Goal: Task Accomplishment & Management: Use online tool/utility

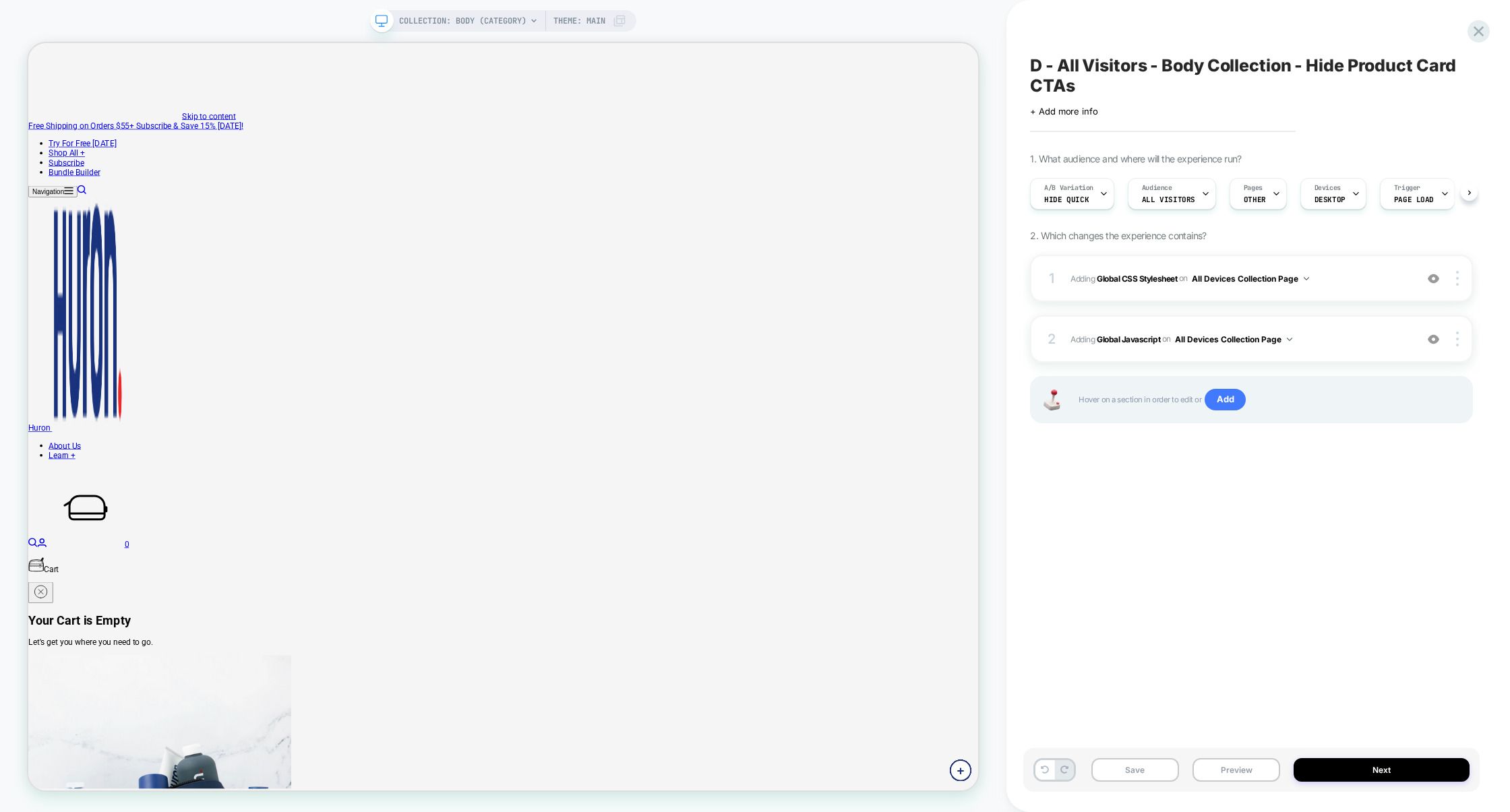
scroll to position [0, 1]
click at [1159, 300] on div "1 Adding Global CSS Stylesheet on All Devices Collection Page Add Before Add Af…" at bounding box center [1251, 278] width 443 height 47
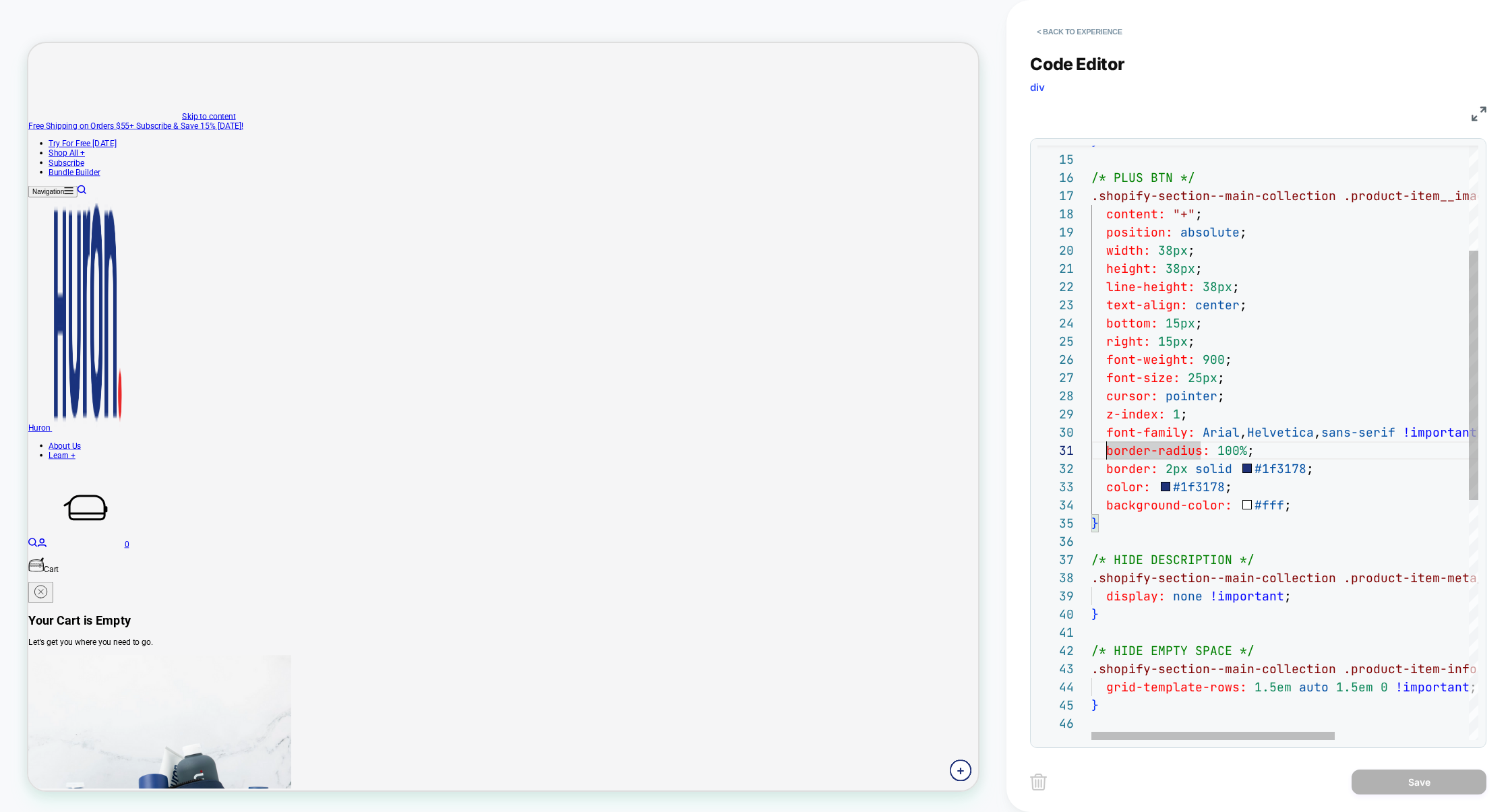
scroll to position [163, 7]
drag, startPoint x: 1103, startPoint y: 449, endPoint x: 1098, endPoint y: 433, distance: 16.8
click at [1098, 433] on div "} /* PLUS BTN */ .shopify-section--main-collection .product-item__image-wrapper…" at bounding box center [1391, 601] width 599 height 1412
drag, startPoint x: 1260, startPoint y: 292, endPoint x: 869, endPoint y: 304, distance: 391.2
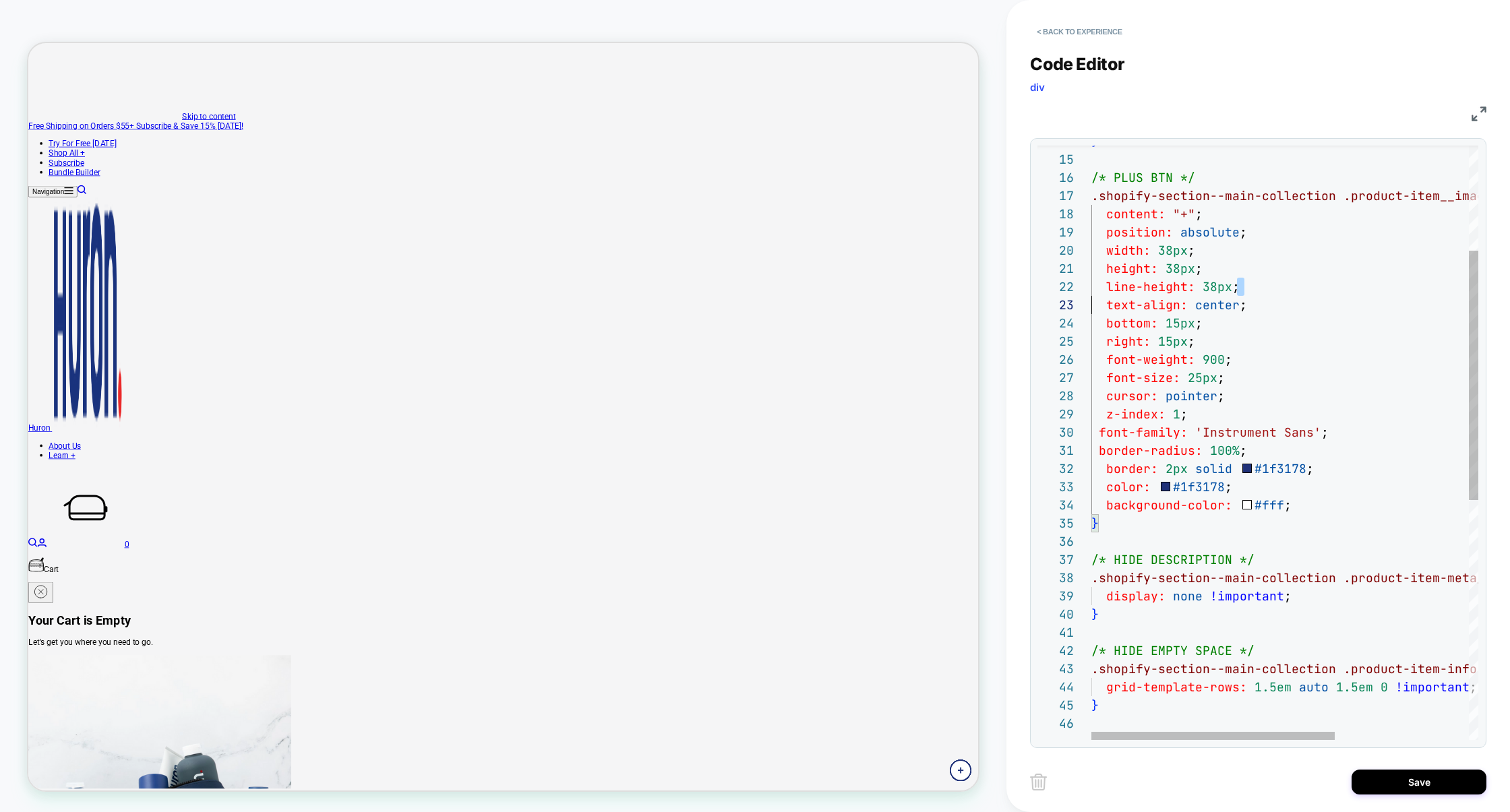
click at [1091, 304] on div "} /* PLUS BTN */ .shopify-section--main-collection .product-item__image-wrapper…" at bounding box center [1391, 601] width 599 height 1412
click at [1273, 285] on div "} /* PLUS BTN */ .shopify-section--main-collection .product-item__image-wrapper…" at bounding box center [1391, 601] width 599 height 1412
drag, startPoint x: 1321, startPoint y: 285, endPoint x: 1060, endPoint y: 284, distance: 261.0
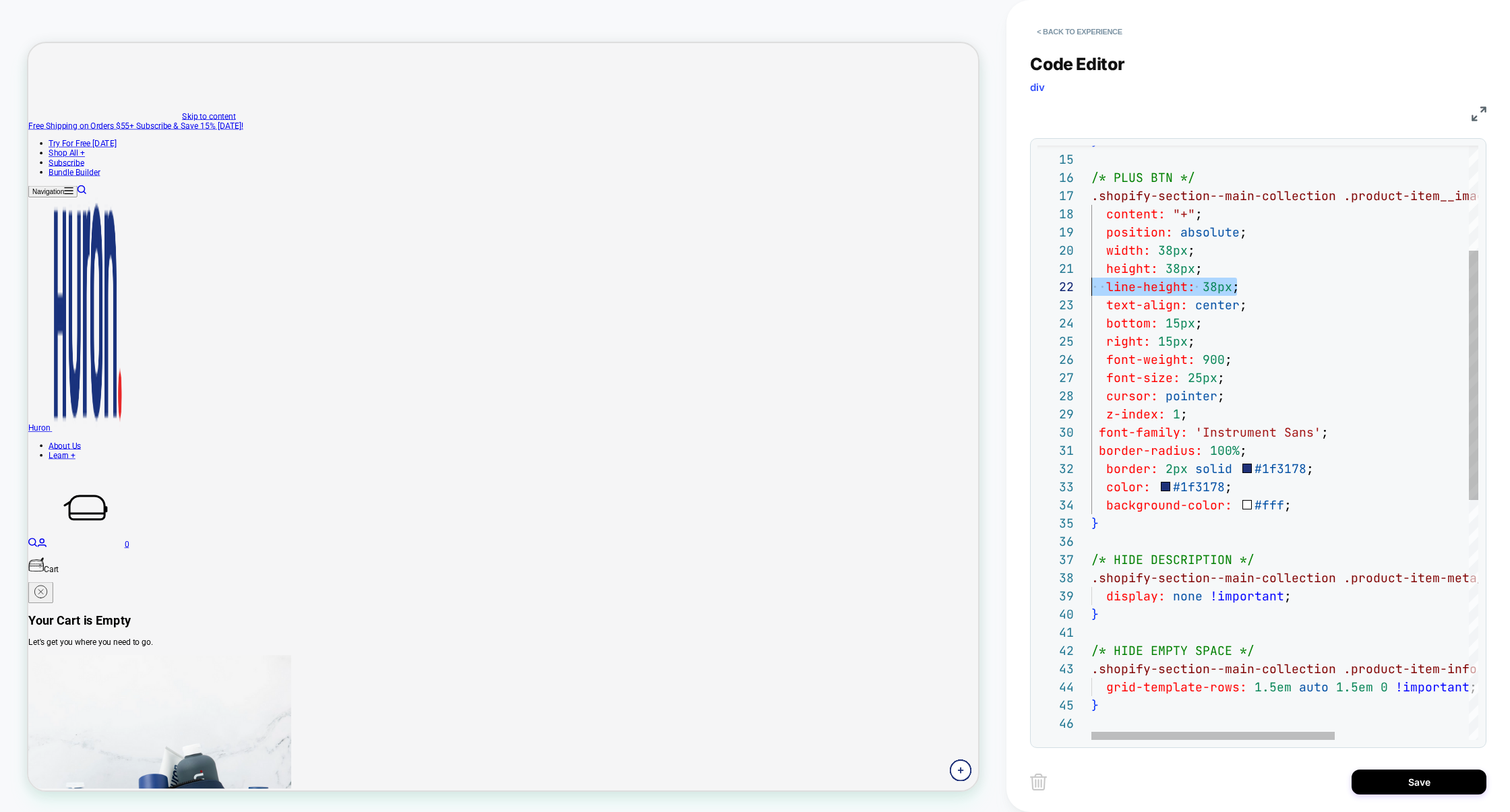
click at [1091, 284] on div "} /* PLUS BTN */ .shopify-section--main-collection .product-item__image-wrapper…" at bounding box center [1391, 601] width 599 height 1412
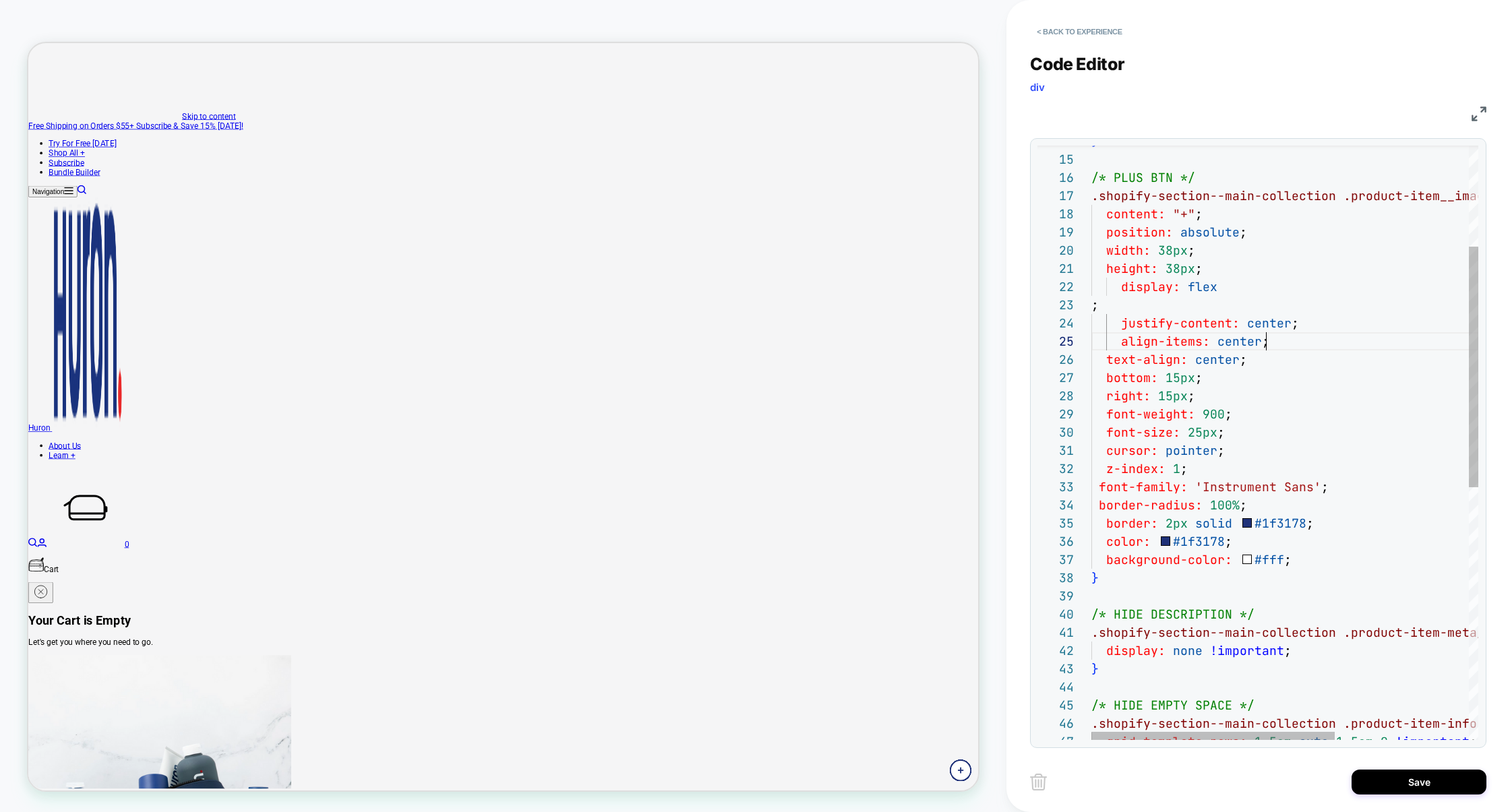
scroll to position [73, 174]
click at [1111, 303] on div "} /* PLUS BTN */ .shopify-section--main-collection .product-item__image-wrapper…" at bounding box center [1391, 629] width 599 height 1468
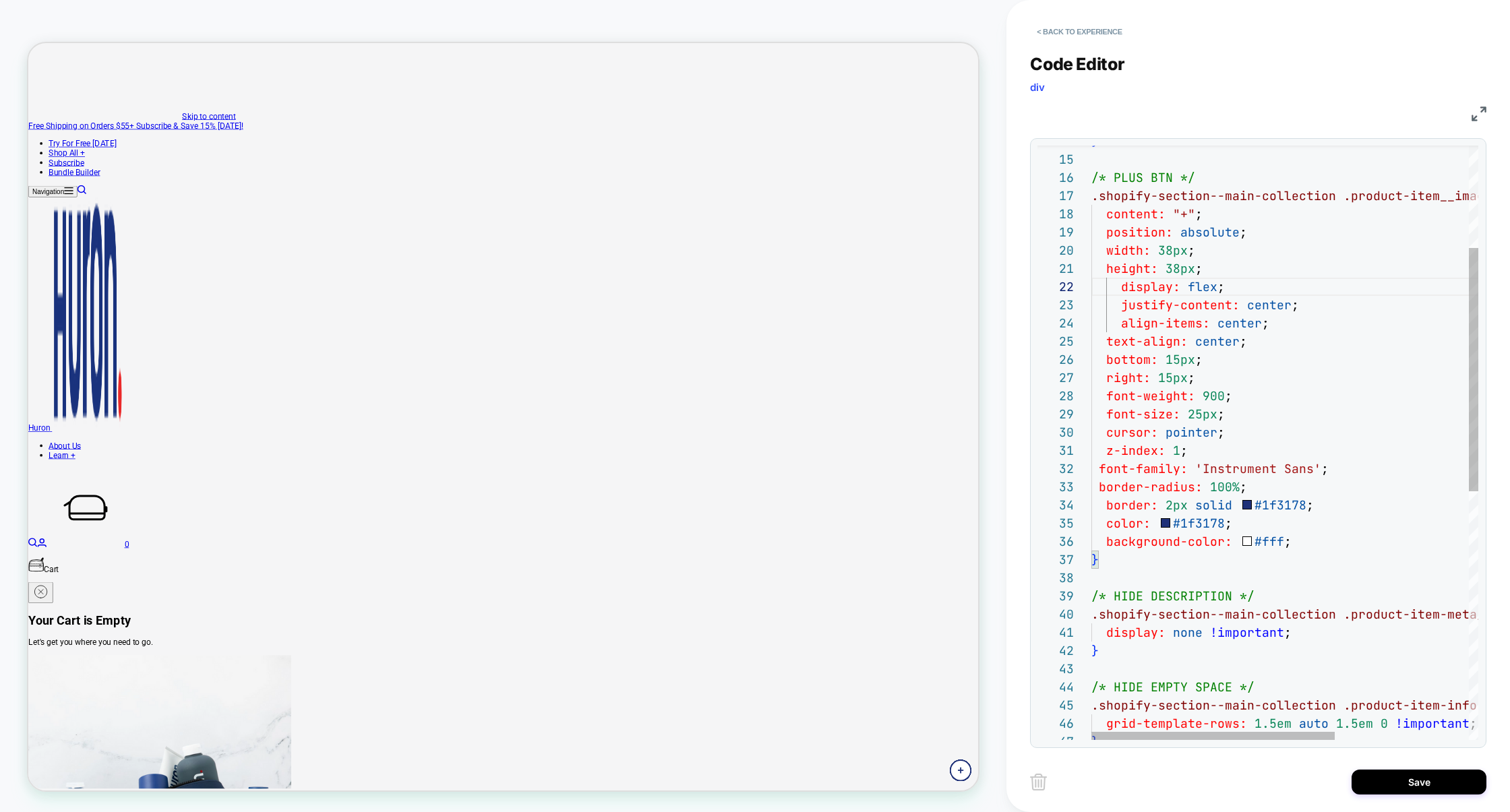
click at [1313, 475] on div "} /* PLUS BTN */ .shopify-section--main-collection .product-item__image-wrapper…" at bounding box center [1391, 620] width 599 height 1450
click at [1229, 273] on div "} /* PLUS BTN */ .shopify-section--main-collection .product-item__image-wrapper…" at bounding box center [1391, 620] width 599 height 1450
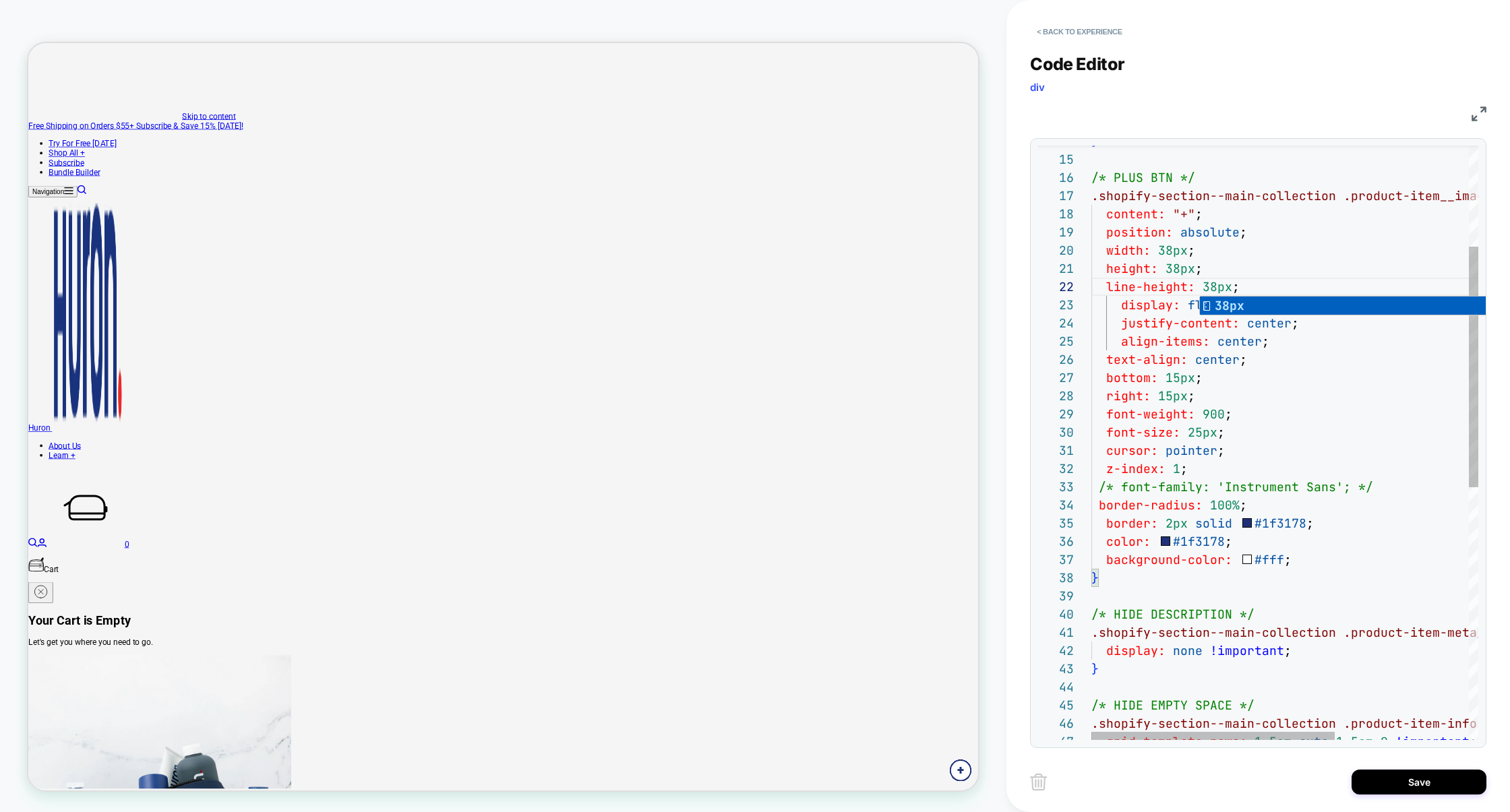
scroll to position [90, 152]
click at [1319, 355] on div "} /* PLUS BTN */ .shopify-section--main-collection .product-item__image-wrapper…" at bounding box center [1391, 629] width 599 height 1468
click at [1349, 492] on div "} /* PLUS BTN */ .shopify-section--main-collection .product-item__image-wrapper…" at bounding box center [1391, 629] width 599 height 1468
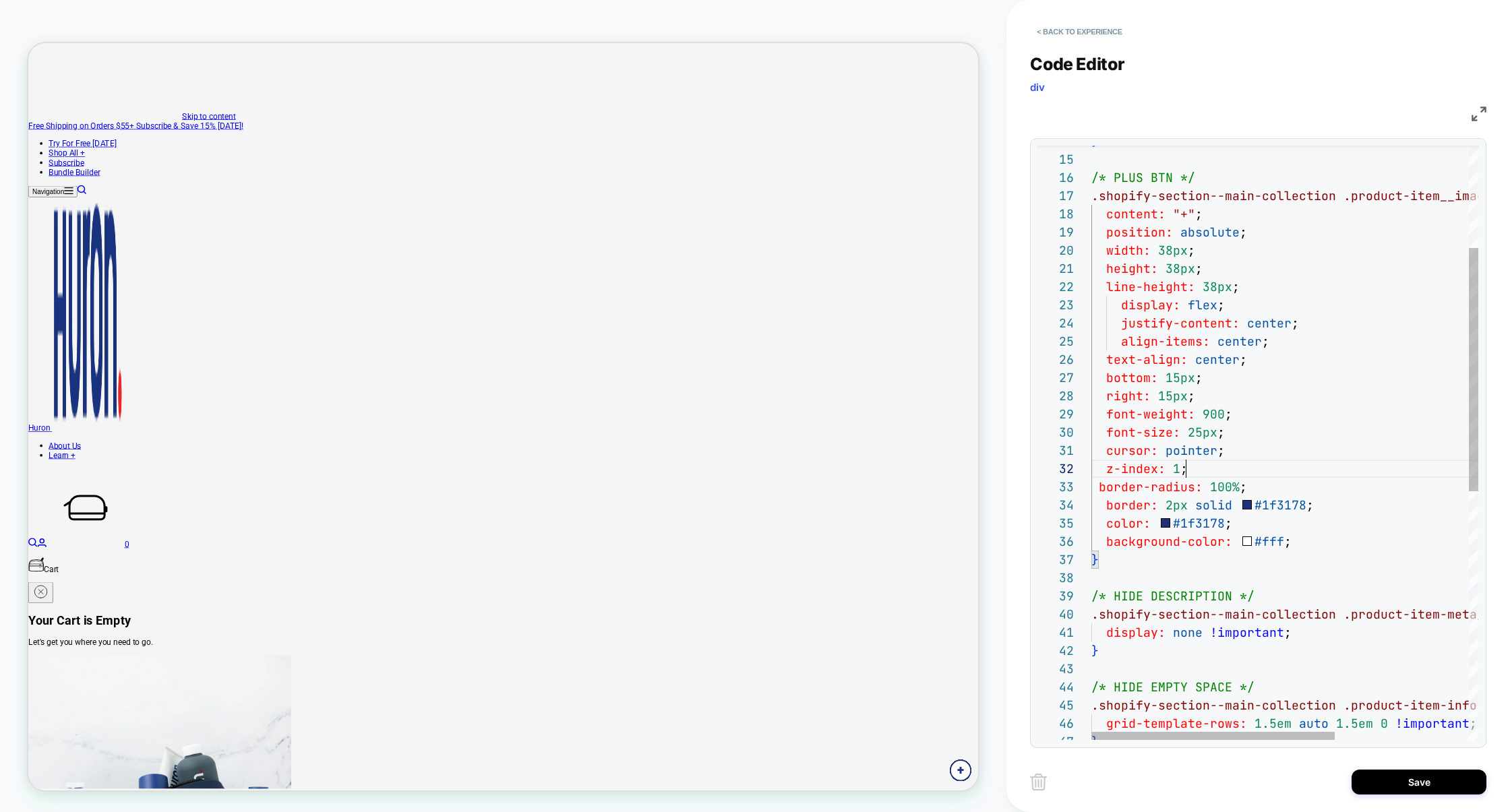
scroll to position [17, 95]
click at [1275, 471] on div "} /* PLUS BTN */ .shopify-section--main-collection .product-item__image-wrapper…" at bounding box center [1391, 620] width 599 height 1450
type textarea "**********"
click at [1399, 778] on button "Save" at bounding box center [1418, 781] width 135 height 25
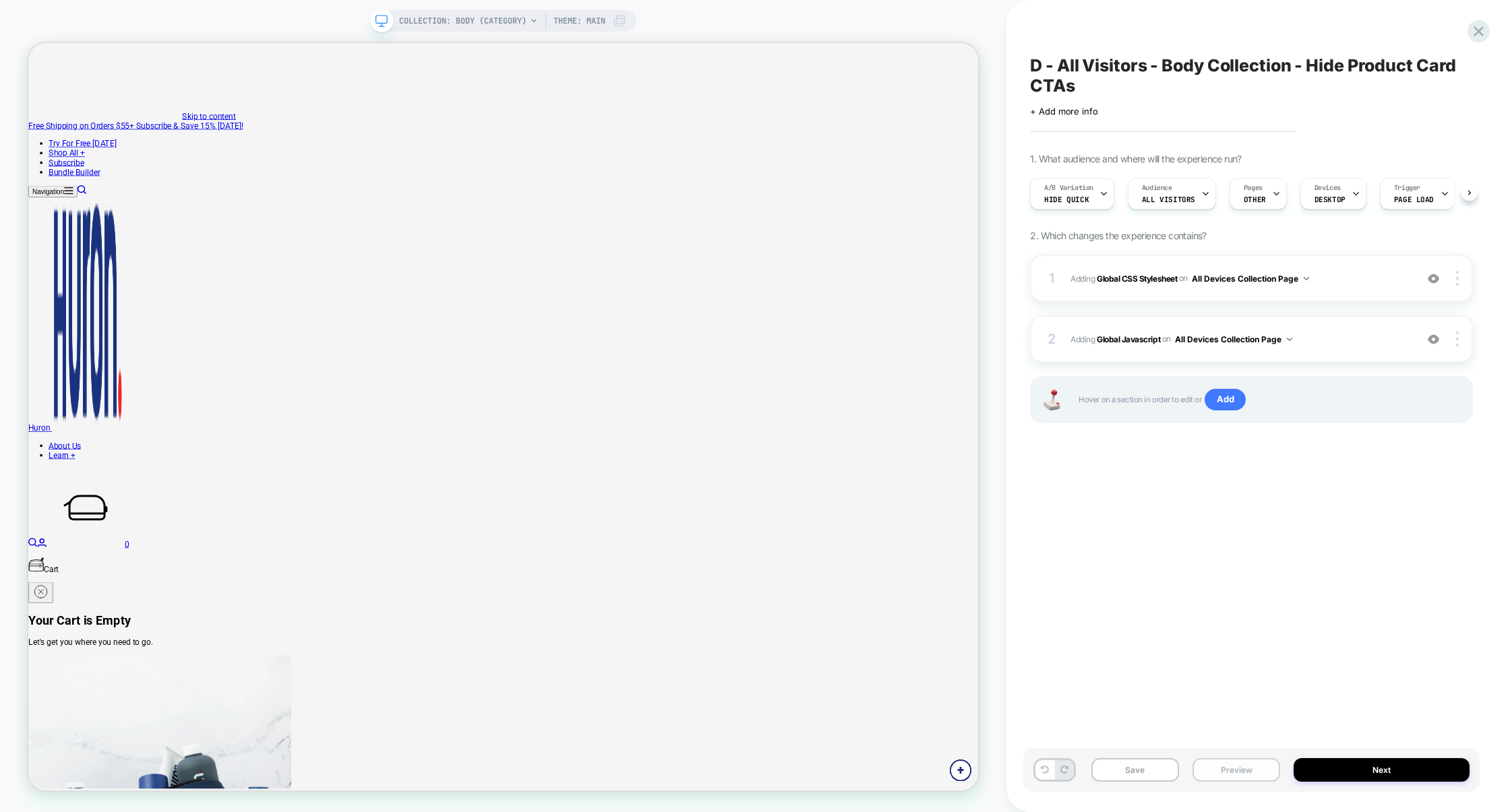
scroll to position [0, 1]
click at [1223, 781] on button "Preview" at bounding box center [1236, 770] width 87 height 23
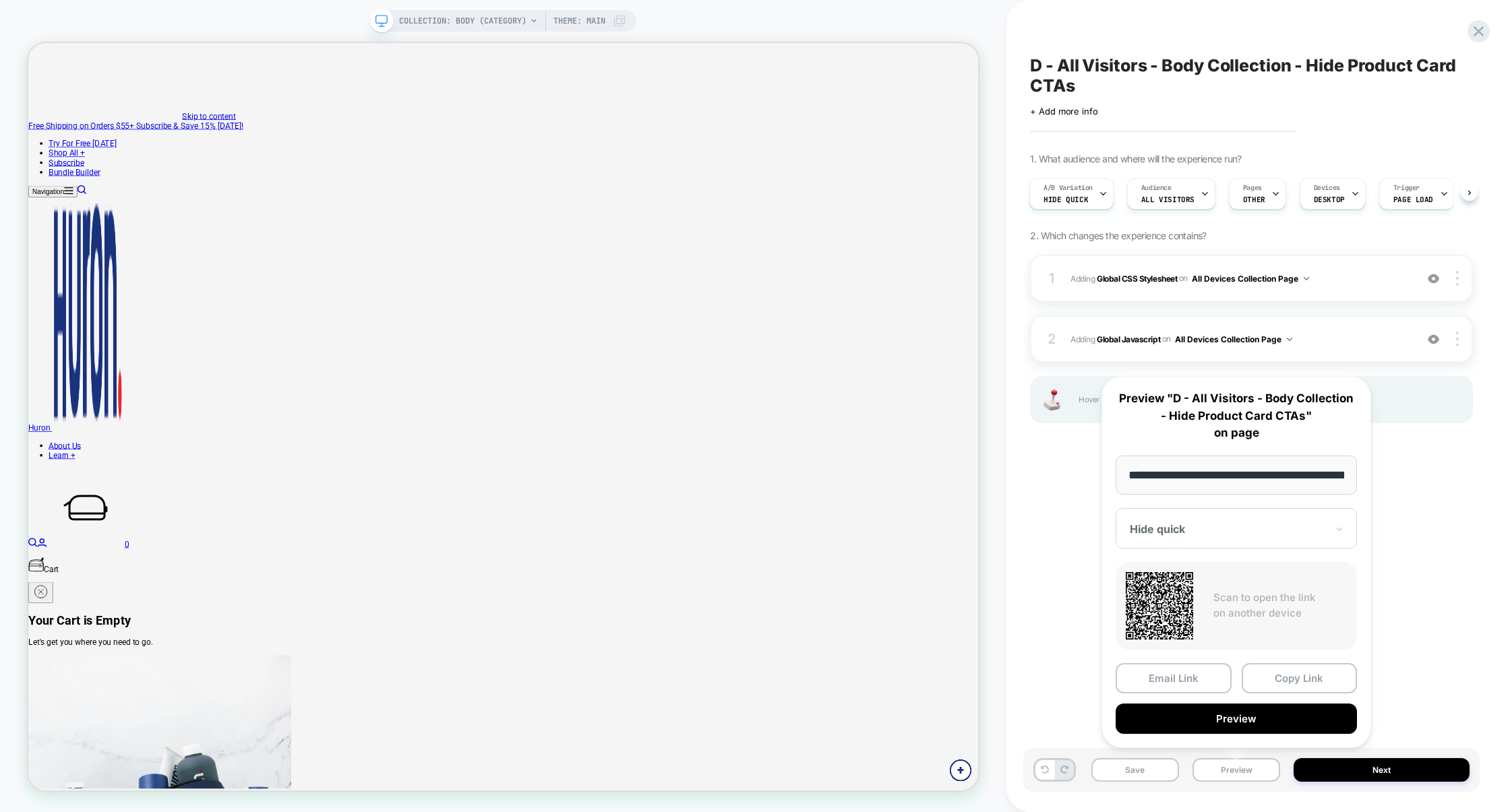
scroll to position [0, 100]
click at [1288, 675] on button "Copy Link" at bounding box center [1299, 678] width 116 height 31
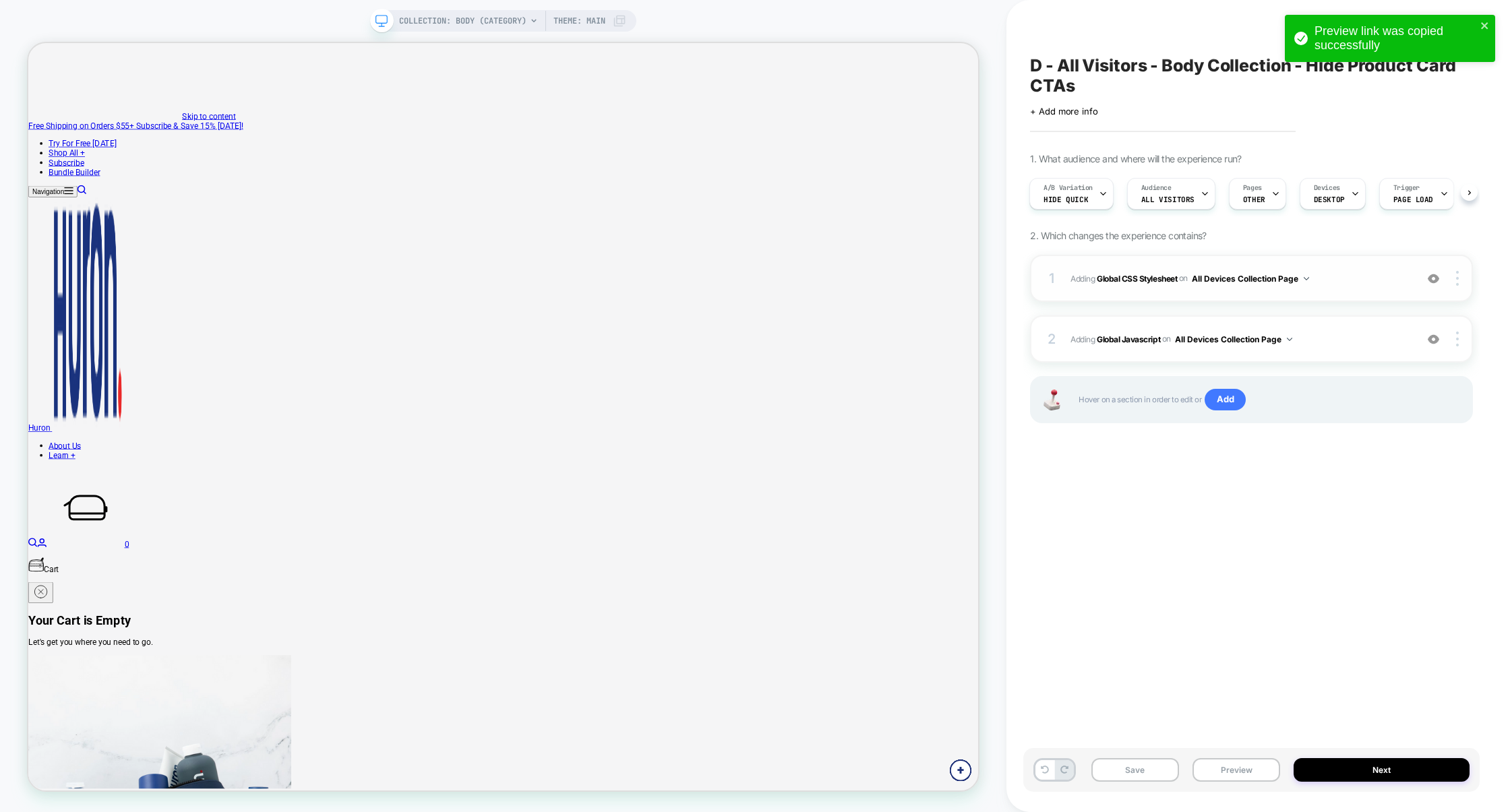
click at [1350, 286] on span "Adding Global CSS Stylesheet on All Devices Collection Page" at bounding box center [1239, 278] width 338 height 17
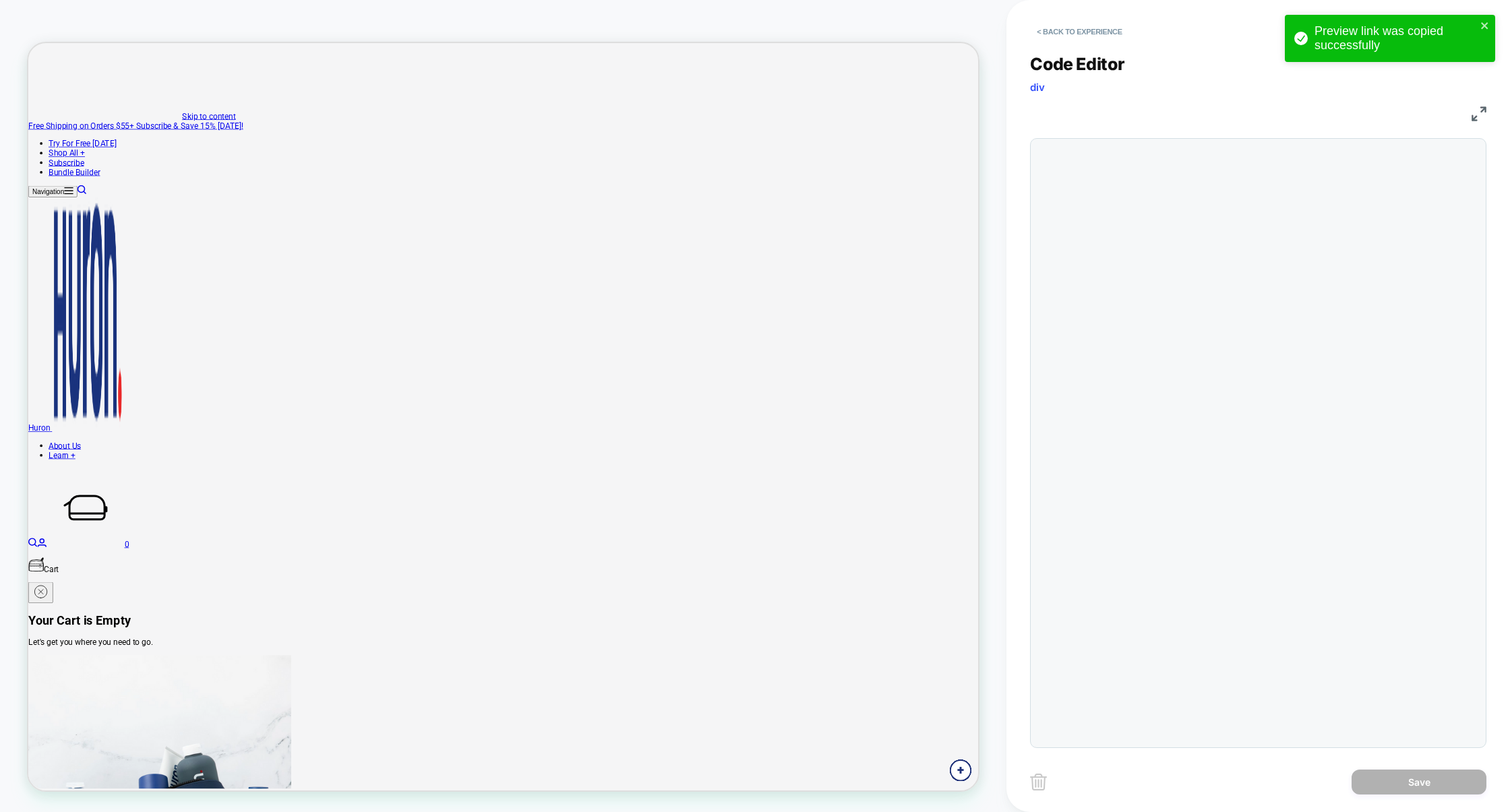
scroll to position [182, 0]
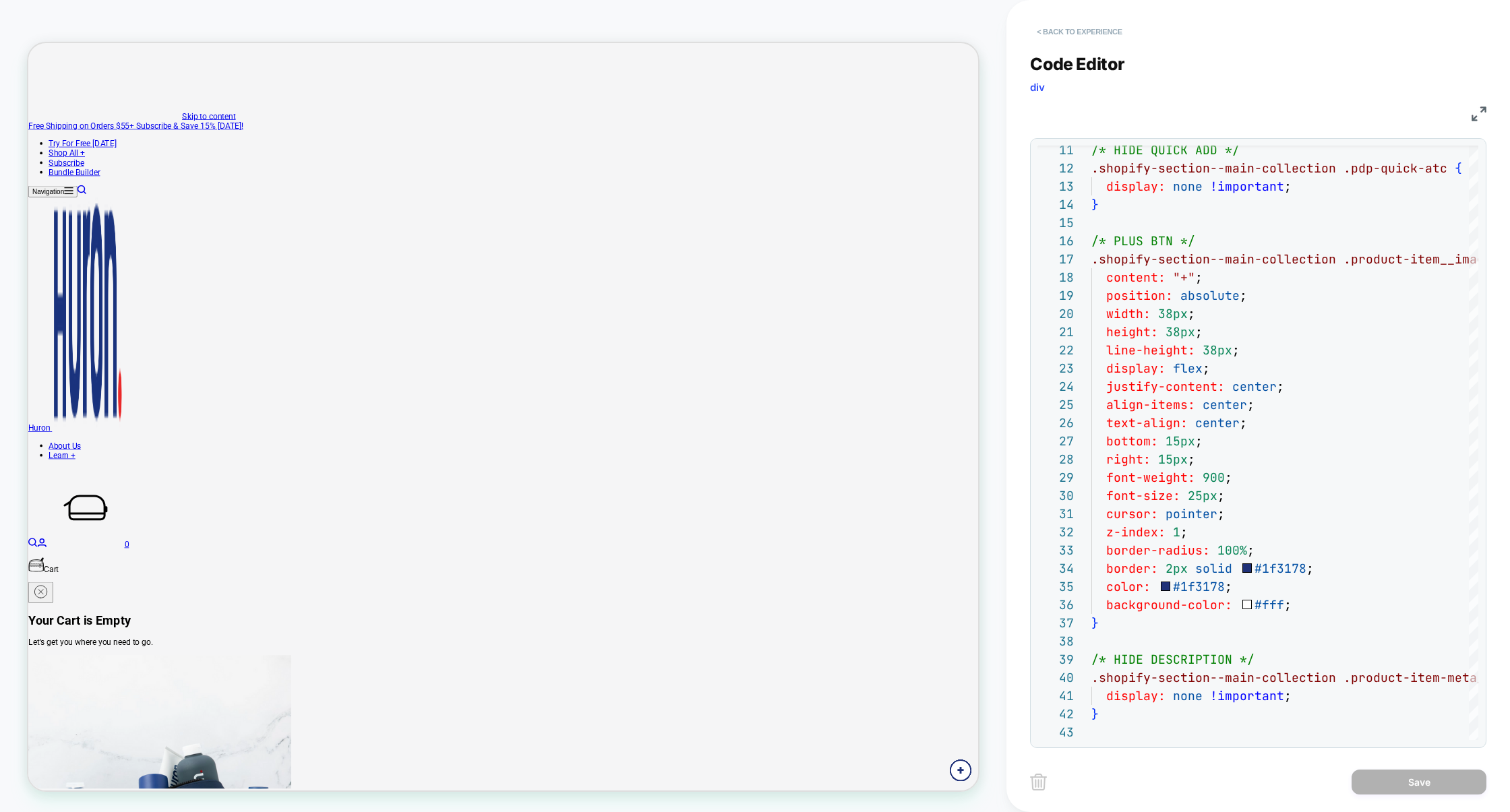
click at [1100, 32] on button "< Back to experience" at bounding box center [1079, 32] width 98 height 22
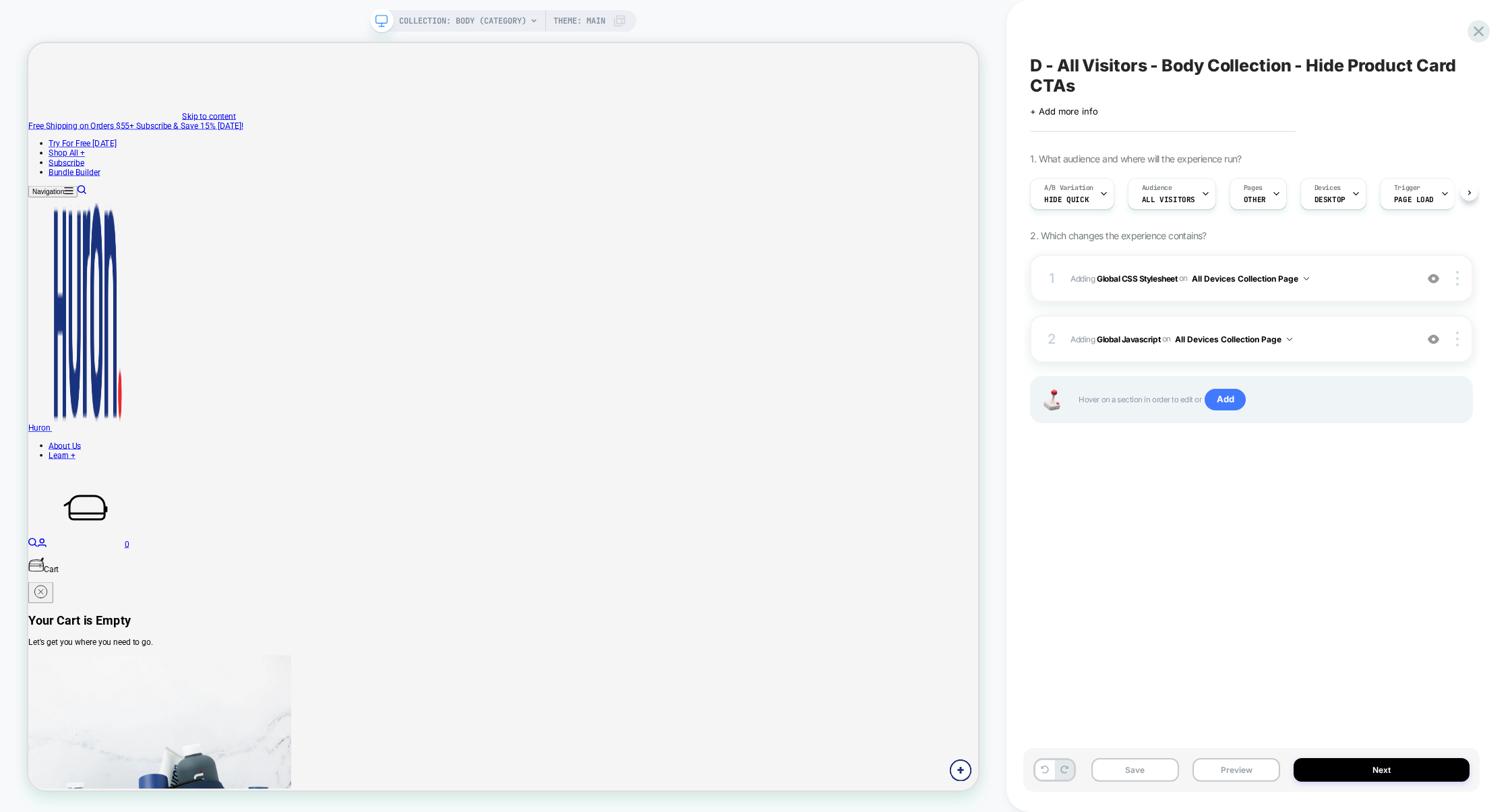
scroll to position [0, 1]
click at [1479, 36] on icon at bounding box center [1478, 31] width 18 height 18
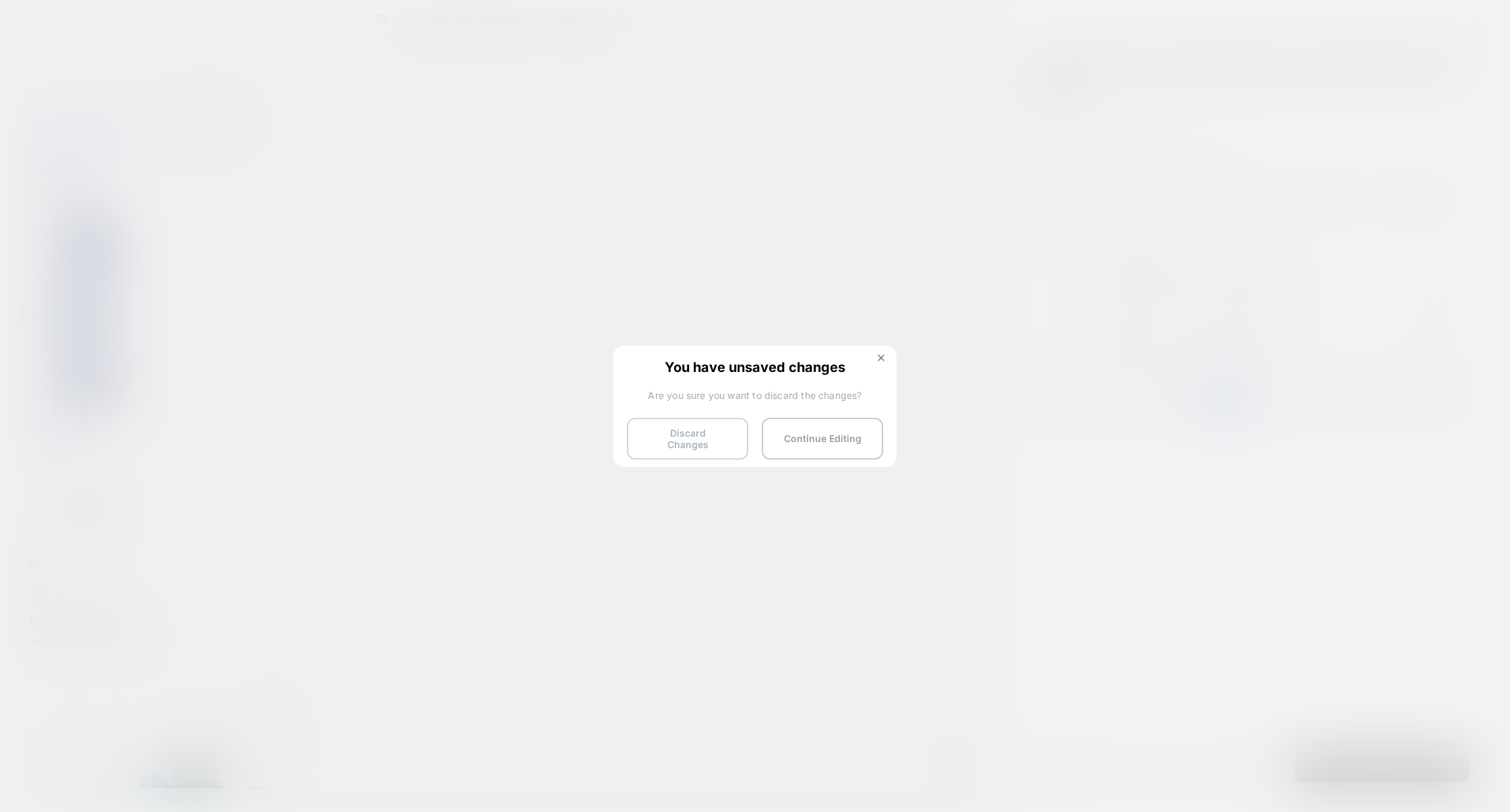
click at [690, 436] on button "Discard Changes" at bounding box center [687, 438] width 121 height 41
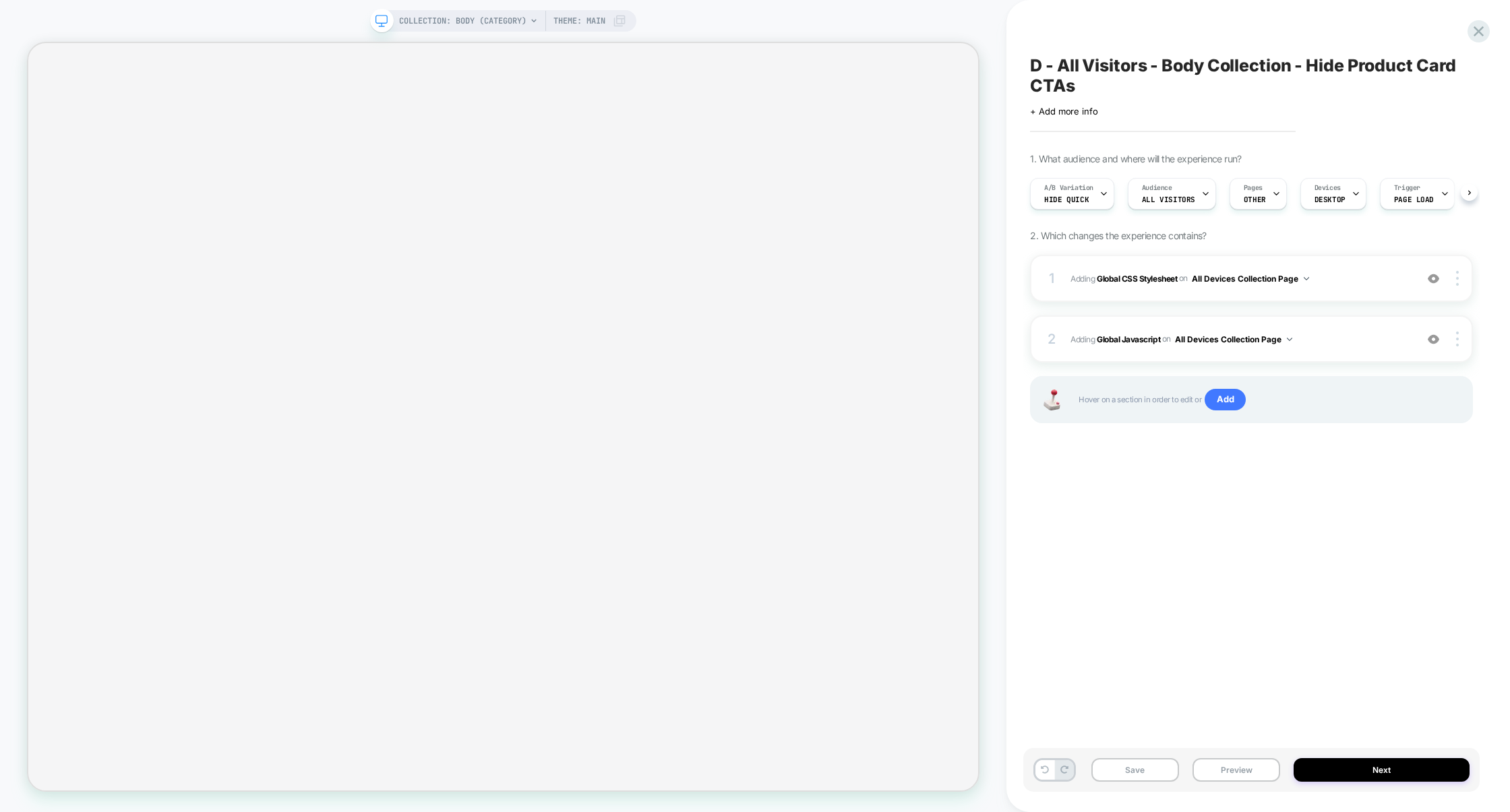
scroll to position [0, 1]
click at [1201, 293] on div "1 Adding Global CSS Stylesheet on All Devices Collection Page Add Before Add Af…" at bounding box center [1251, 278] width 443 height 47
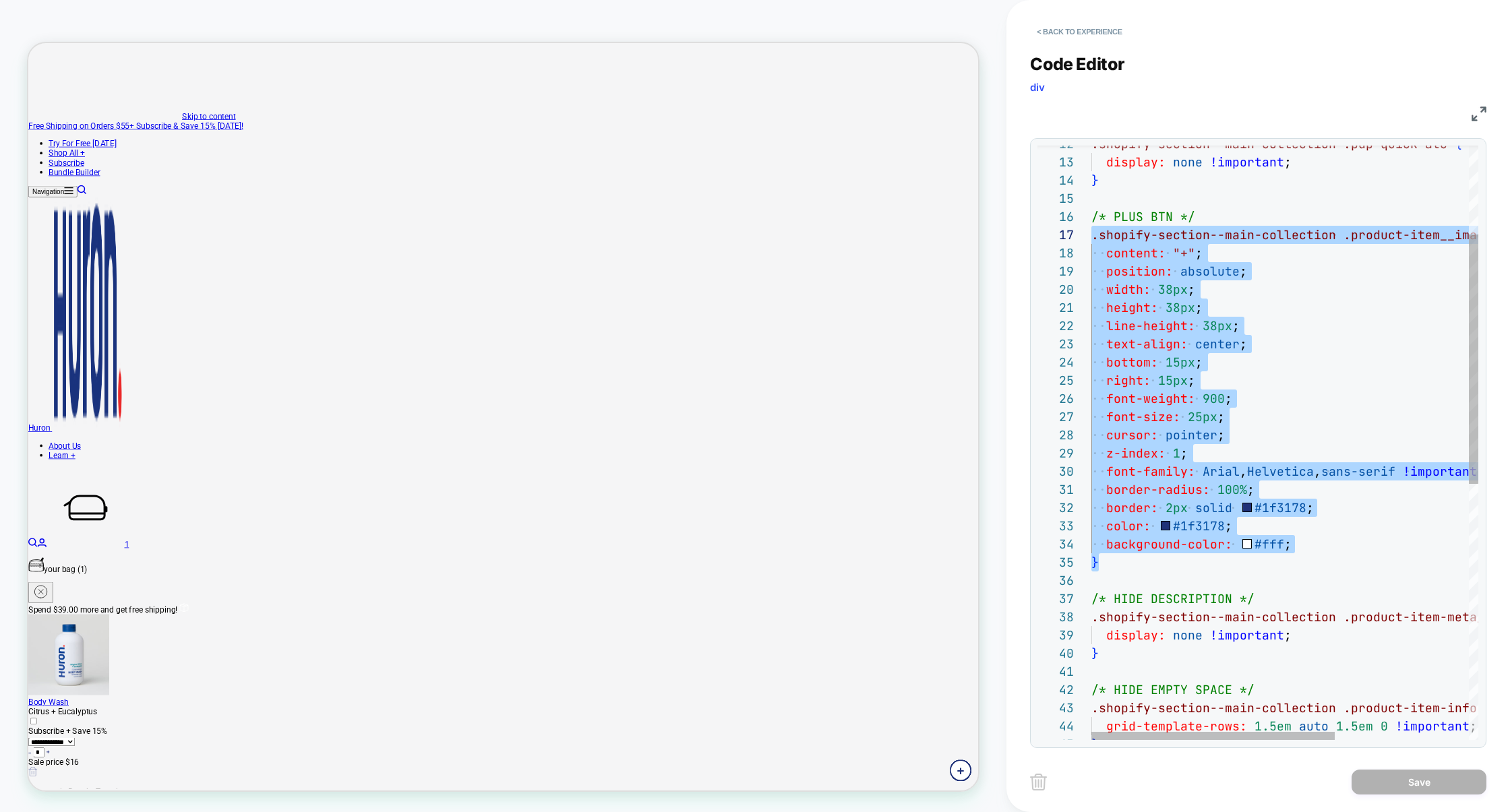
scroll to position [90, 0]
drag, startPoint x: 1127, startPoint y: 568, endPoint x: 1042, endPoint y: 225, distance: 353.4
click at [1042, 223] on div "12 13 14 15 16 17 18 19 20 21 22 23 24 25 26 27 28 29 30 31 32 33 34 35 36 37 3…" at bounding box center [1258, 442] width 441 height 594
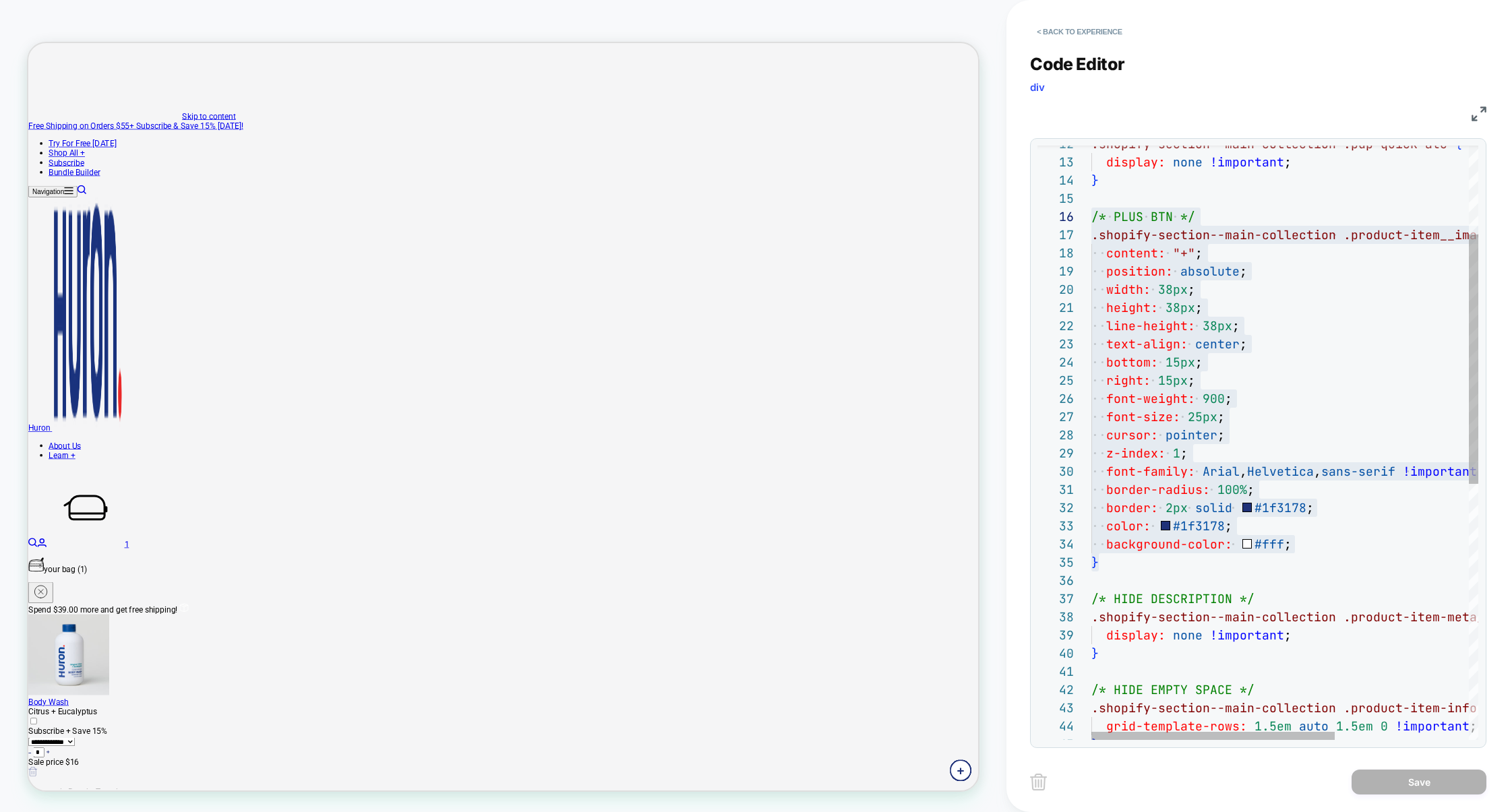
scroll to position [73, 7]
click at [1127, 558] on div ".shopify-section--main-collection .pdp-quick-atc { display: none !important ; }…" at bounding box center [1391, 640] width 599 height 1412
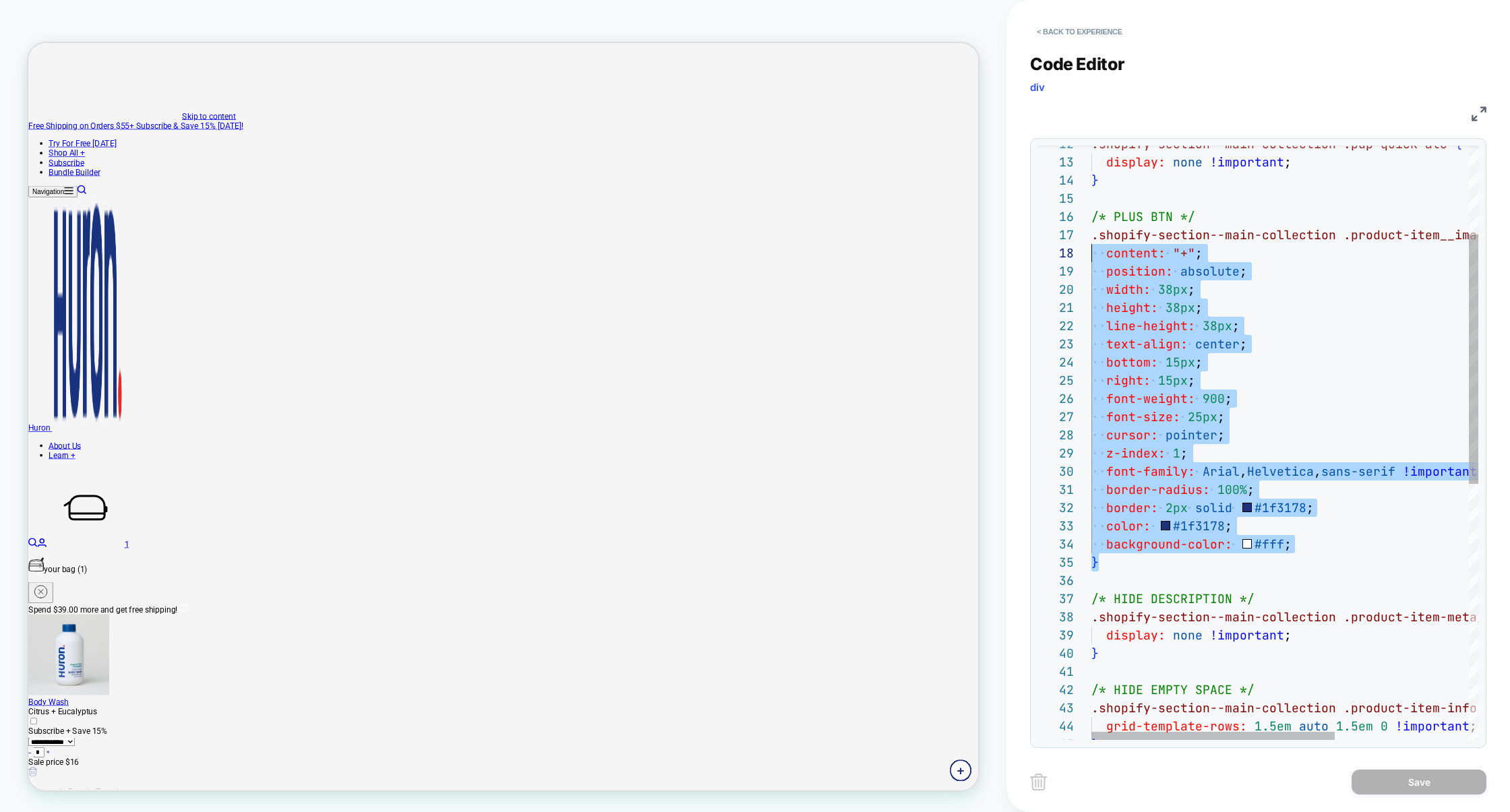
scroll to position [109, 0]
drag, startPoint x: 1128, startPoint y: 558, endPoint x: 1047, endPoint y: 244, distance: 324.3
click at [1047, 244] on div "12 13 14 15 16 17 18 19 20 21 22 23 24 25 26 27 28 29 30 31 32 33 34 35 36 37 3…" at bounding box center [1258, 442] width 441 height 594
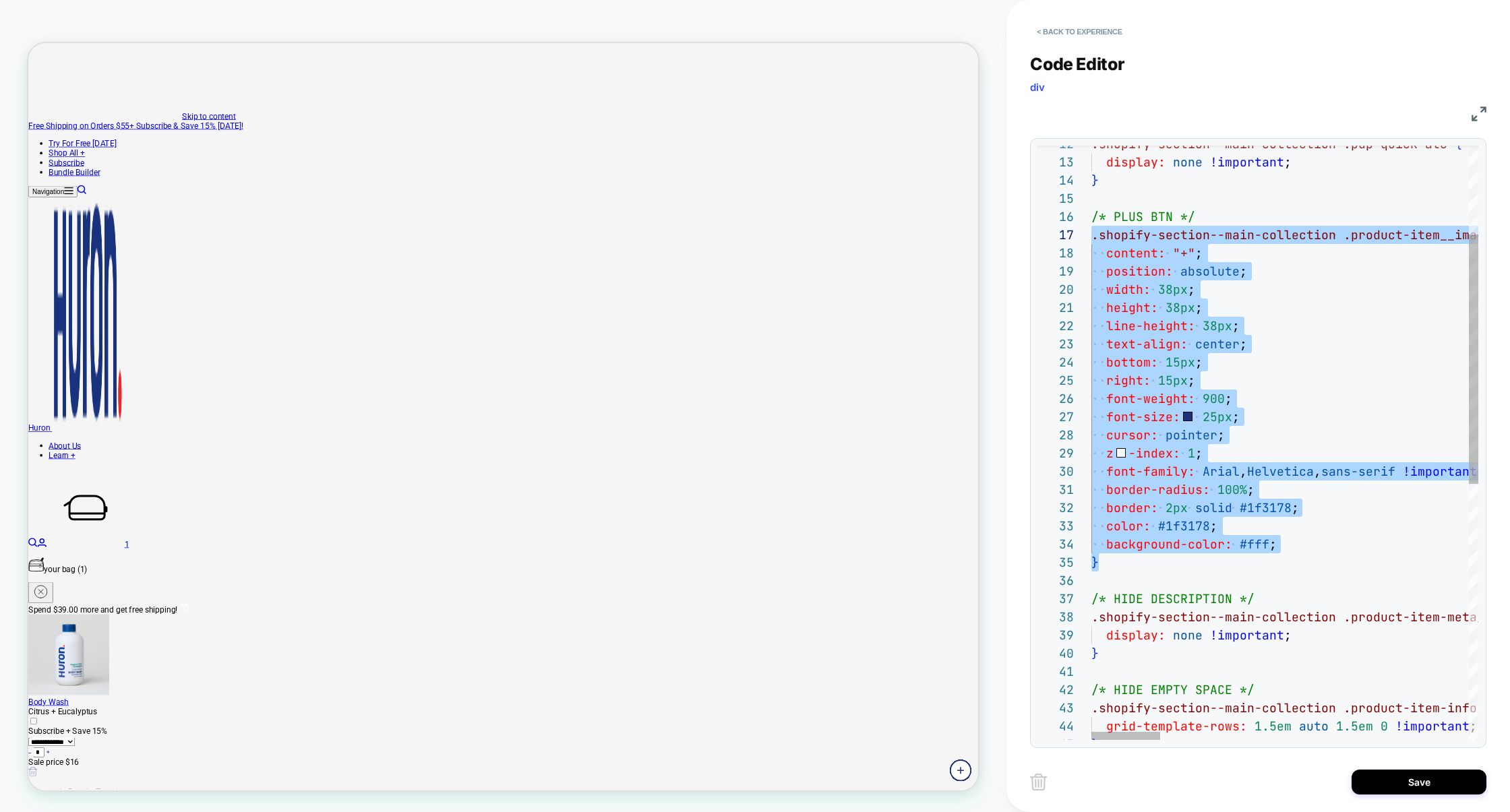
type textarea "**********"
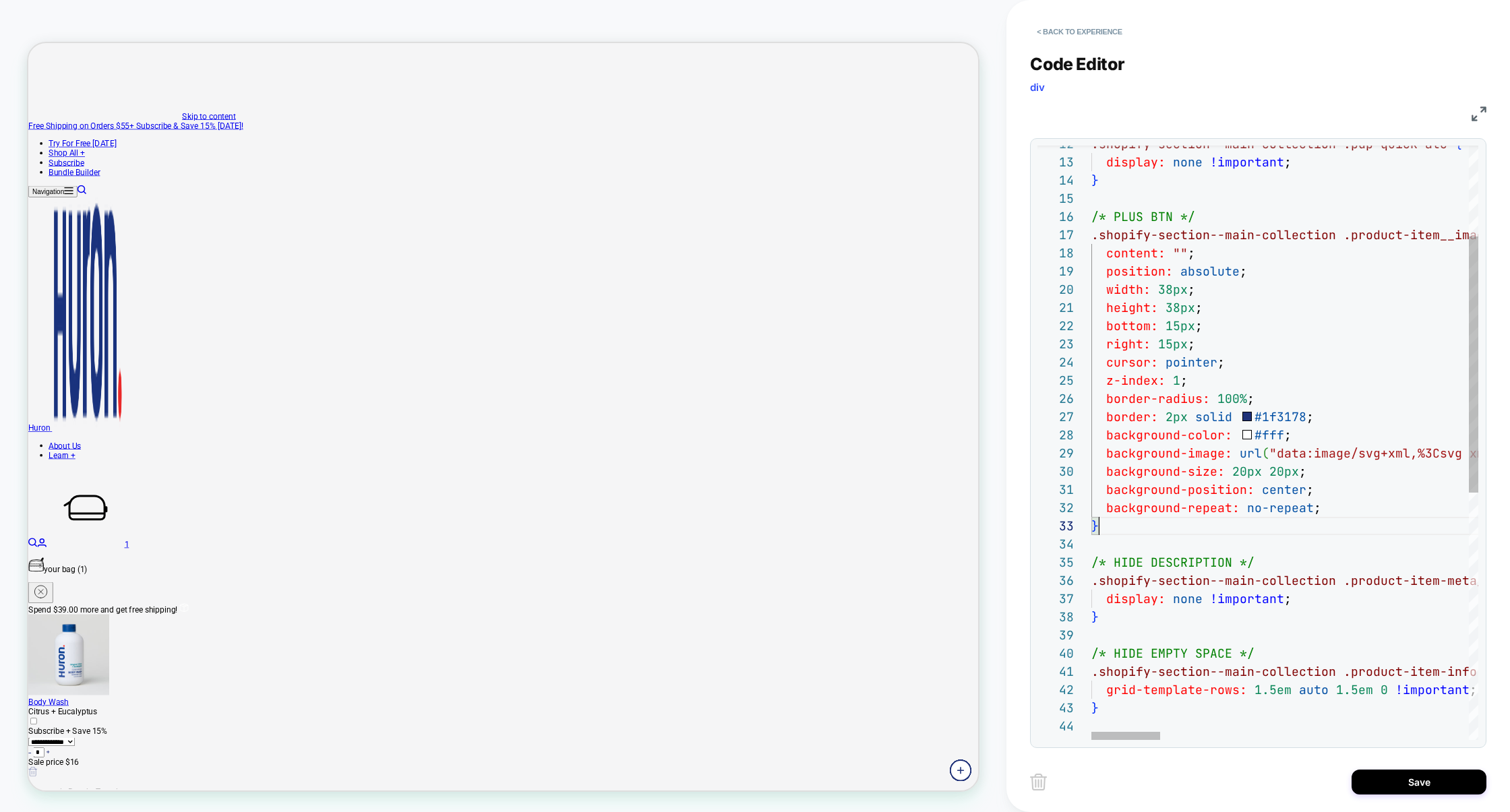
scroll to position [36, 7]
click at [1417, 776] on button "Save" at bounding box center [1418, 781] width 135 height 25
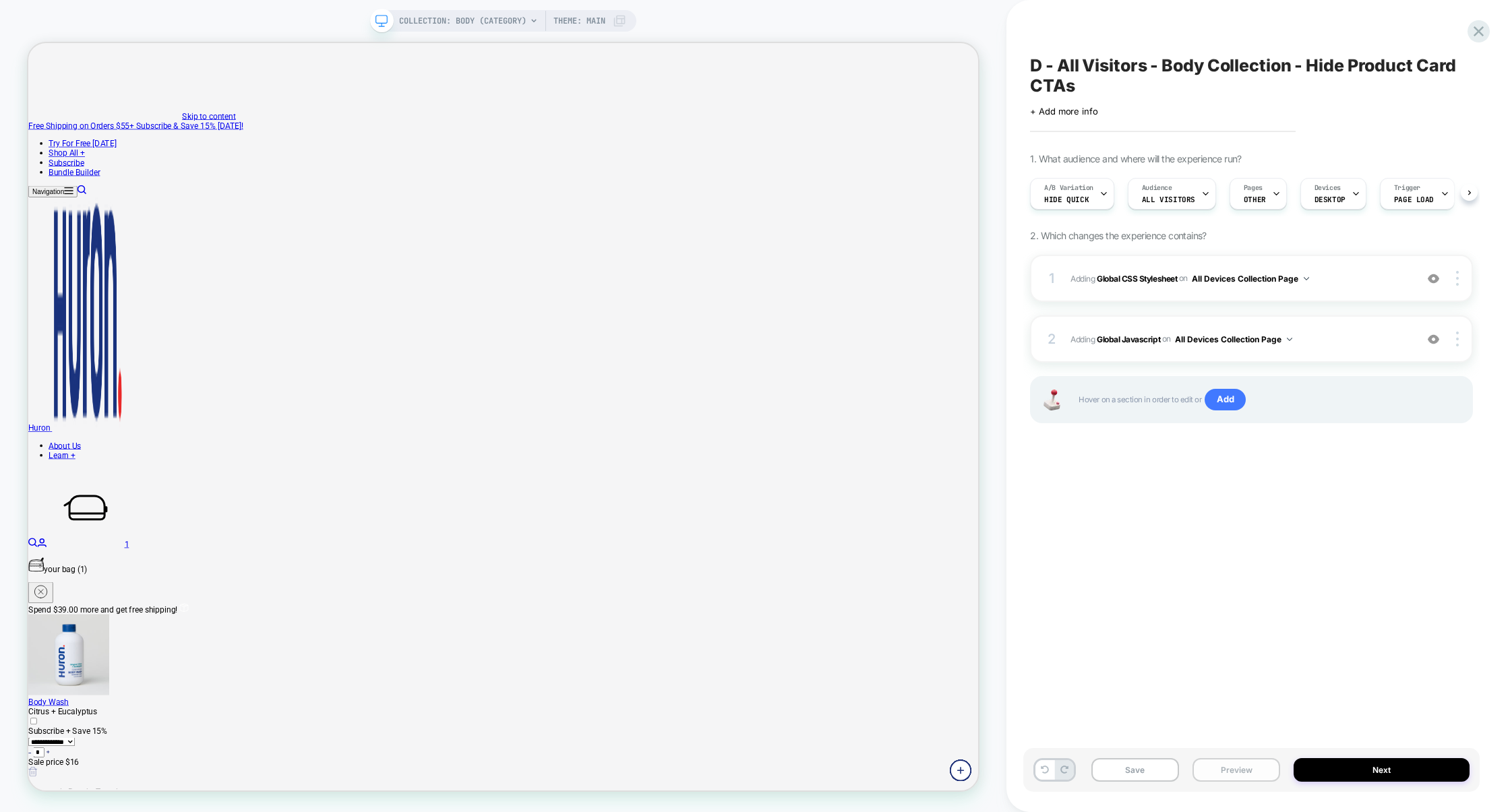
scroll to position [0, 1]
click at [1266, 768] on button "Preview" at bounding box center [1236, 770] width 87 height 23
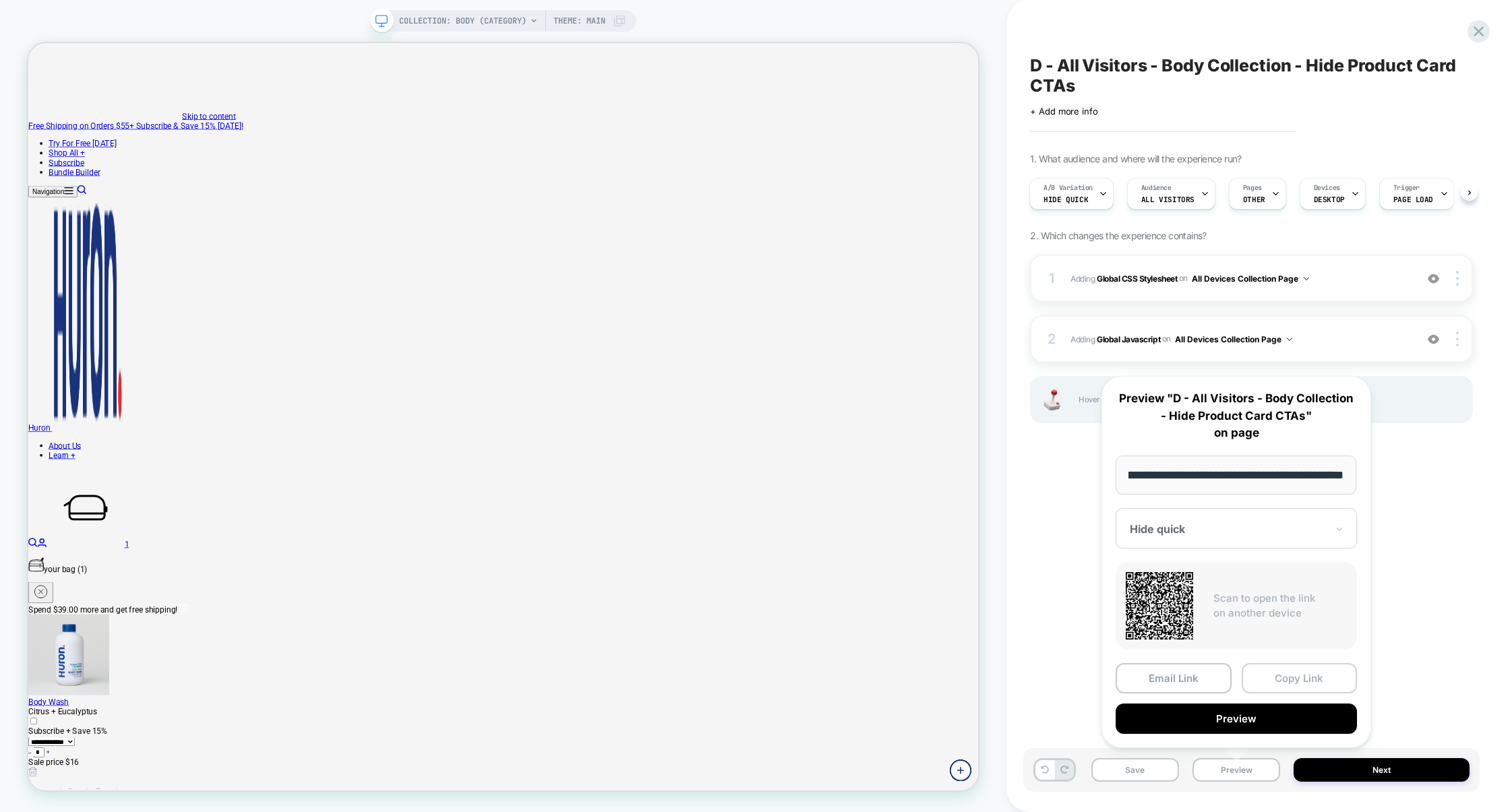
scroll to position [0, 0]
click at [1290, 690] on button "Copy Link" at bounding box center [1299, 678] width 116 height 31
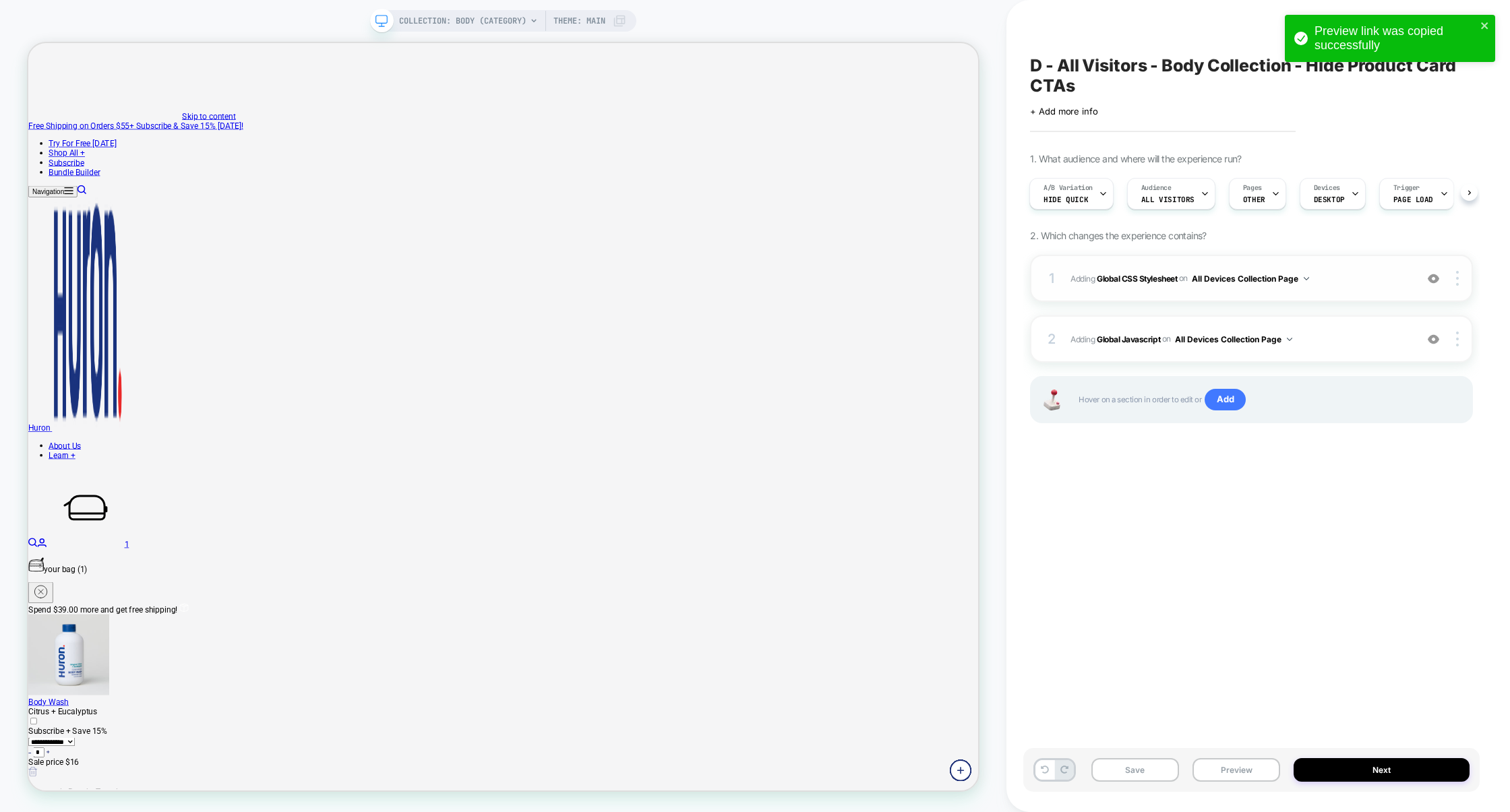
click at [1357, 290] on div "1 Adding Global CSS Stylesheet on All Devices Collection Page Add Before Add Af…" at bounding box center [1251, 278] width 443 height 47
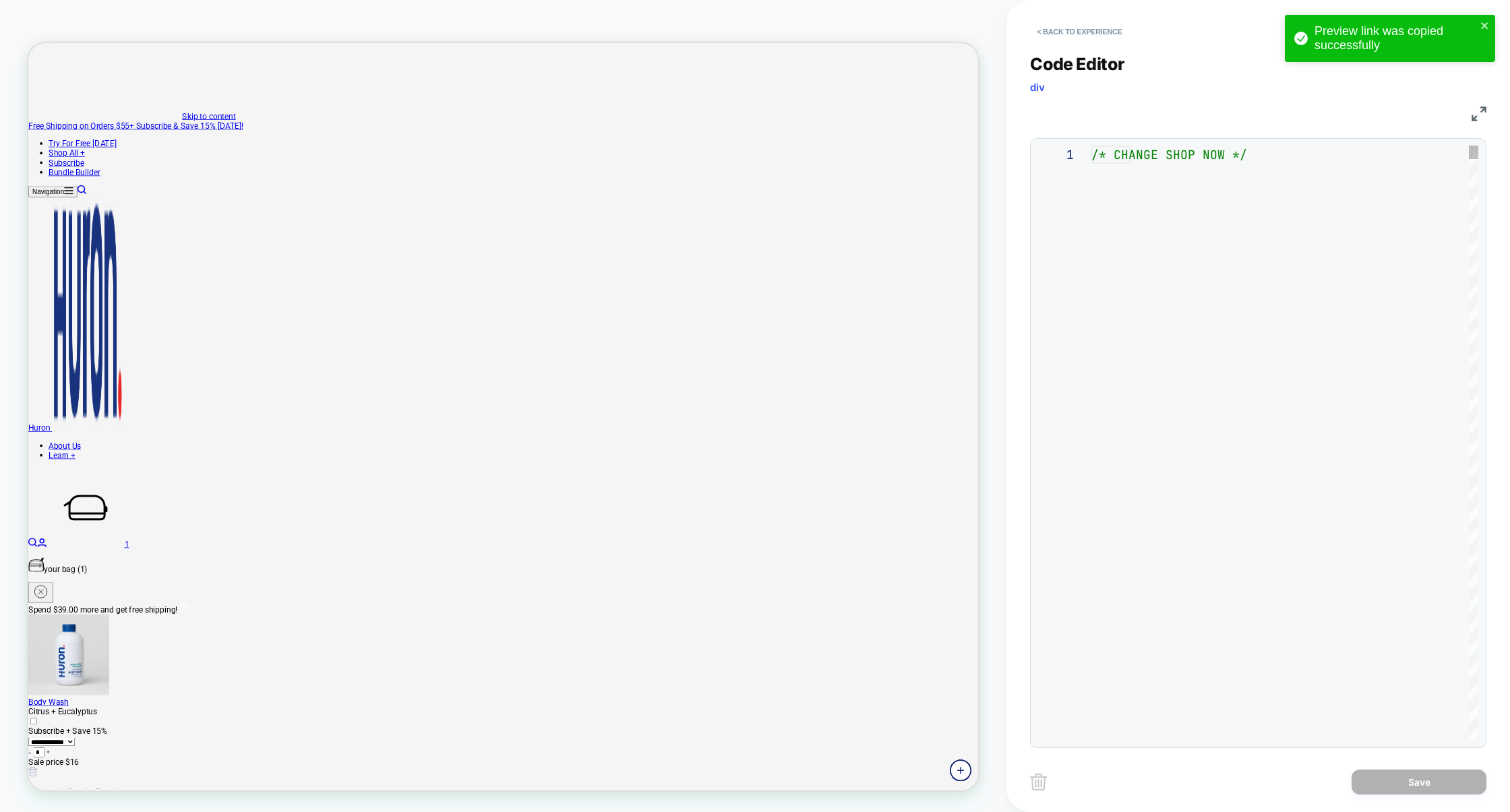
scroll to position [182, 0]
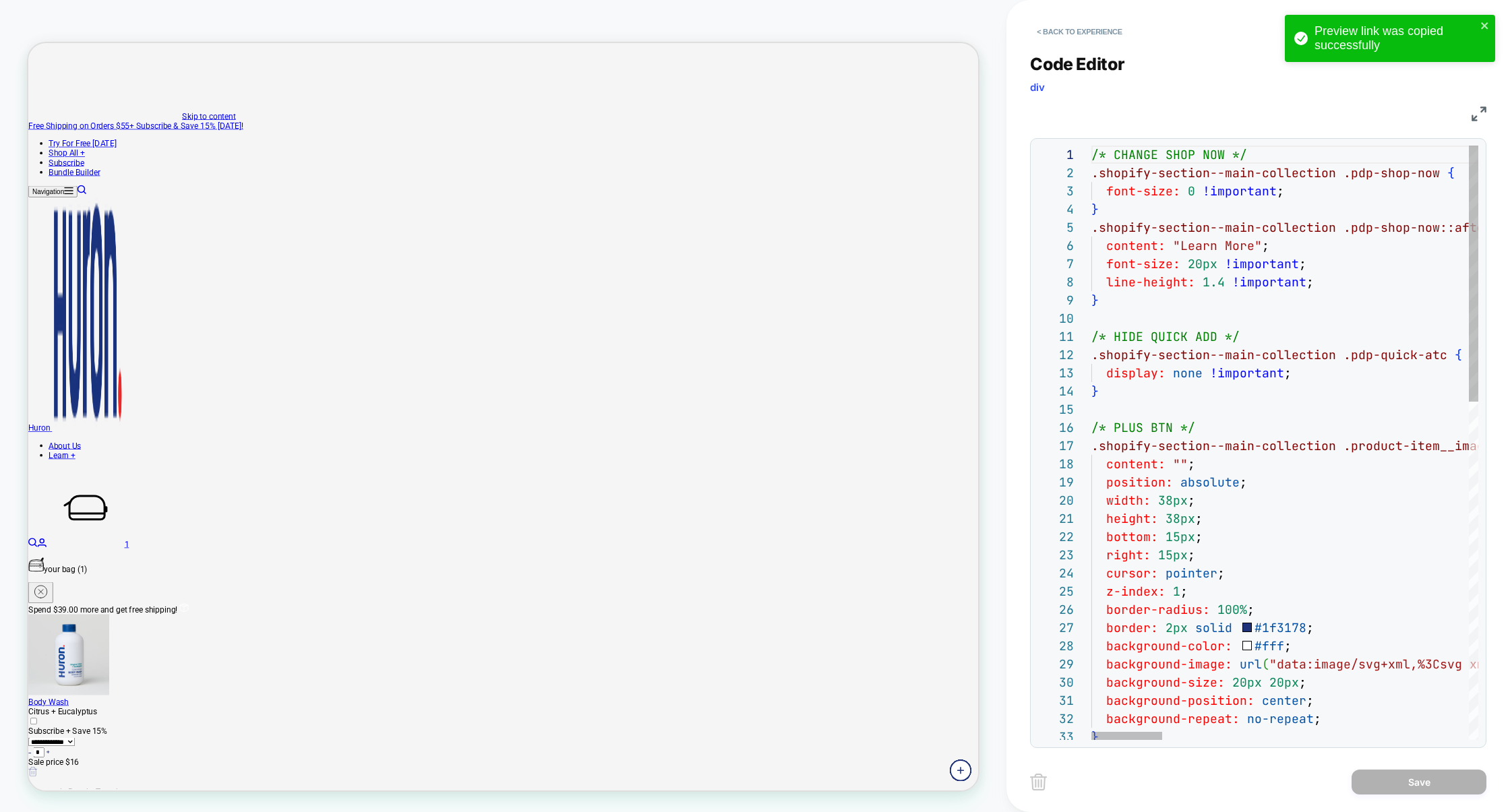
click at [1480, 114] on img at bounding box center [1479, 113] width 15 height 15
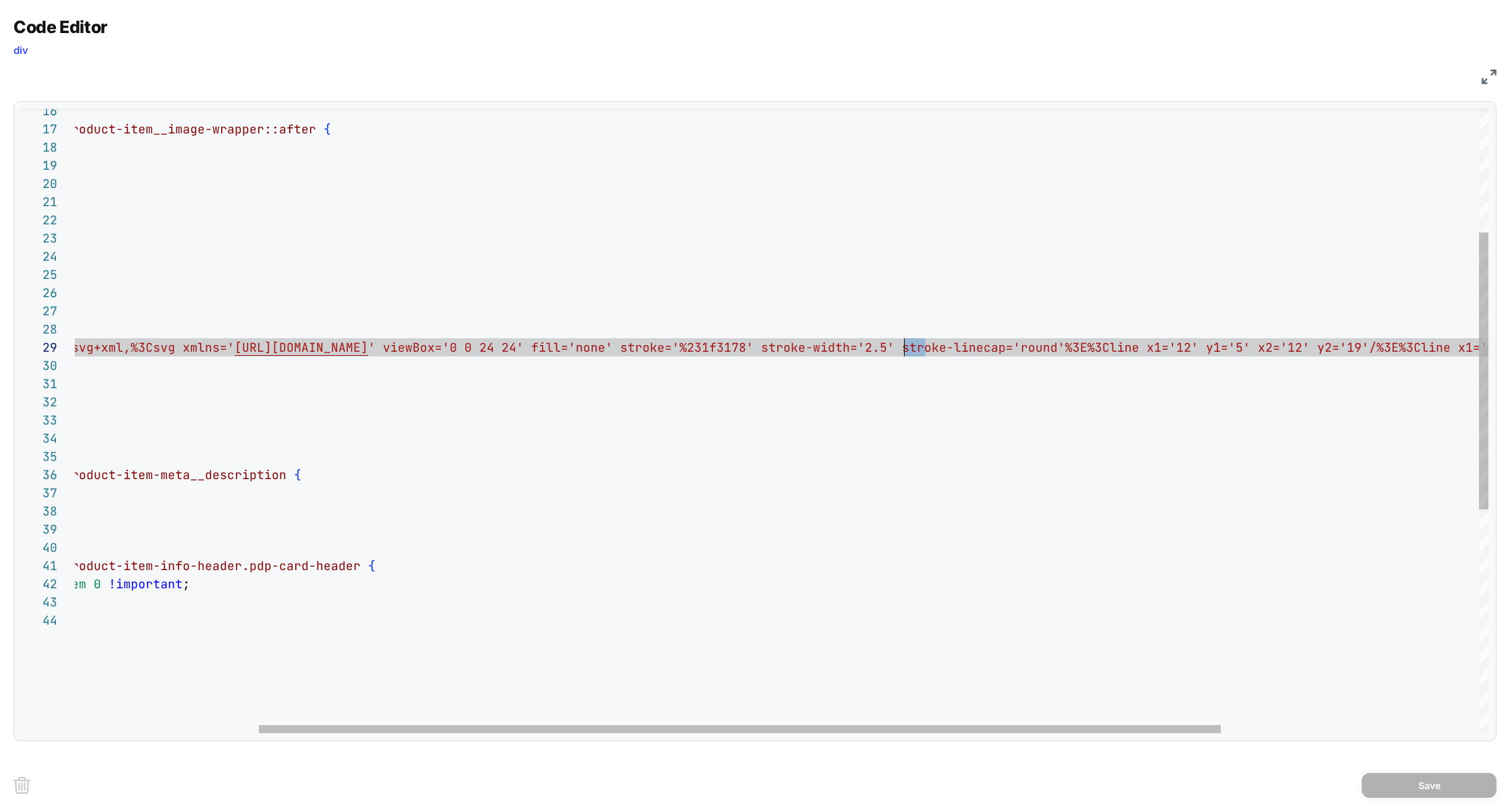
scroll to position [145, 1099]
drag, startPoint x: 925, startPoint y: 349, endPoint x: 906, endPoint y: 349, distance: 19.0
click at [906, 349] on div "/* PLUS BTN */ .shopify-section--main-collection .product-item__image-wrapper::…" at bounding box center [836, 532] width 2063 height 1407
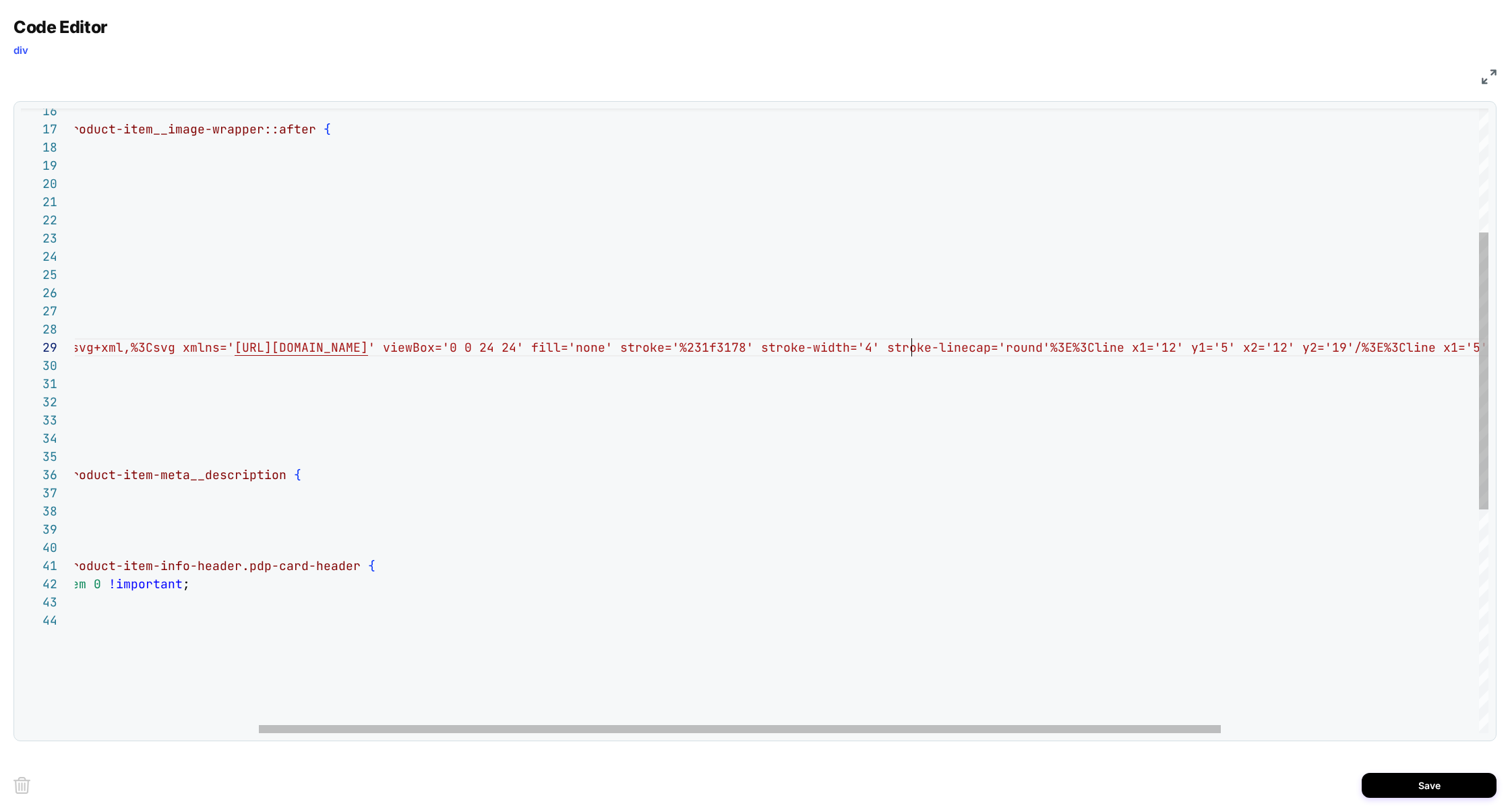
scroll to position [145, 1107]
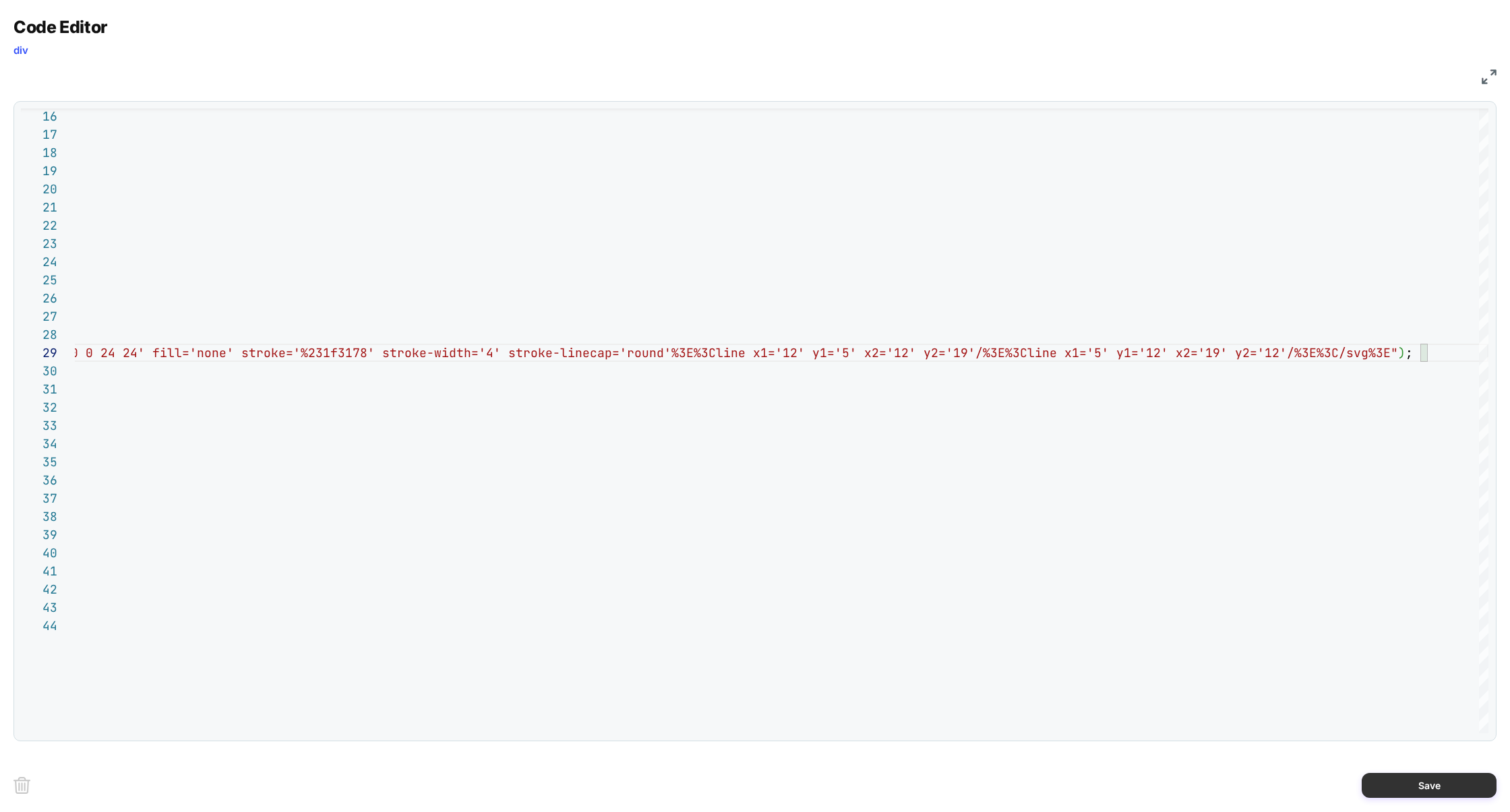
type textarea "**********"
click at [1422, 779] on button "Save" at bounding box center [1429, 785] width 135 height 25
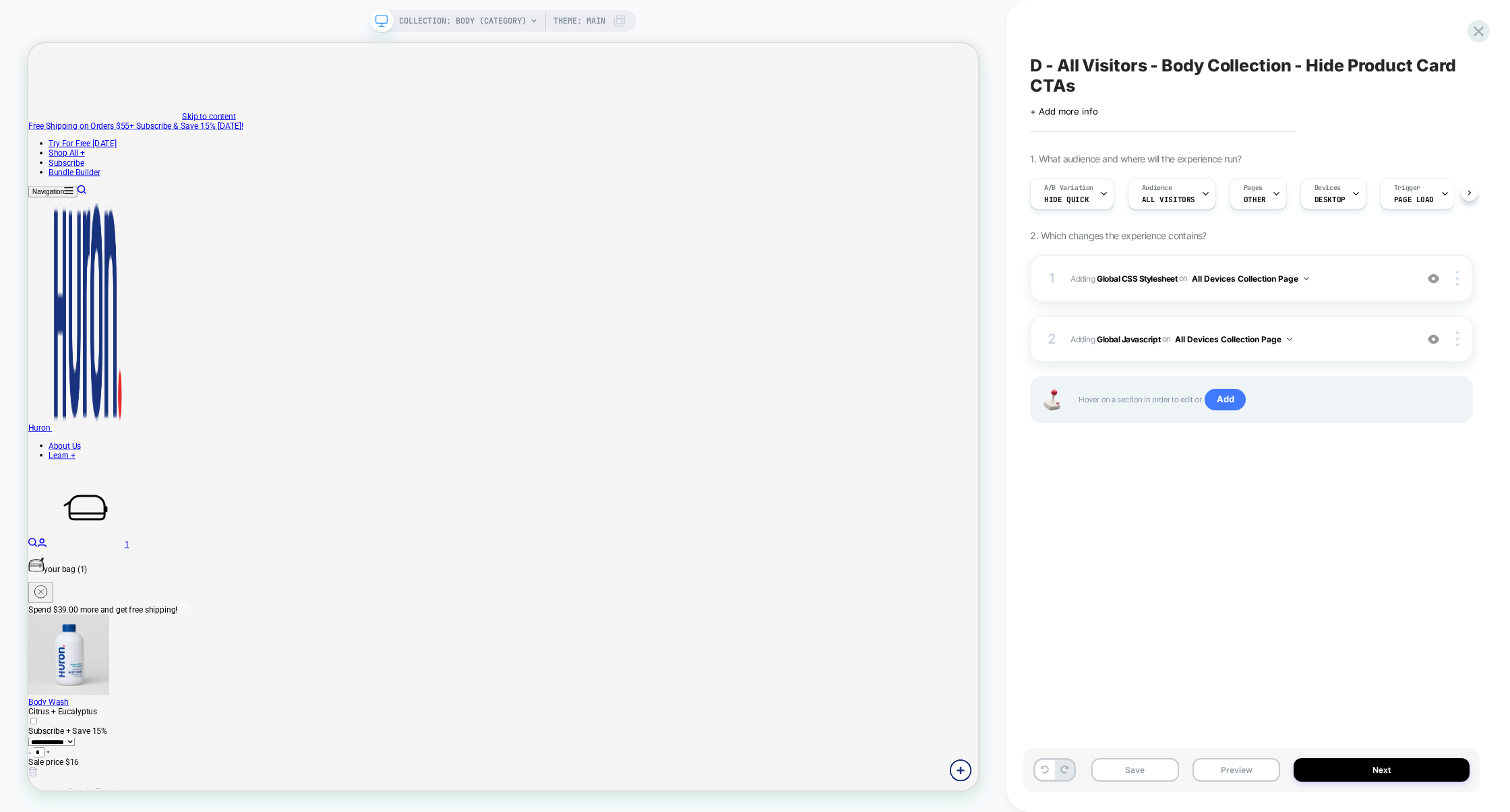
scroll to position [0, 1]
click at [1234, 773] on button "Preview" at bounding box center [1236, 770] width 87 height 23
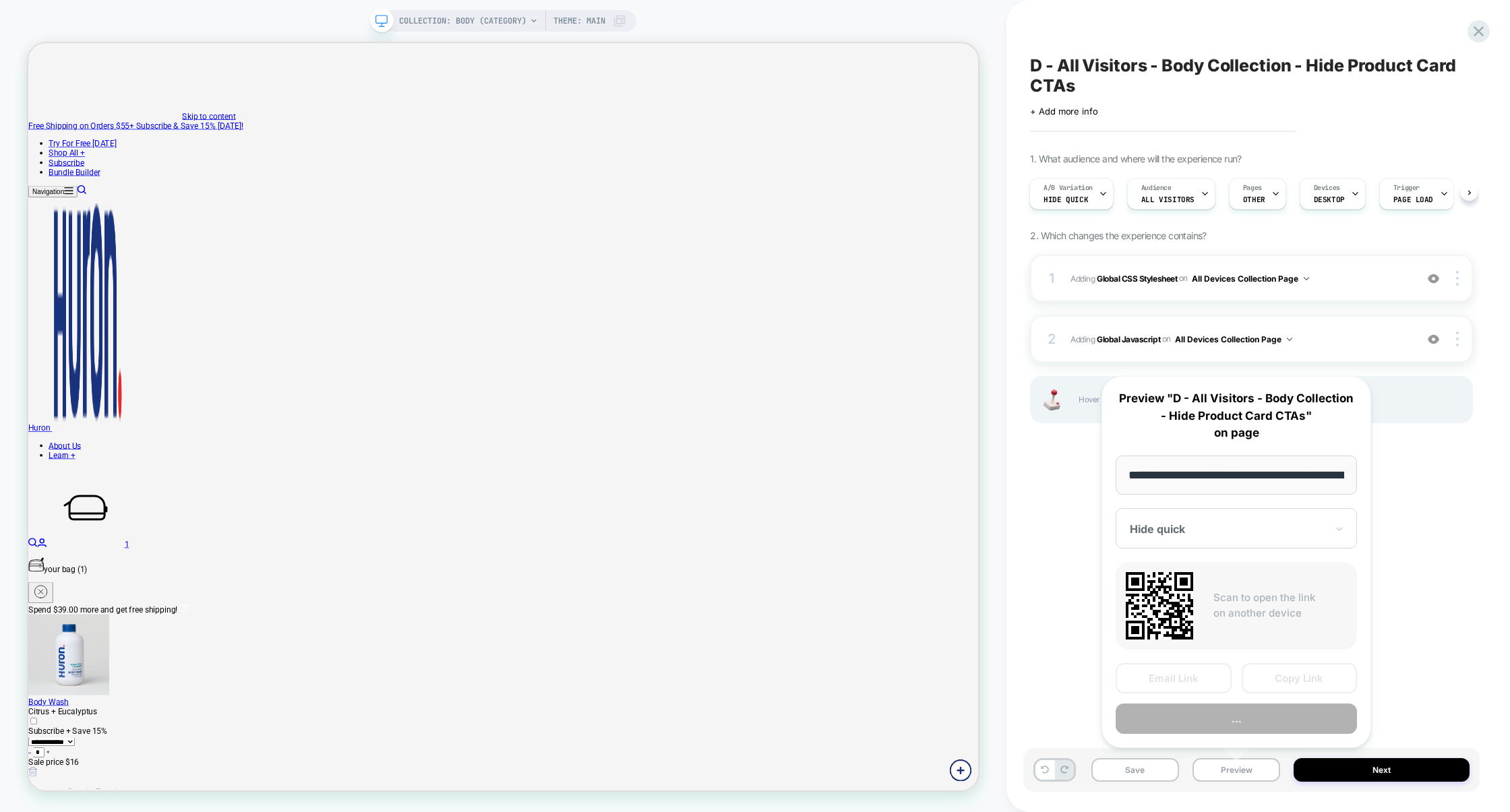
scroll to position [0, 100]
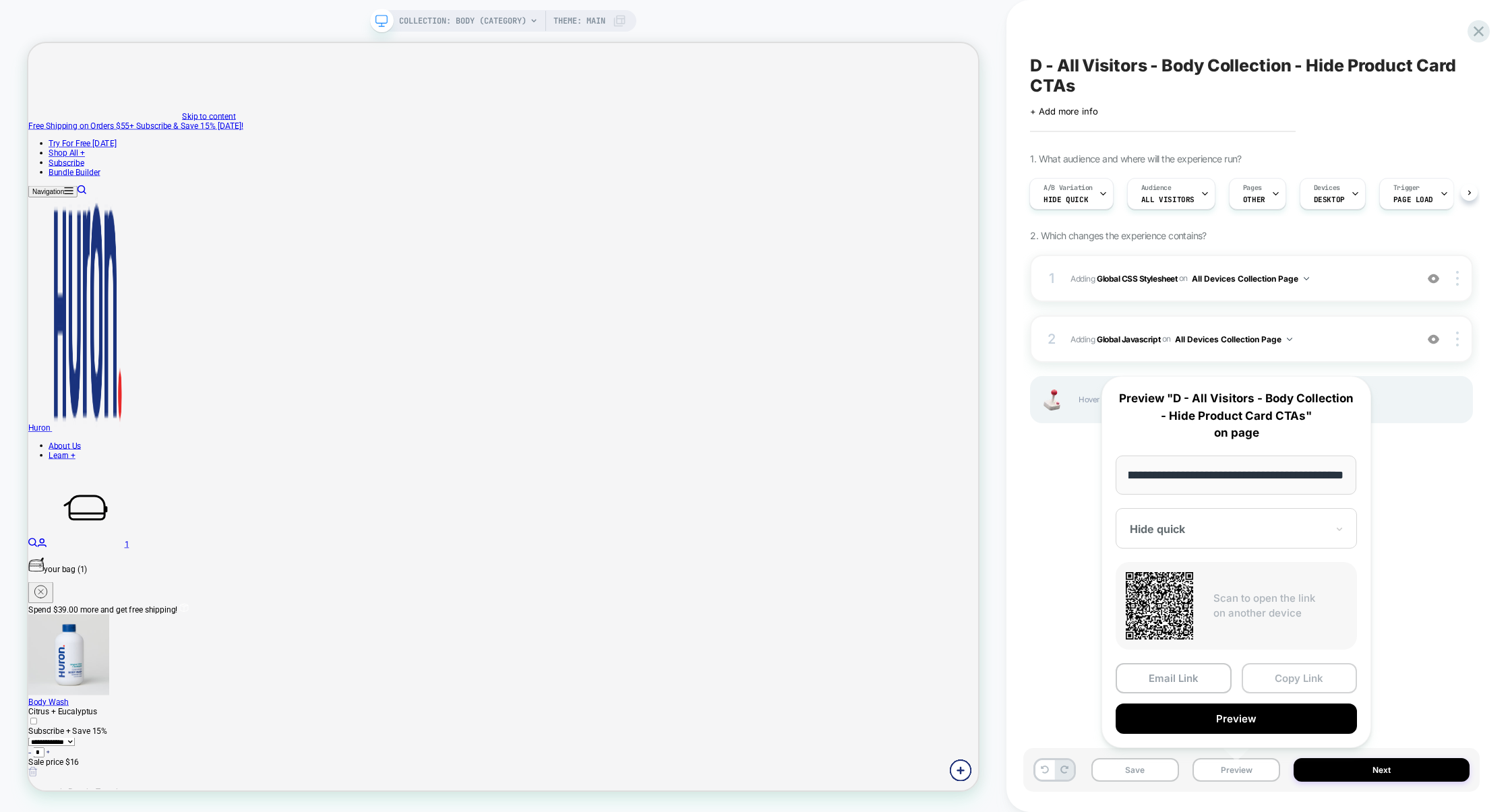
click at [1287, 676] on button "Copy Link" at bounding box center [1299, 678] width 116 height 31
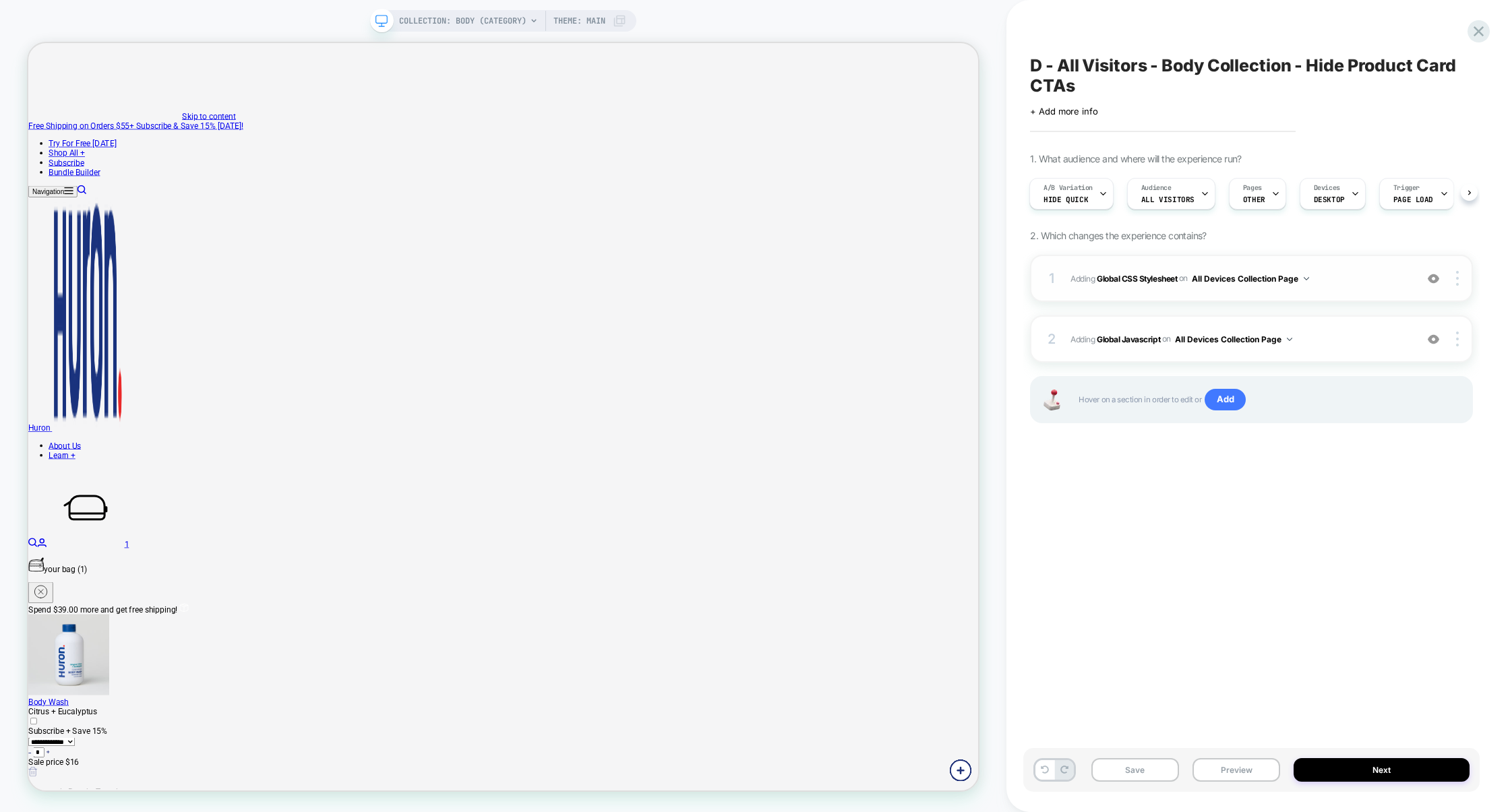
click at [1175, 300] on div "1 Adding Global CSS Stylesheet on All Devices Collection Page Add Before Add Af…" at bounding box center [1251, 278] width 443 height 47
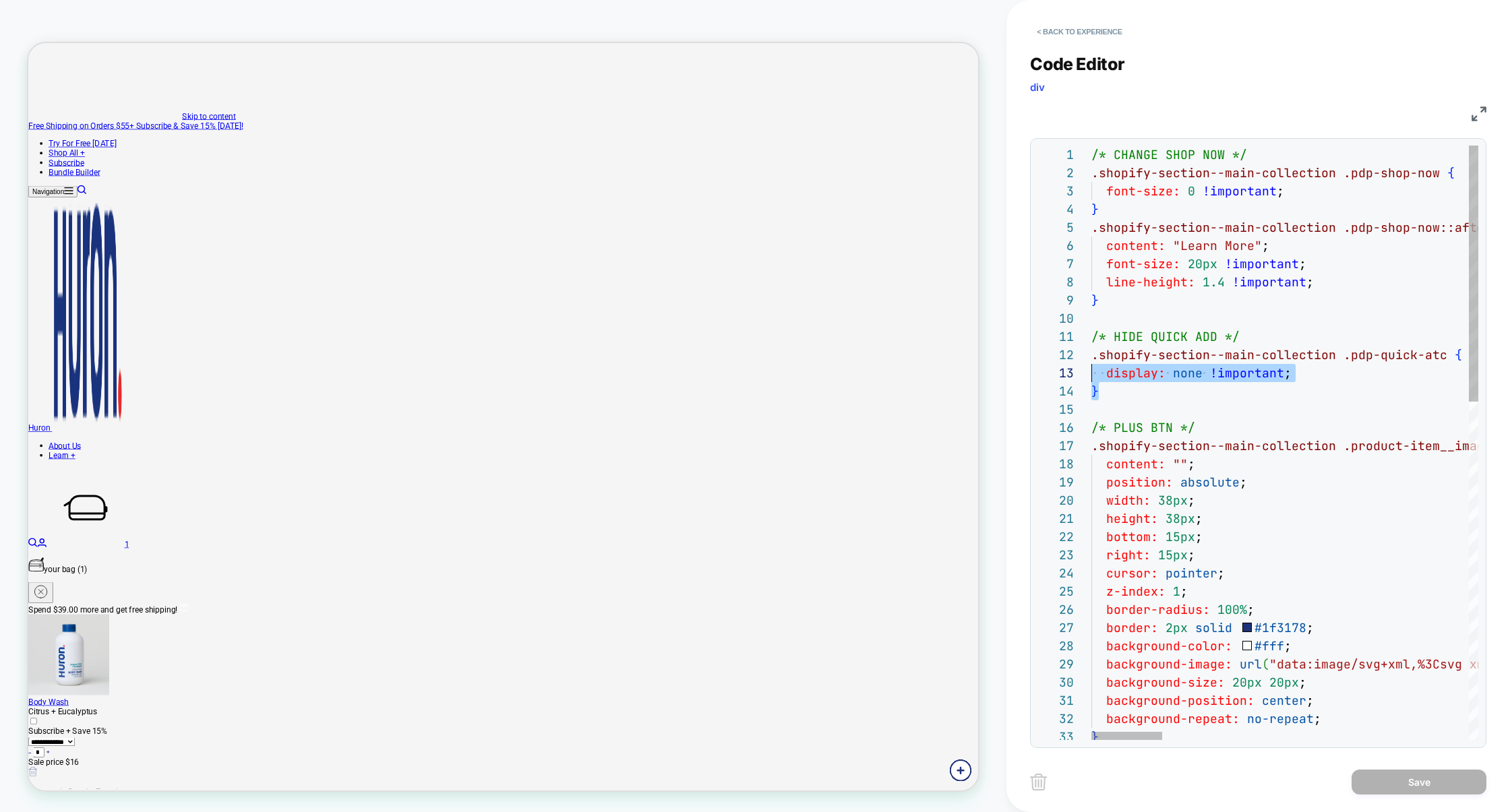
scroll to position [17, 0]
drag, startPoint x: 1114, startPoint y: 389, endPoint x: 1076, endPoint y: 362, distance: 46.6
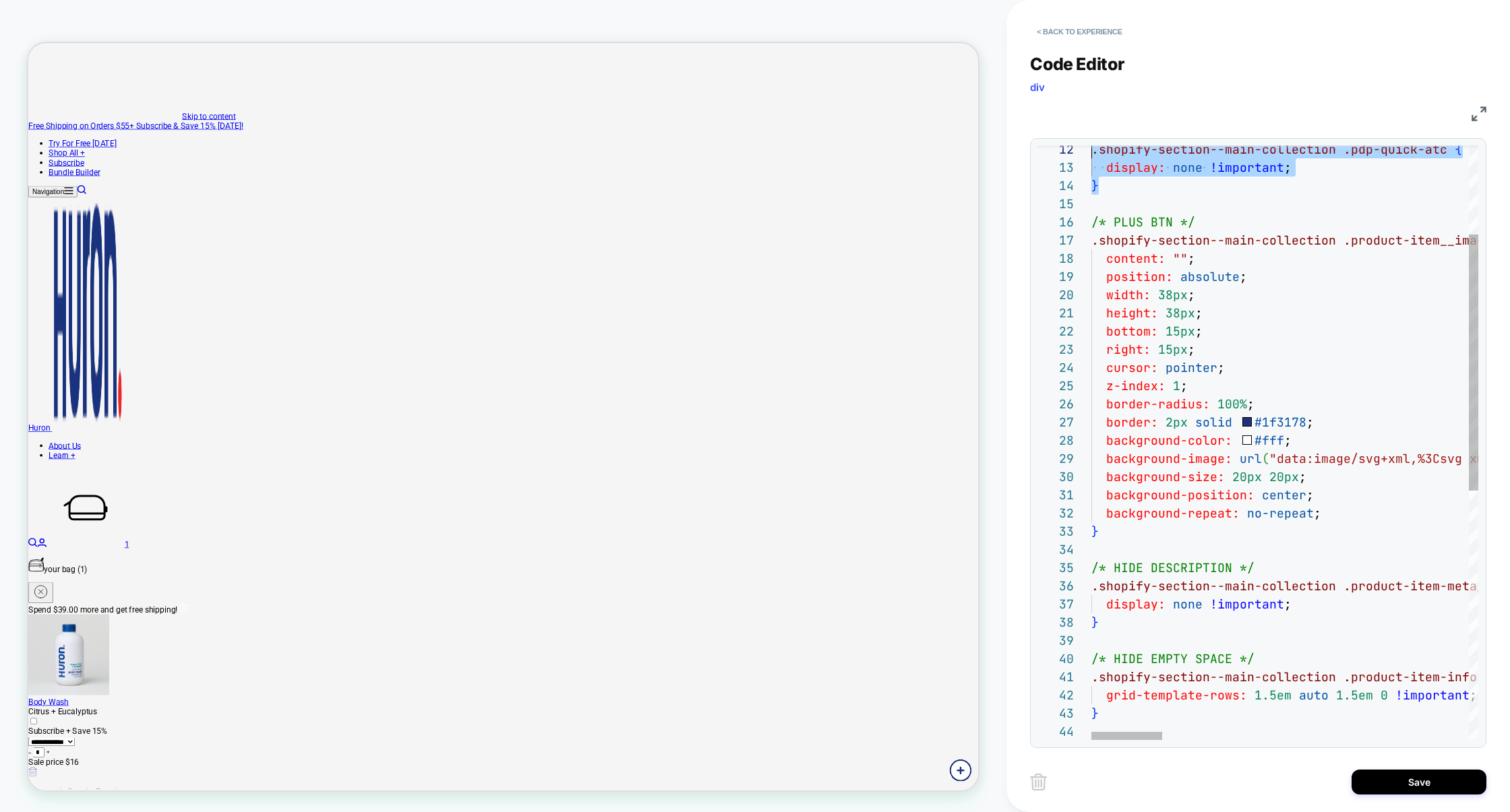
scroll to position [36, 7]
type textarea "**********"
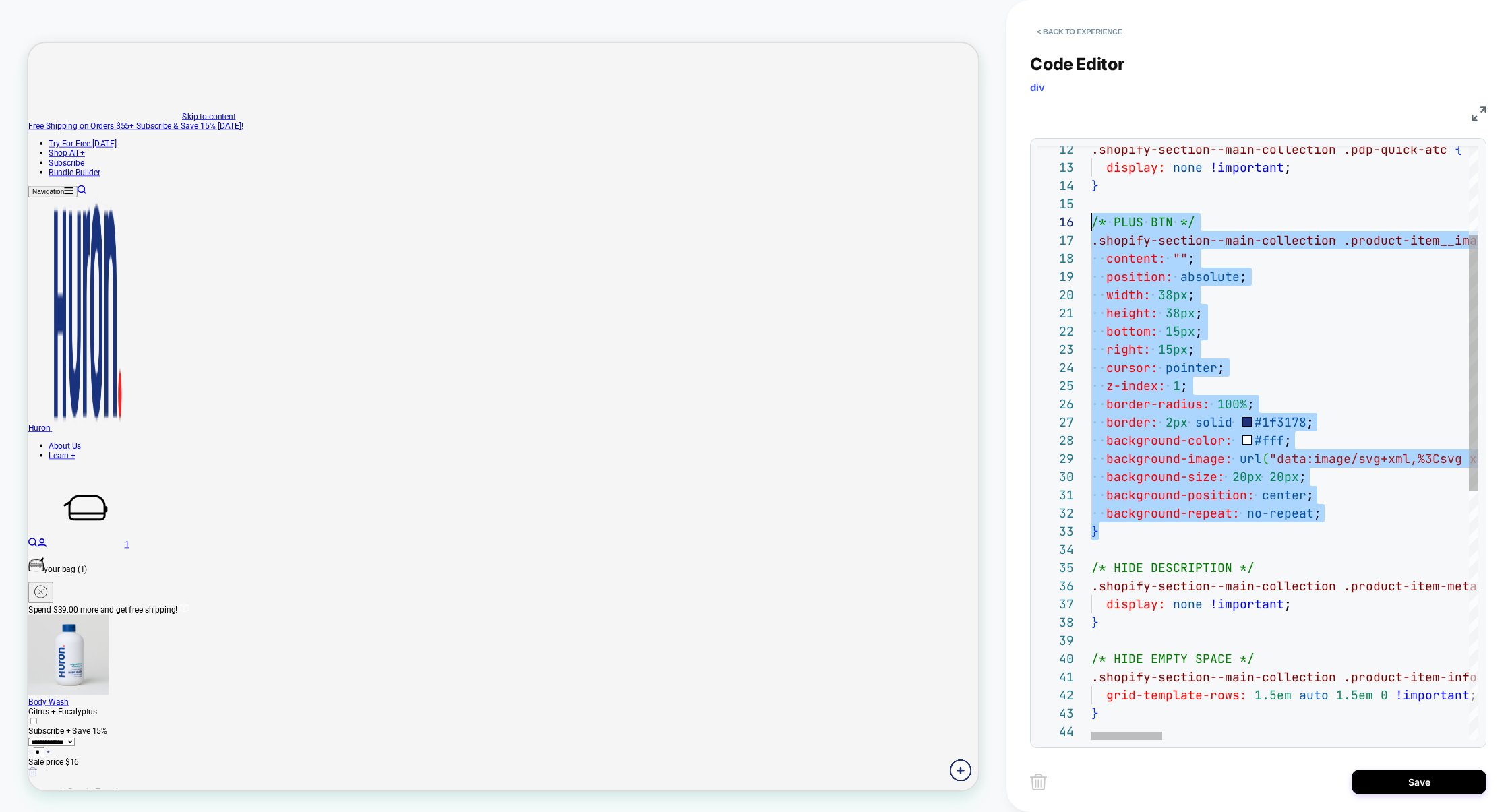
scroll to position [90, 0]
drag, startPoint x: 1119, startPoint y: 535, endPoint x: 1054, endPoint y: 225, distance: 316.7
click at [1423, 782] on button "Save" at bounding box center [1418, 781] width 135 height 25
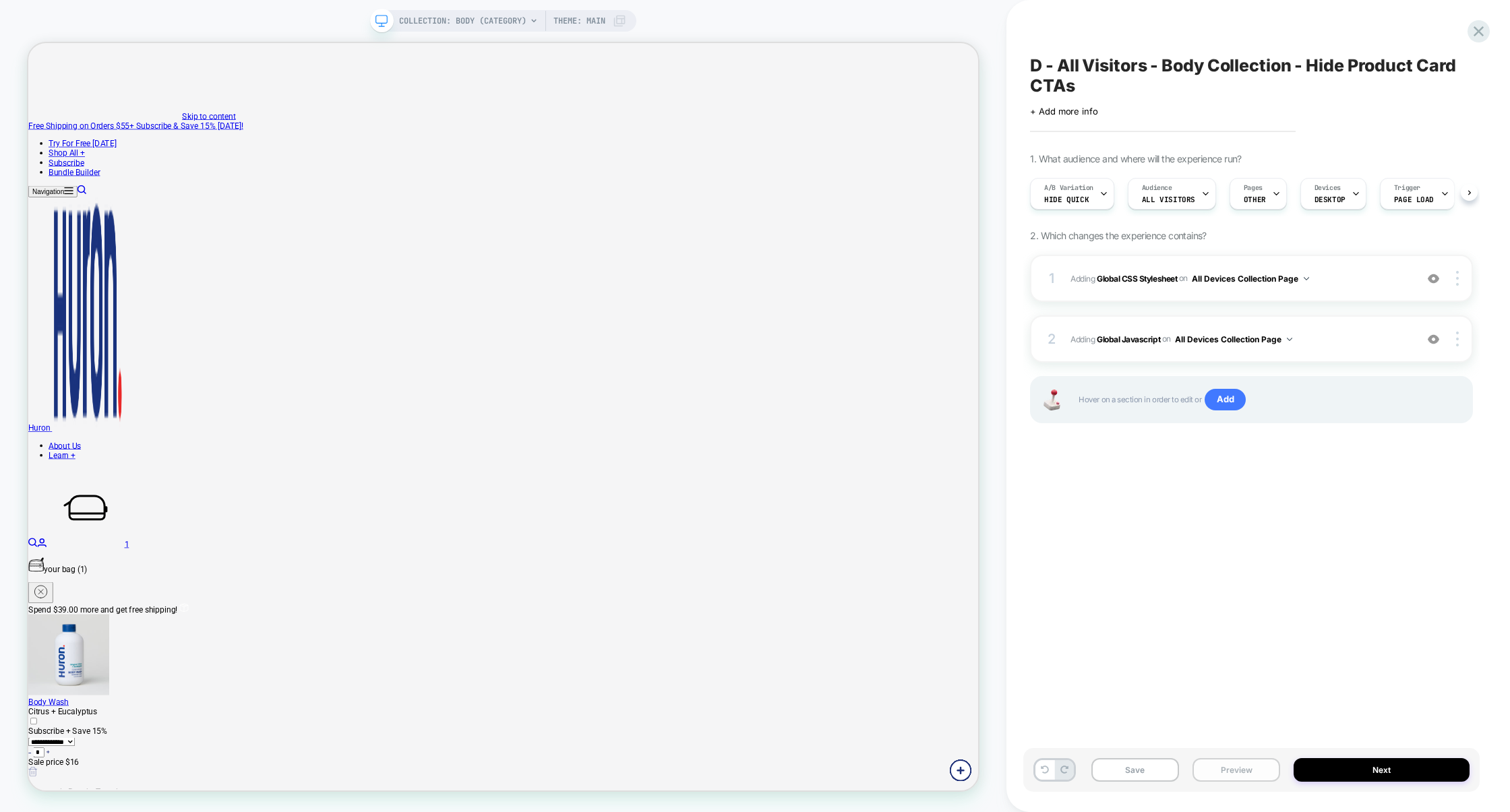
scroll to position [0, 1]
click at [1234, 771] on button "Preview" at bounding box center [1236, 770] width 87 height 23
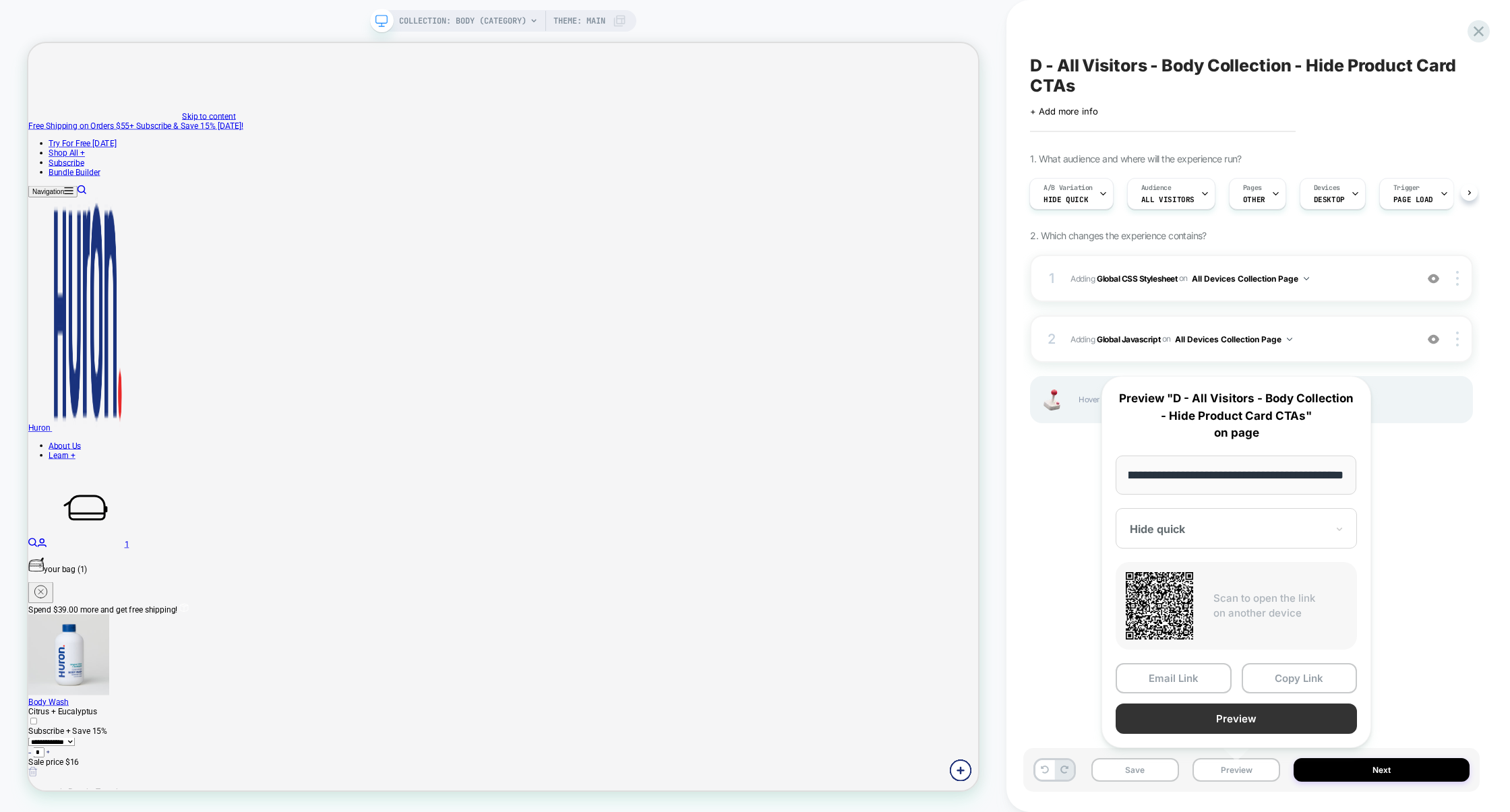
scroll to position [0, 0]
click at [1239, 717] on button "Preview" at bounding box center [1237, 719] width 241 height 31
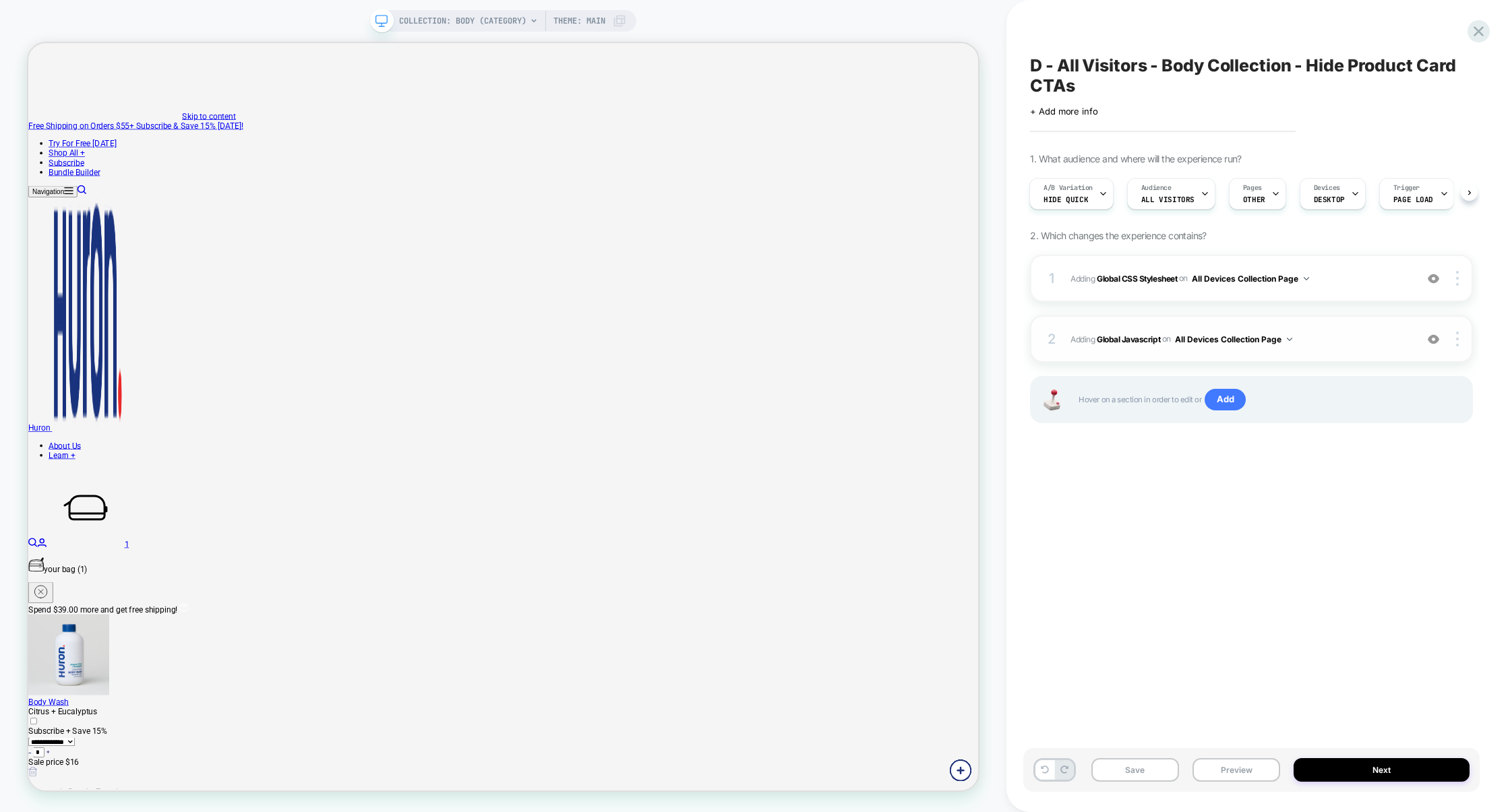
click at [1362, 347] on span "Adding Global Javascript on All Devices Collection Page" at bounding box center [1239, 339] width 338 height 17
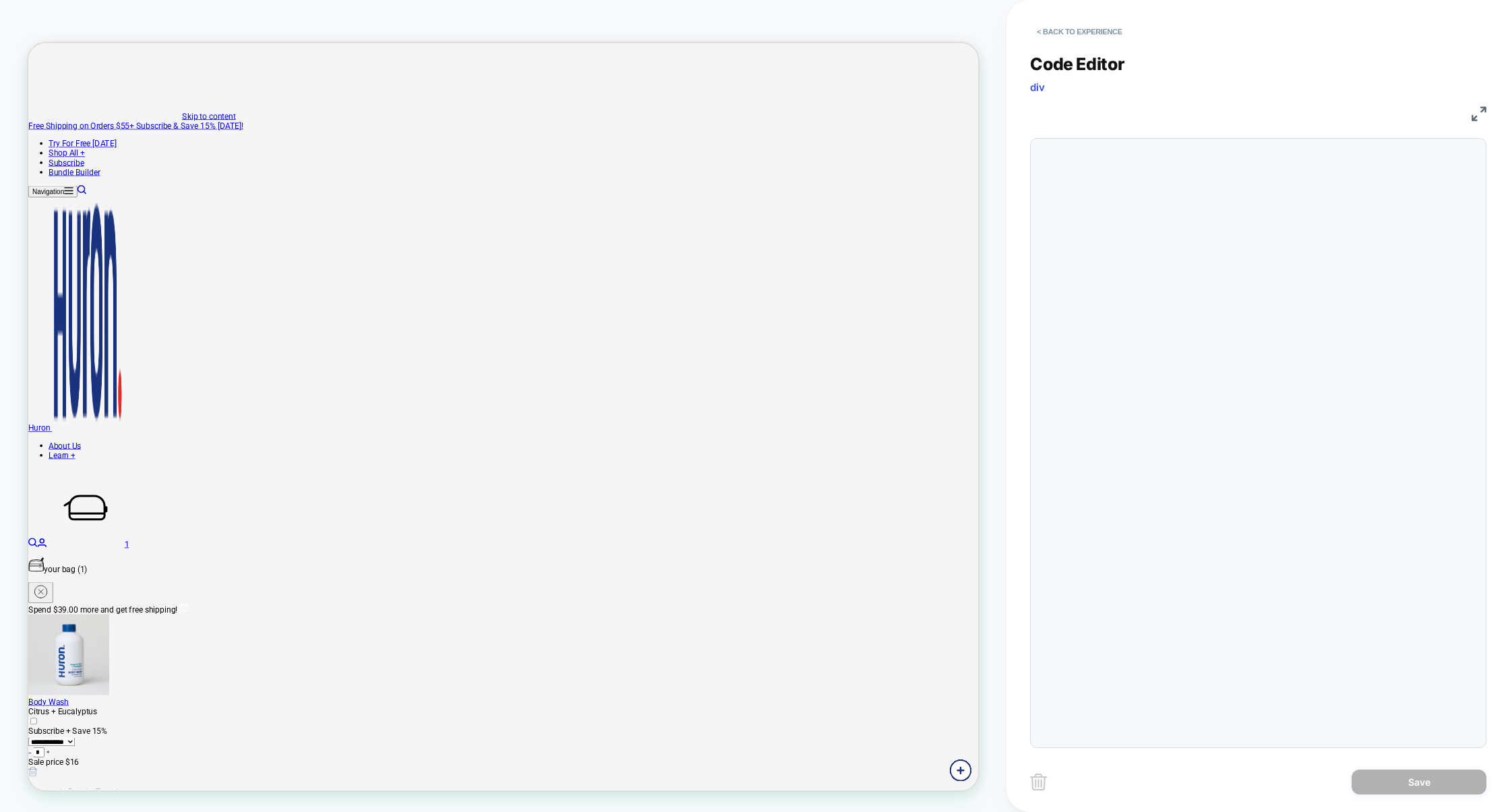
scroll to position [182, 0]
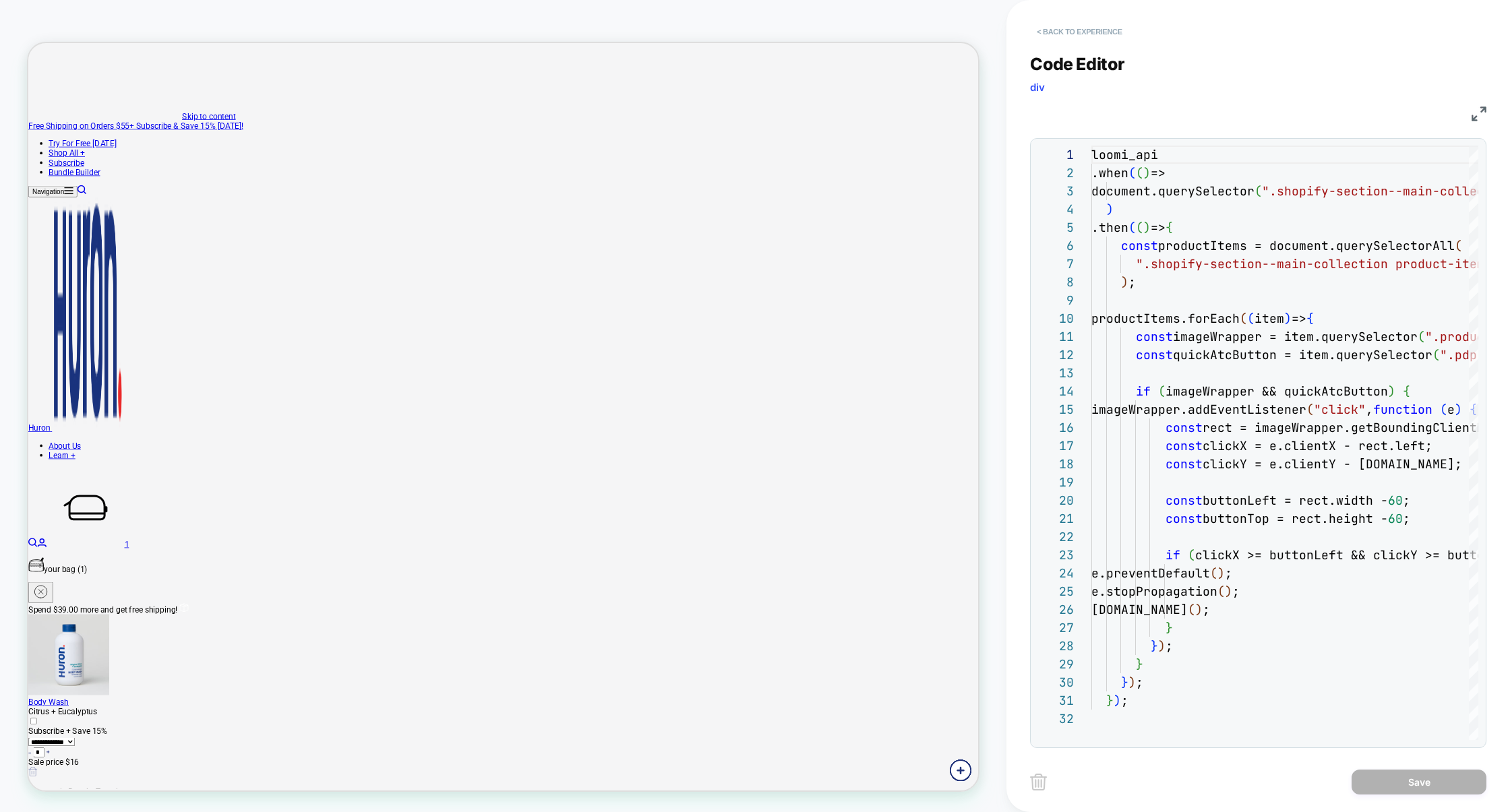
click at [1106, 35] on button "< Back to experience" at bounding box center [1079, 32] width 98 height 22
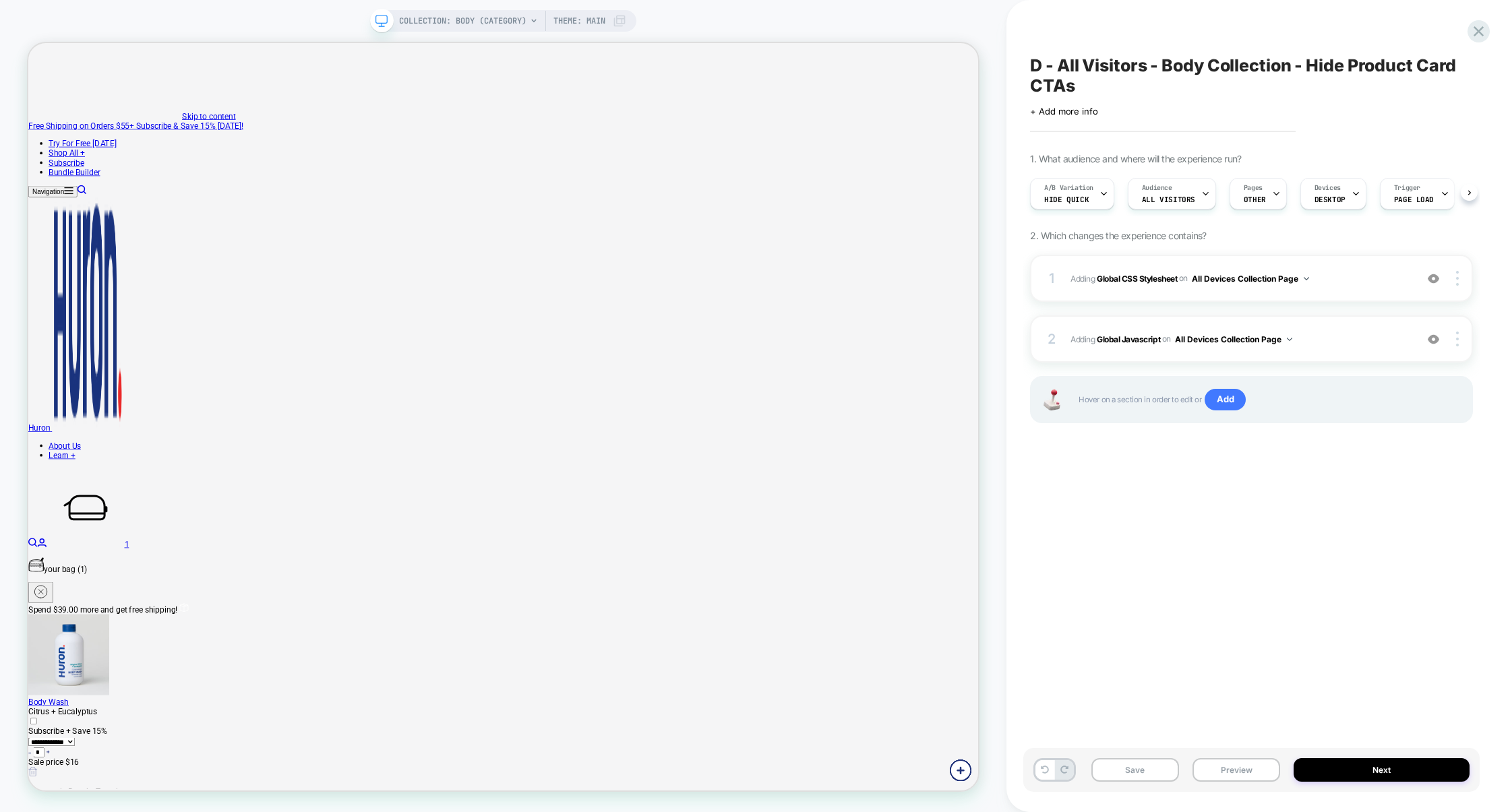
scroll to position [0, 1]
click at [1138, 778] on button "Save" at bounding box center [1135, 770] width 87 height 23
click at [1229, 776] on button "Preview" at bounding box center [1236, 770] width 87 height 23
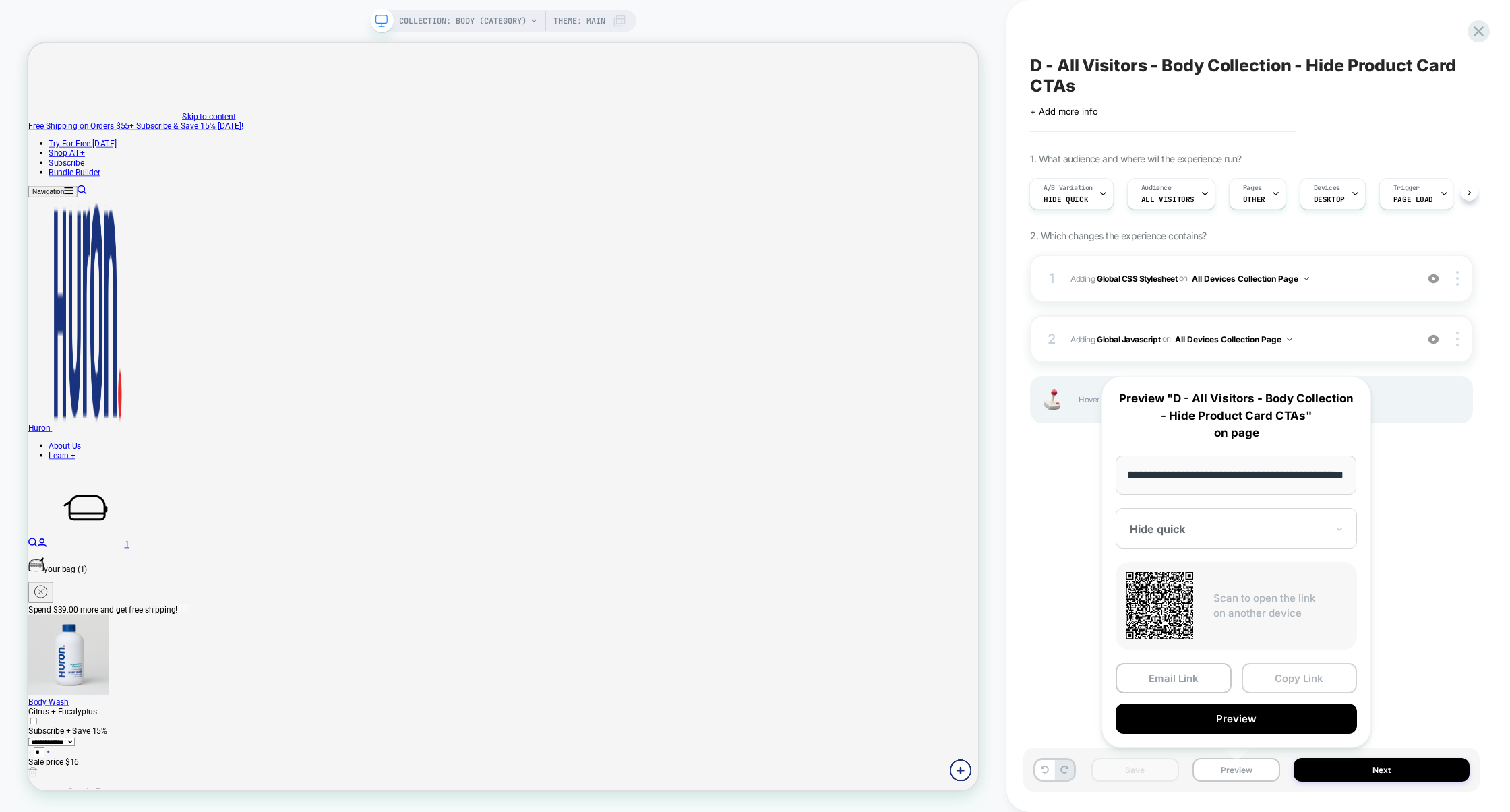
scroll to position [0, 0]
click at [1279, 678] on button "Copy Link" at bounding box center [1299, 678] width 116 height 31
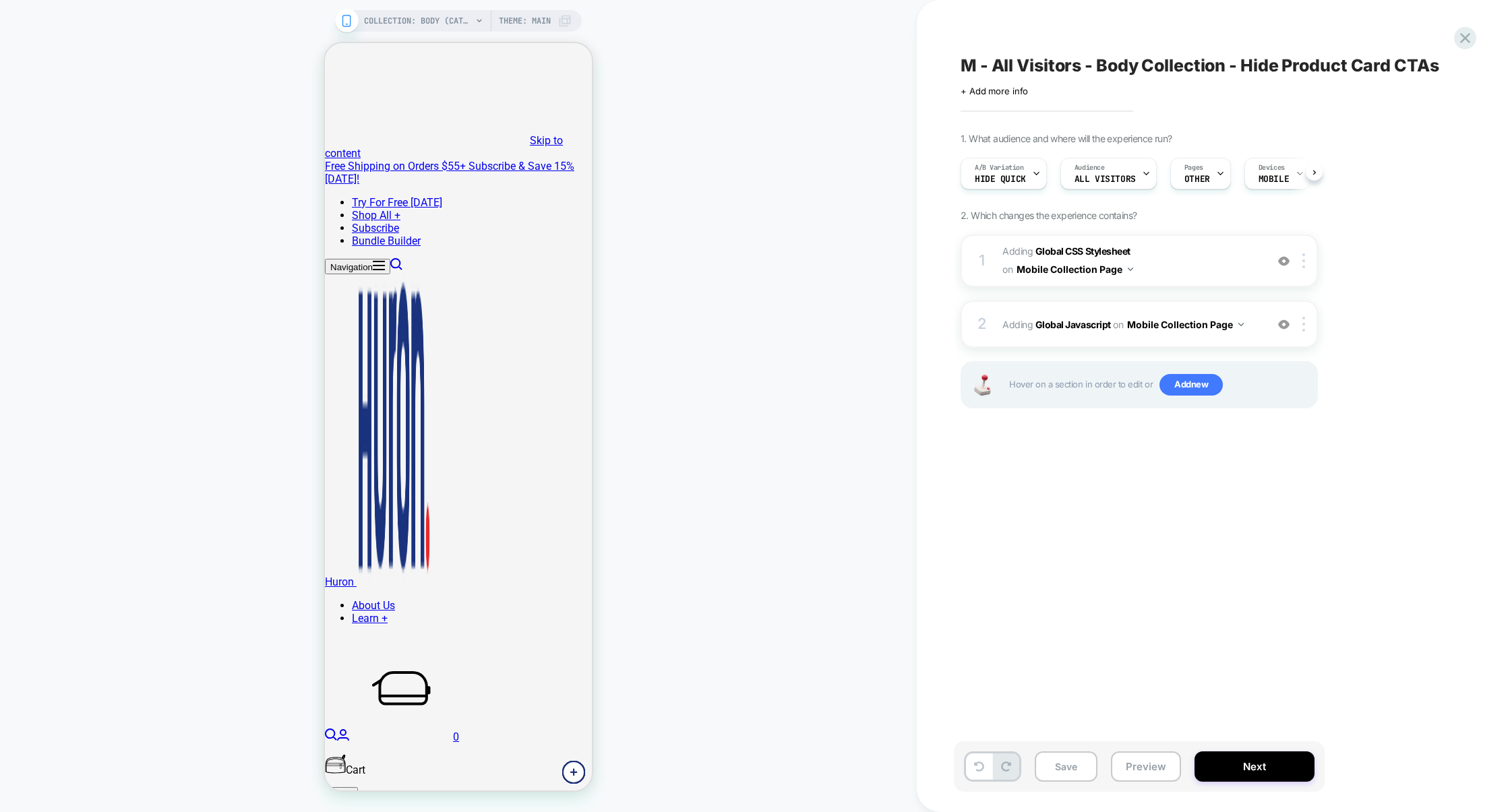
scroll to position [0, 1]
click at [1179, 271] on span "Adding Global CSS Stylesheet on Mobile Collection Page" at bounding box center [1130, 261] width 257 height 36
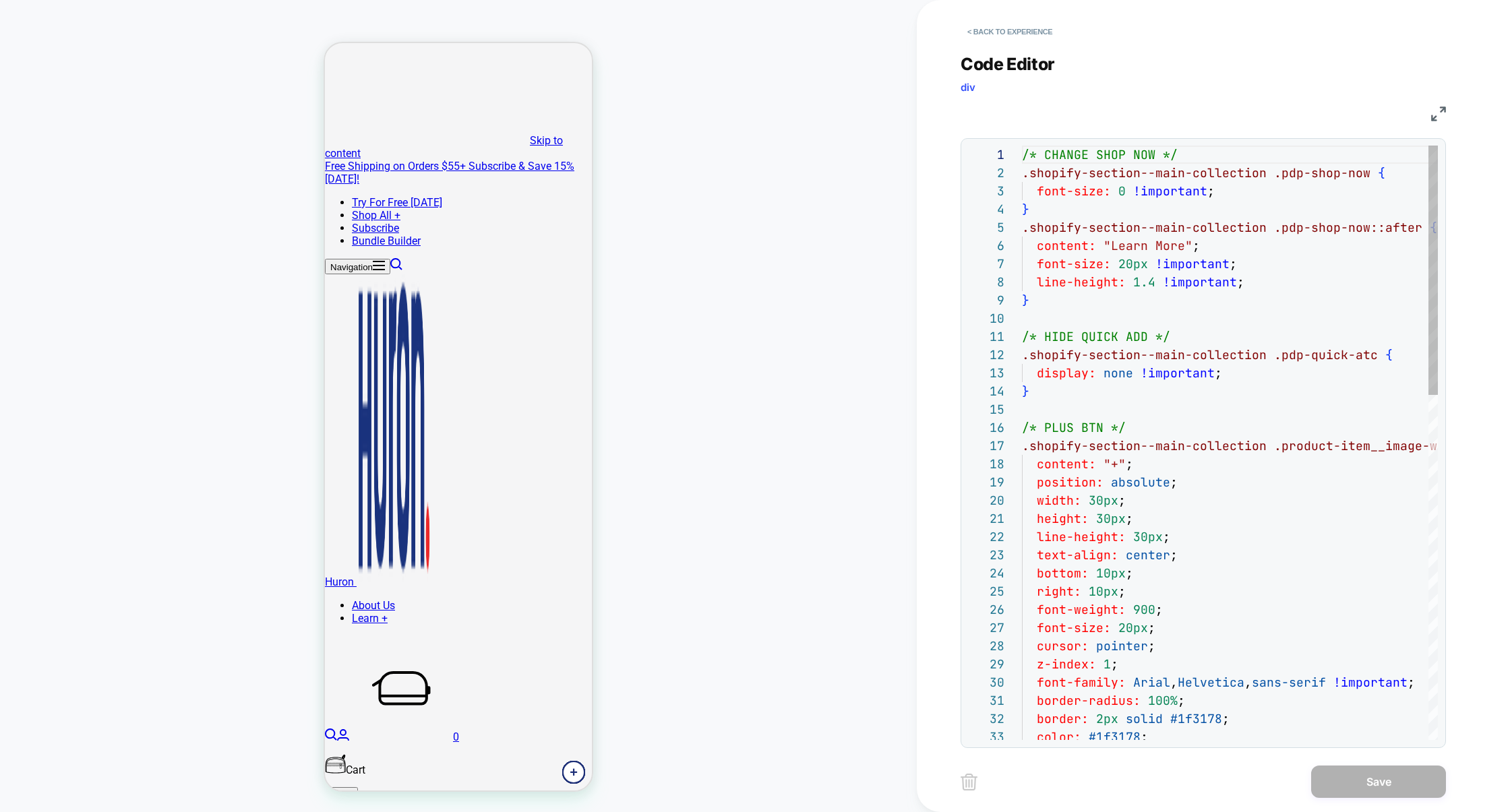
scroll to position [182, 0]
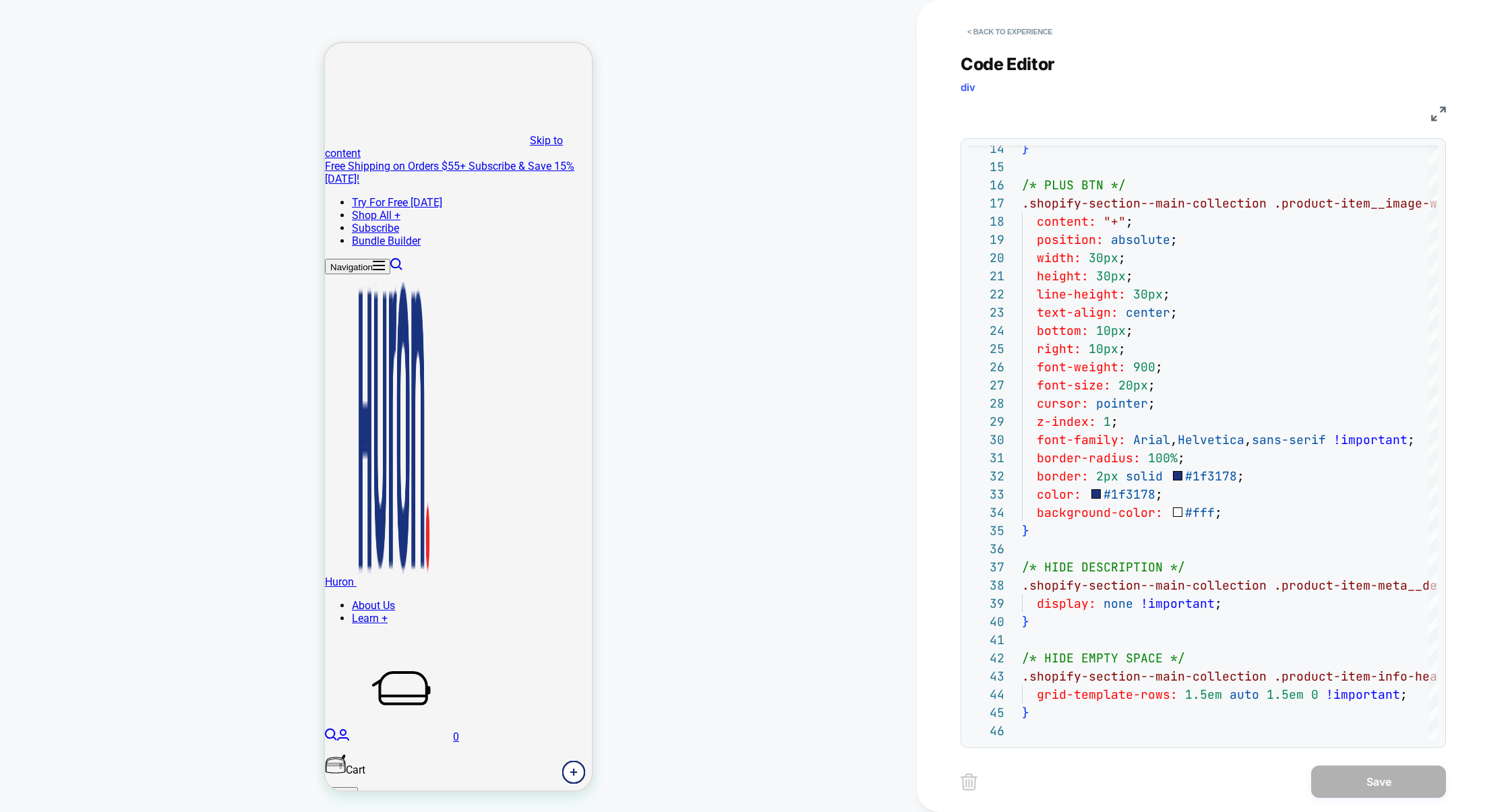
click at [1431, 116] on img at bounding box center [1439, 113] width 15 height 15
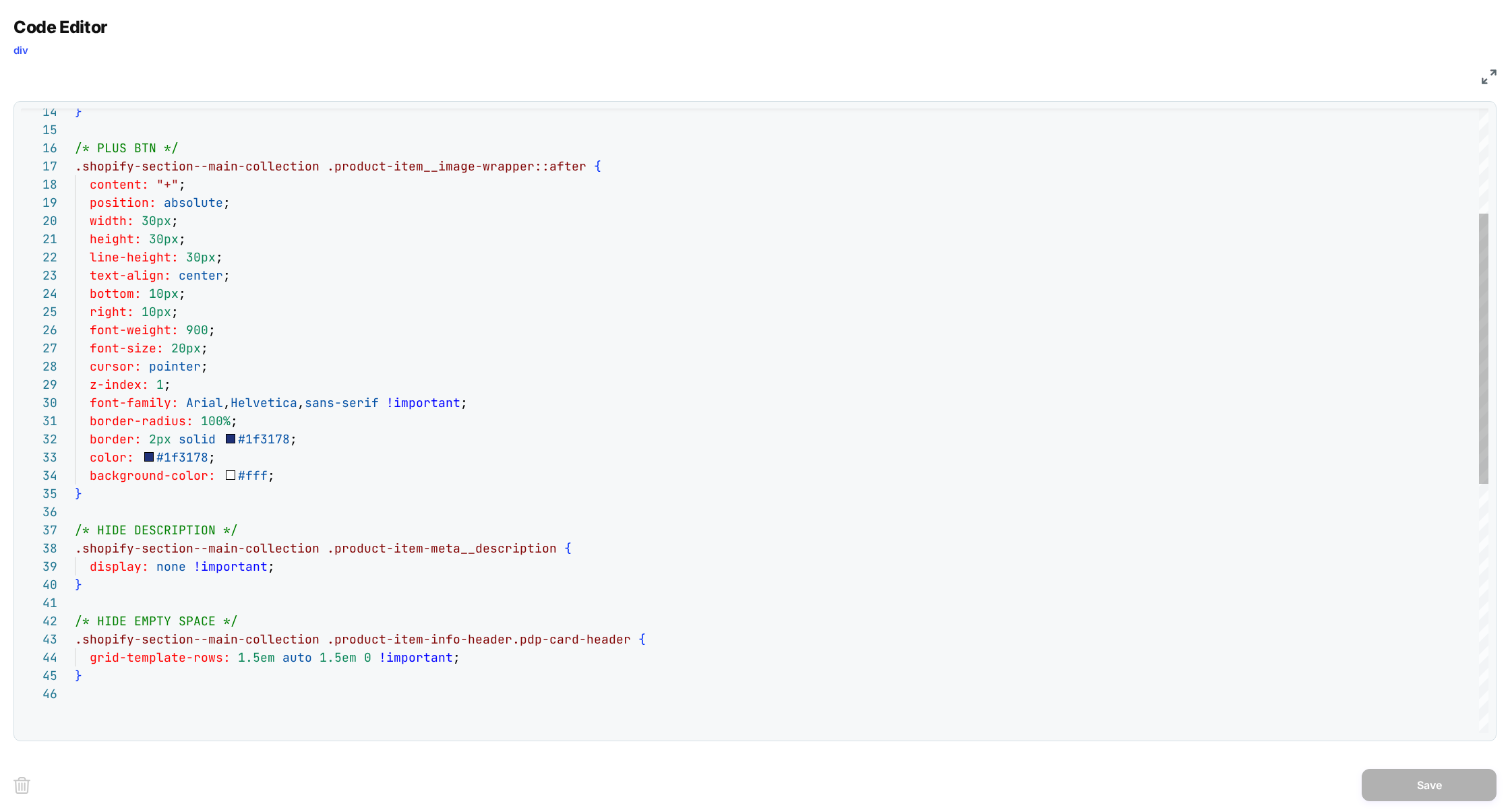
click at [116, 499] on div "right: 10px ; font-weight: 900 ; font-size: 20px ; cursor: pointer ; z-index: 1…" at bounding box center [781, 587] width 1413 height 1443
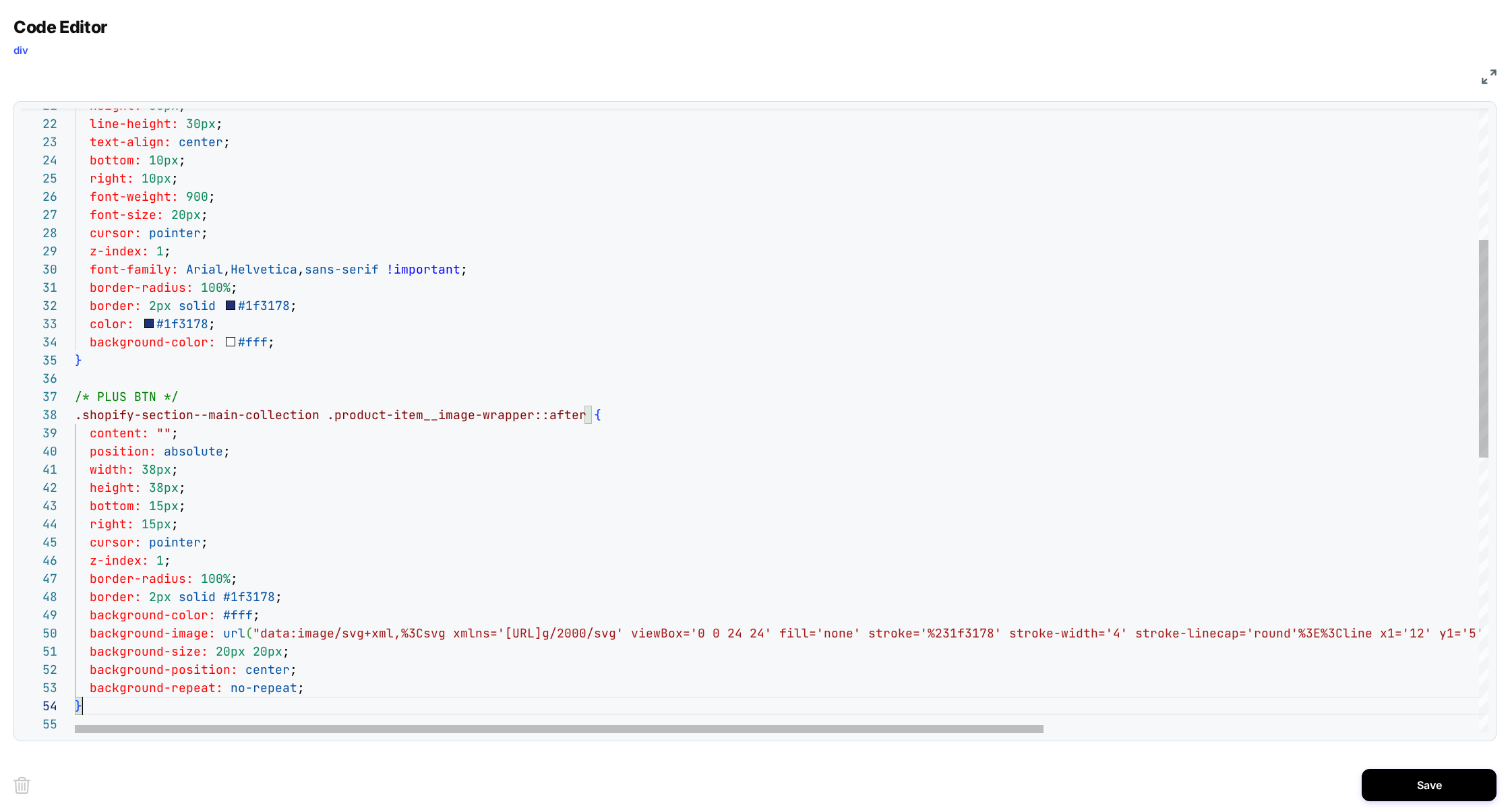
scroll to position [55, 7]
click at [204, 630] on div "right: 10px ; font-weight: 900 ; font-size: 20px ; cursor: pointer ; z-index: 1…" at bounding box center [1099, 627] width 2048 height 1789
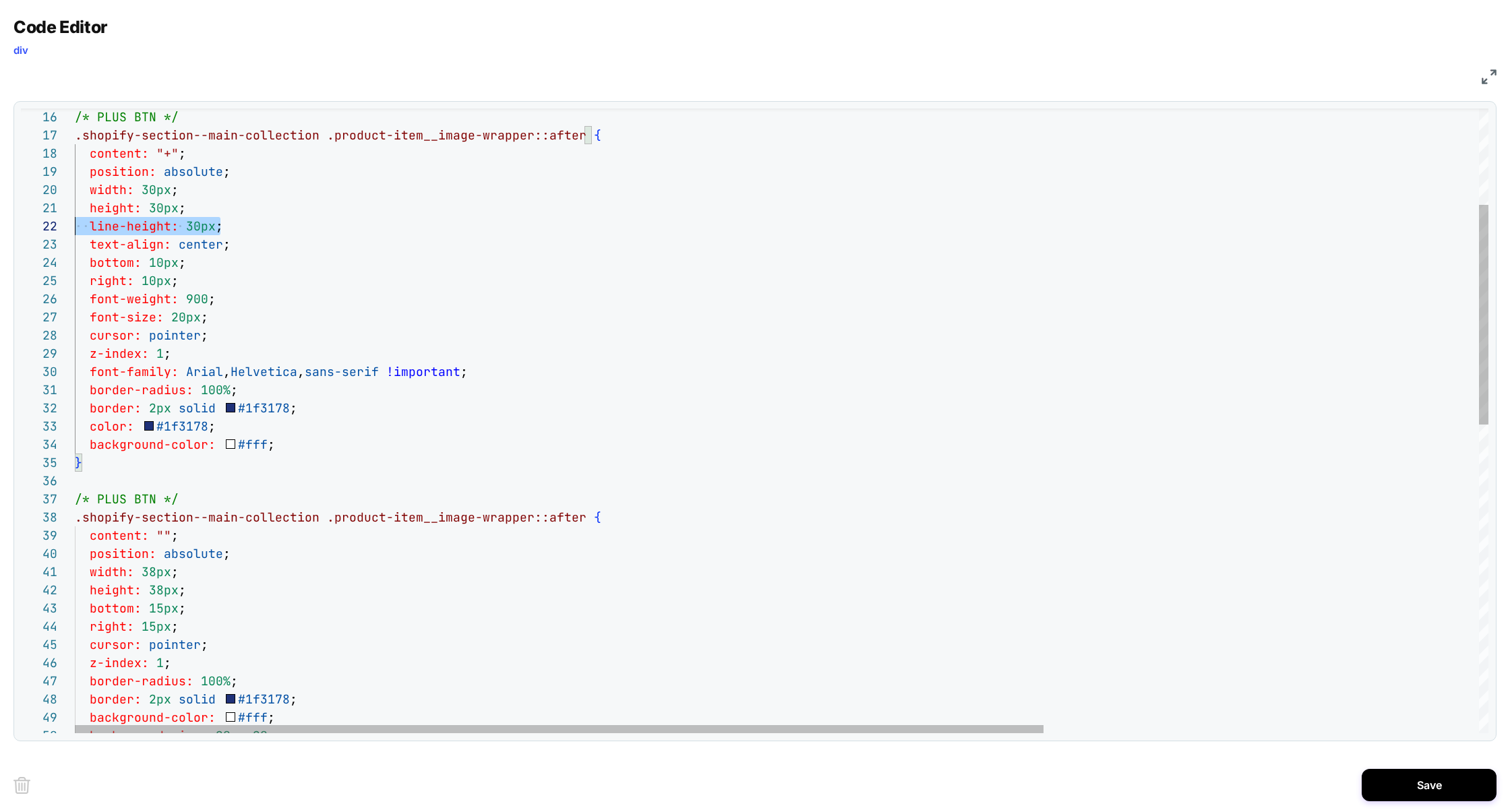
scroll to position [17, 0]
drag, startPoint x: 245, startPoint y: 233, endPoint x: 0, endPoint y: 229, distance: 245.0
click at [0, 229] on div "Code Editor div CSS 25 26 27 28 29 30 31 32 33 34 35 24 23 22 21 36 37 38 39 40…" at bounding box center [755, 406] width 1510 height 812
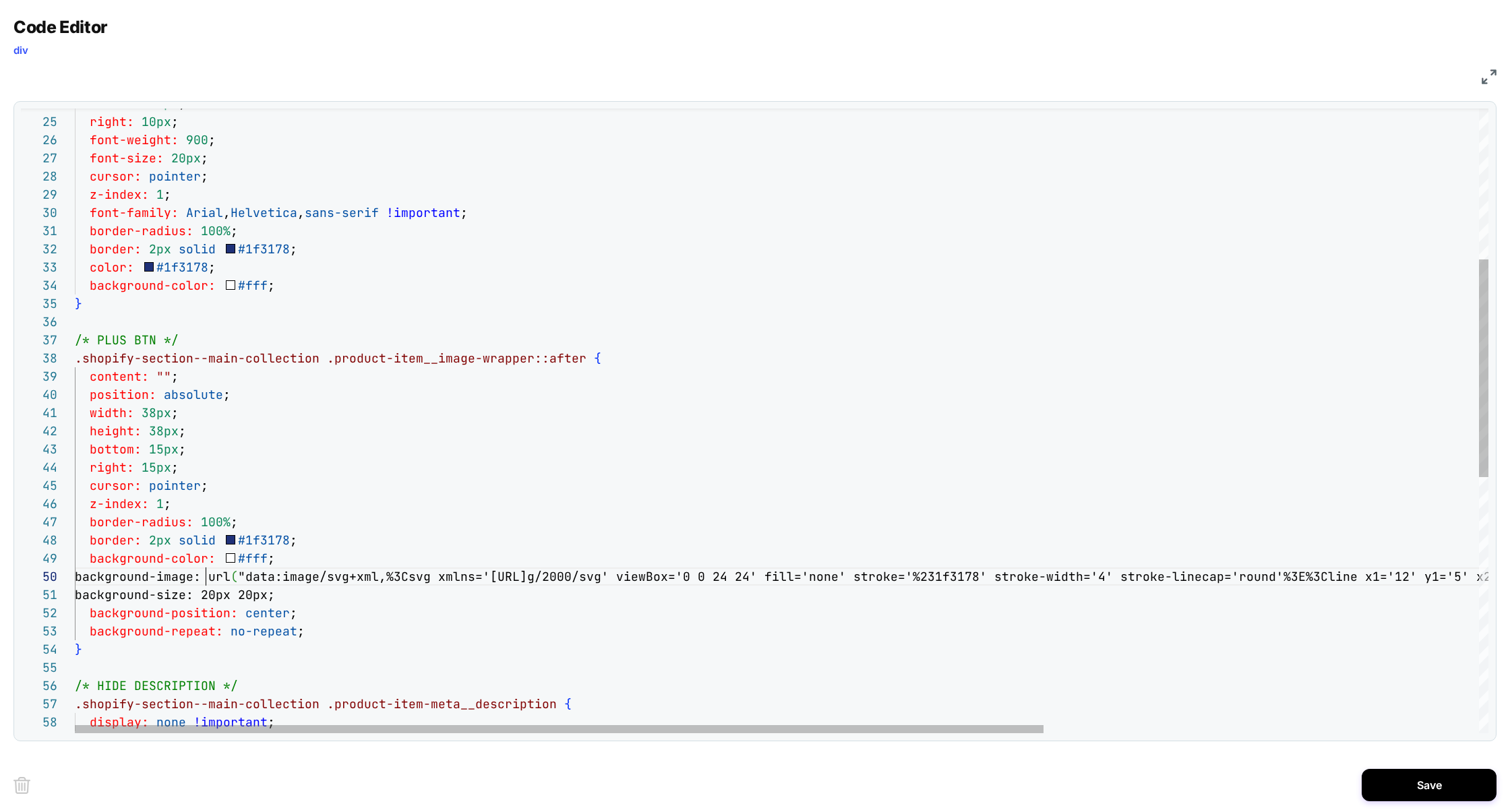
scroll to position [163, 131]
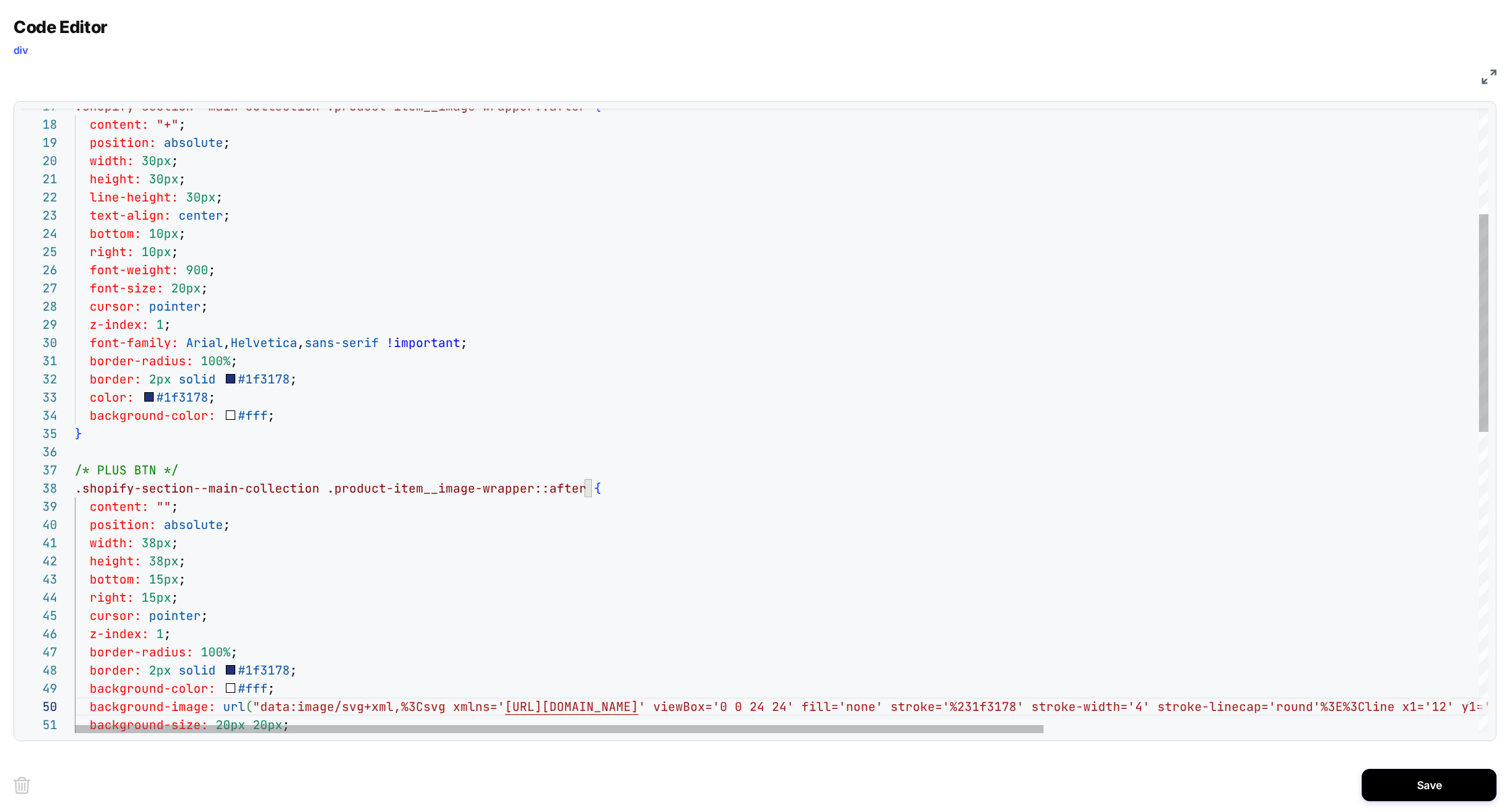
click at [160, 583] on div "right: 10px ; font-weight: 900 ; font-size: 20px ; cursor: pointer ; z-index: 1…" at bounding box center [1099, 700] width 2048 height 1789
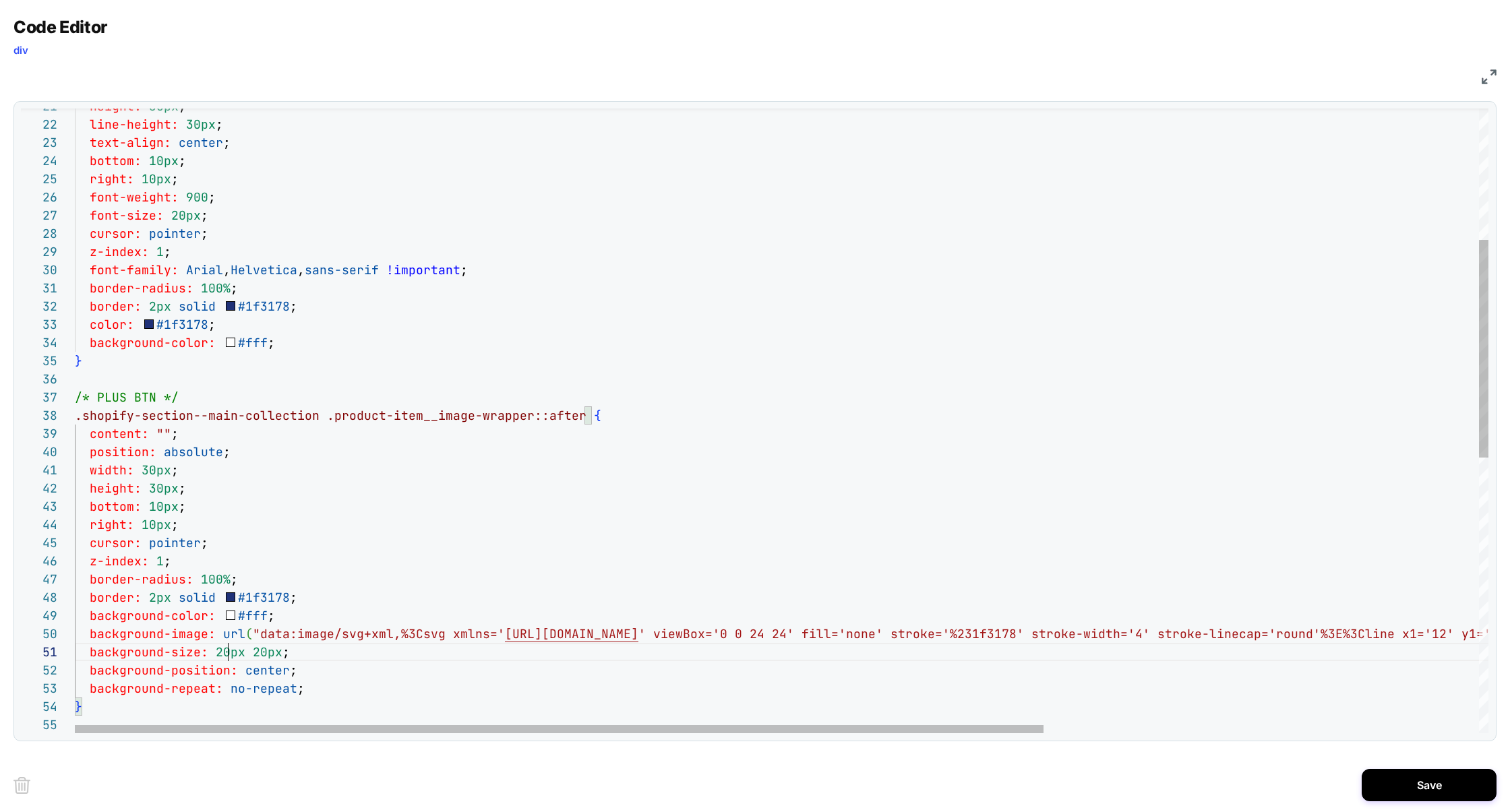
scroll to position [0, 152]
click at [231, 651] on div "right: 10px ; font-weight: 900 ; font-size: 20px ; cursor: pointer ; z-index: 1…" at bounding box center [1099, 627] width 2048 height 1789
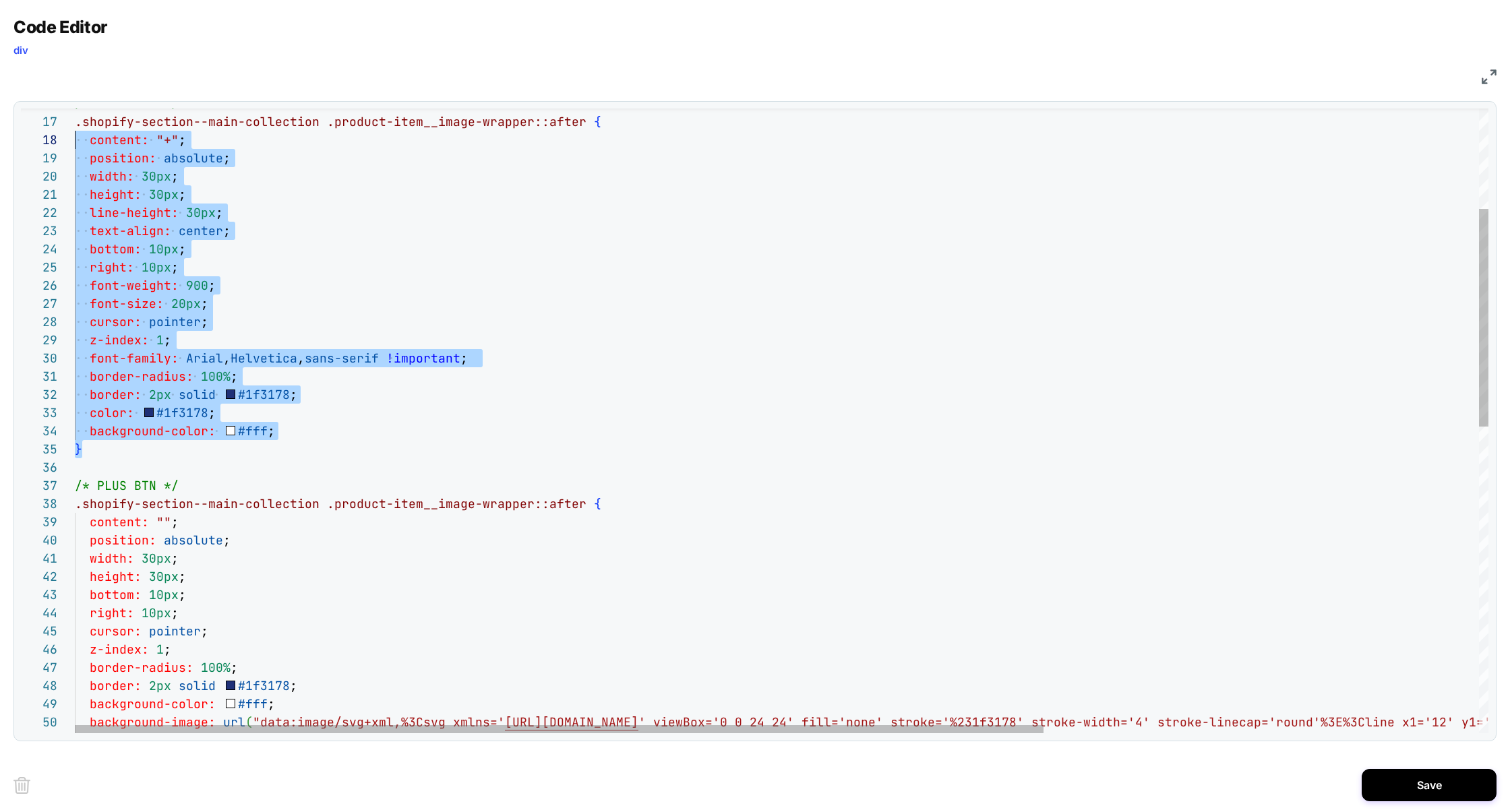
scroll to position [109, 0]
drag, startPoint x: 95, startPoint y: 447, endPoint x: 54, endPoint y: 121, distance: 328.6
click at [75, 121] on div "right: 10px ; font-weight: 900 ; font-size: 20px ; cursor: pointer ; z-index: 1…" at bounding box center [1099, 715] width 2048 height 1789
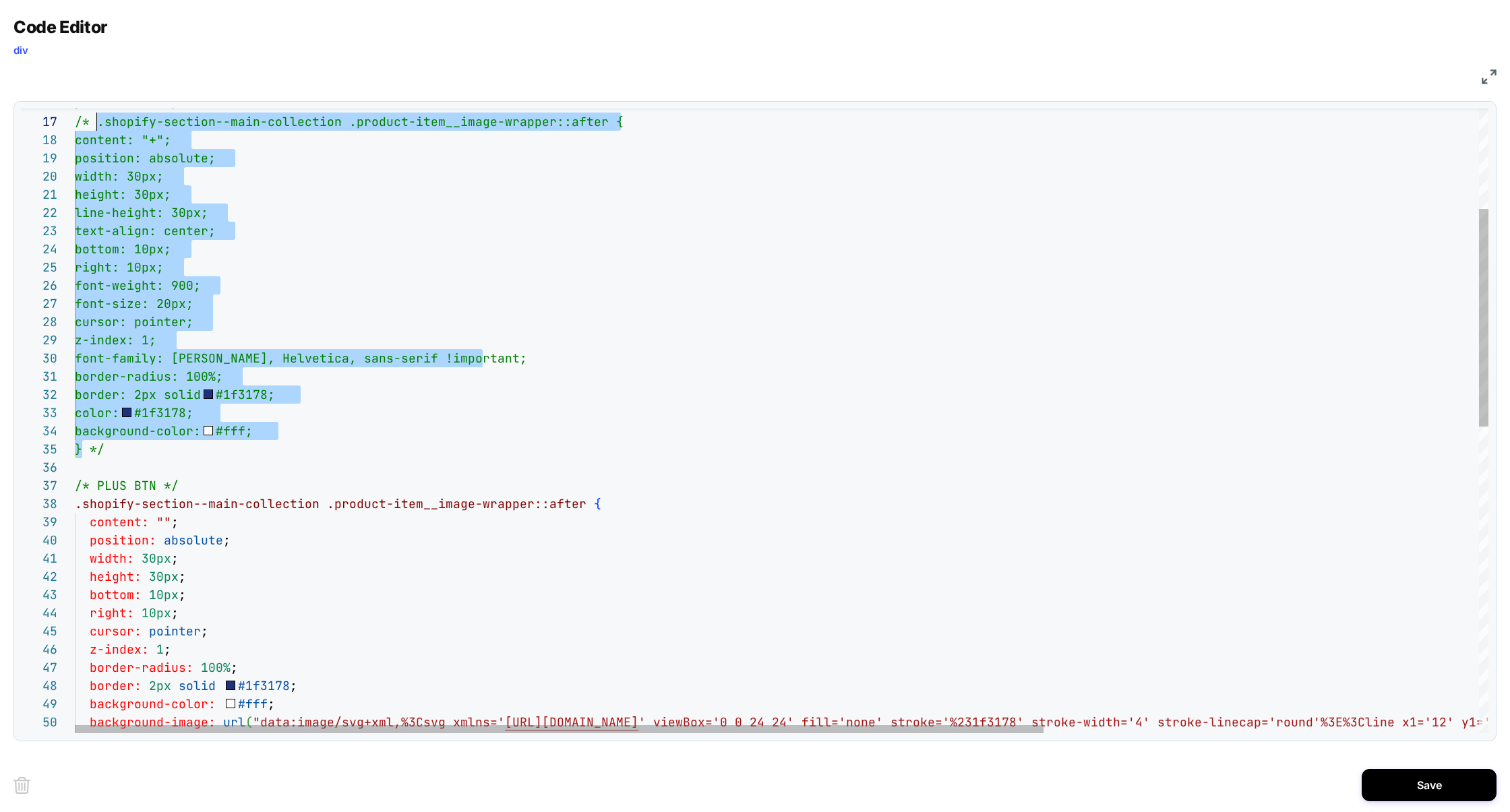
scroll to position [109, 22]
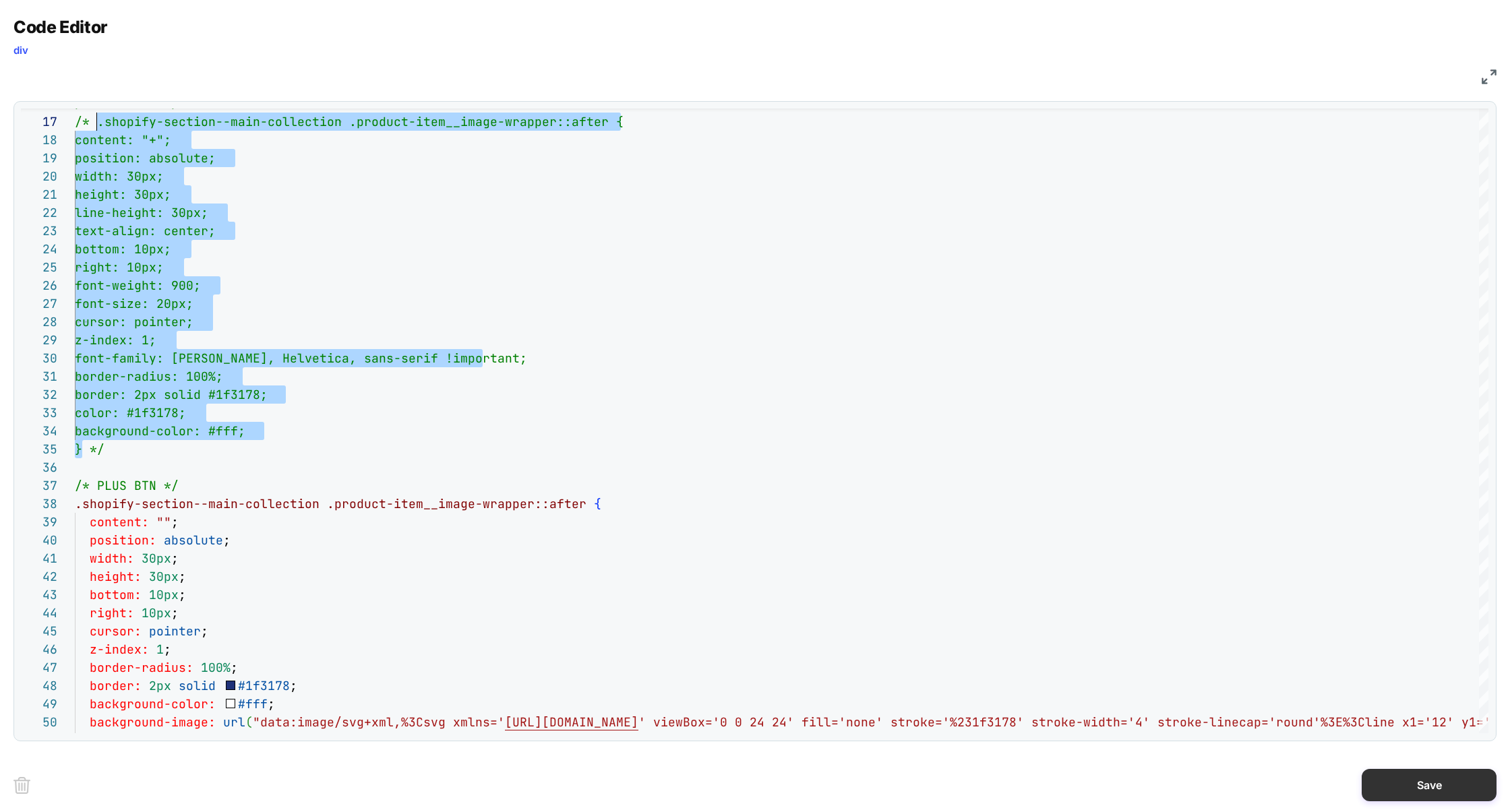
type textarea "**********"
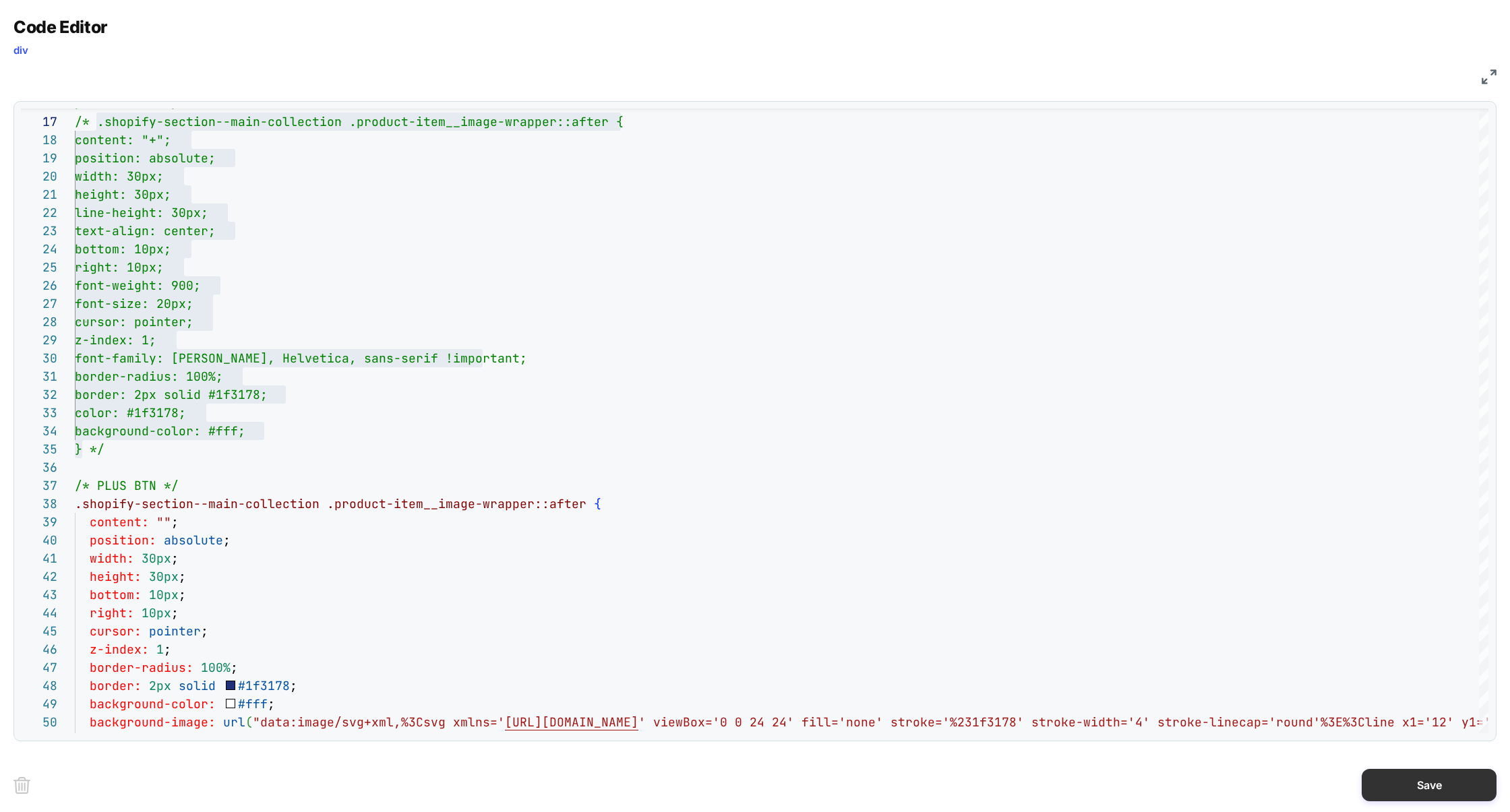
click at [1431, 787] on button "Save" at bounding box center [1429, 784] width 135 height 32
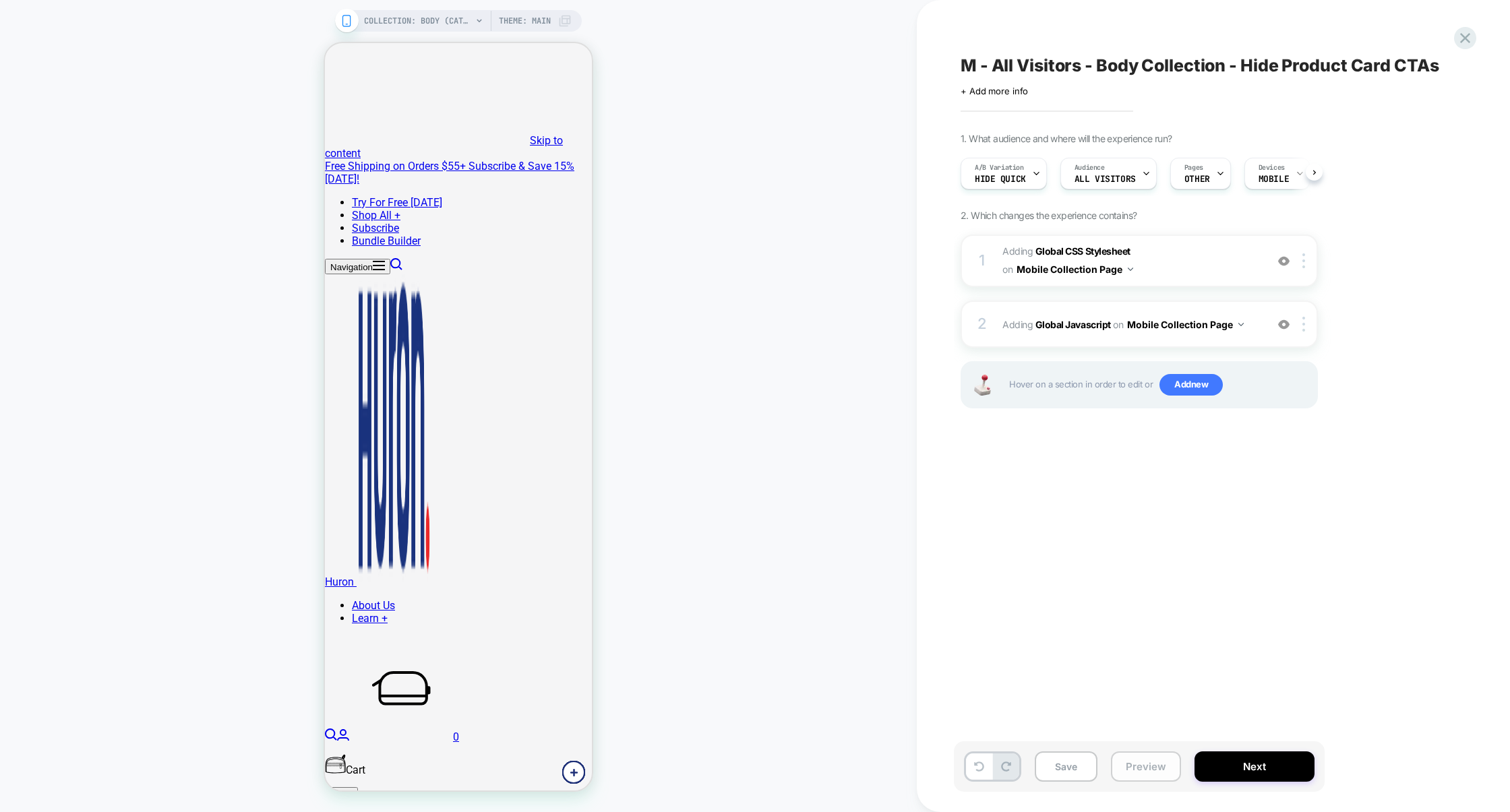
scroll to position [0, 1]
click at [1143, 770] on button "Preview" at bounding box center [1146, 766] width 70 height 31
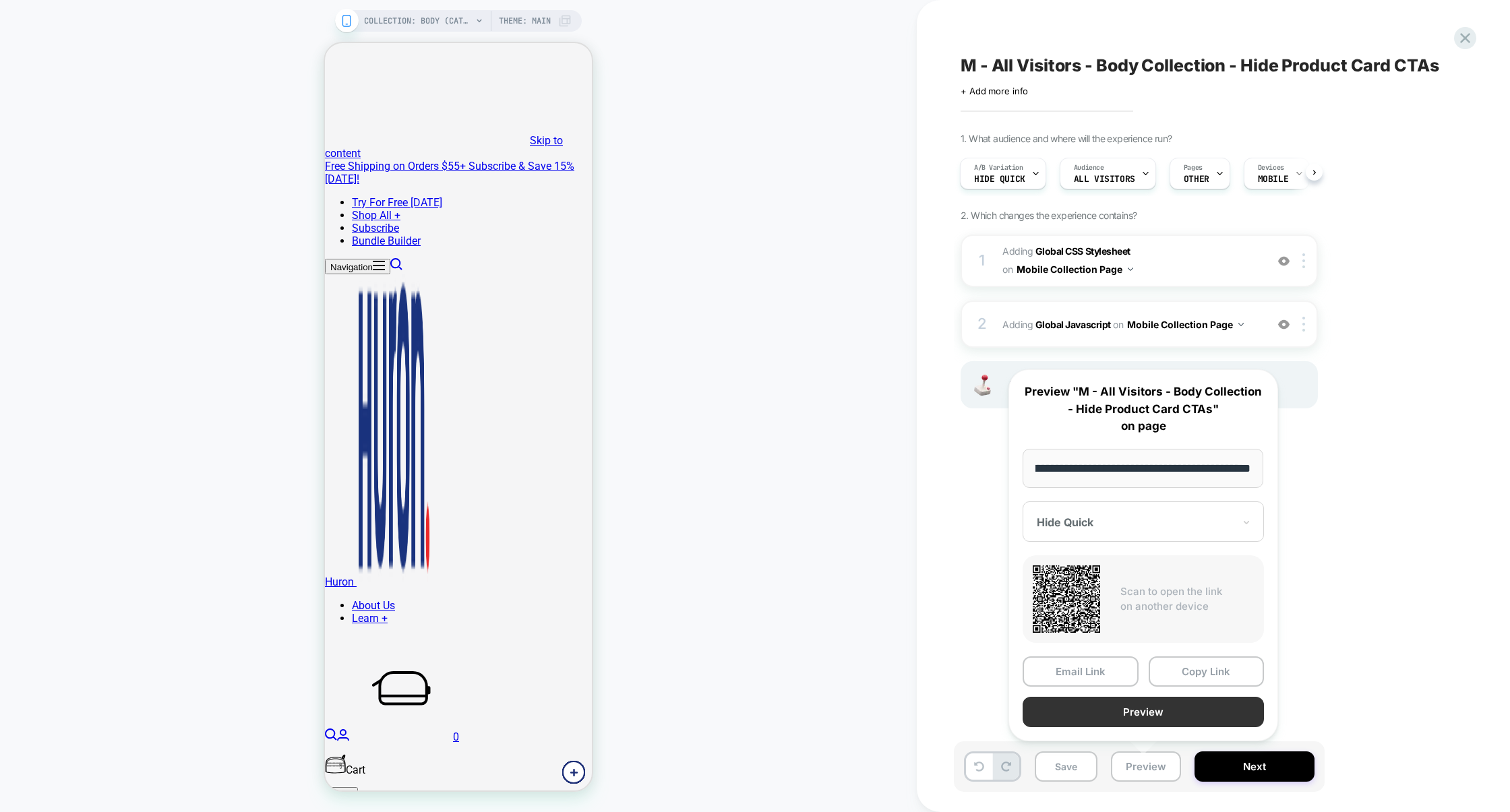
scroll to position [0, 0]
click at [1114, 710] on button "Preview" at bounding box center [1143, 712] width 241 height 31
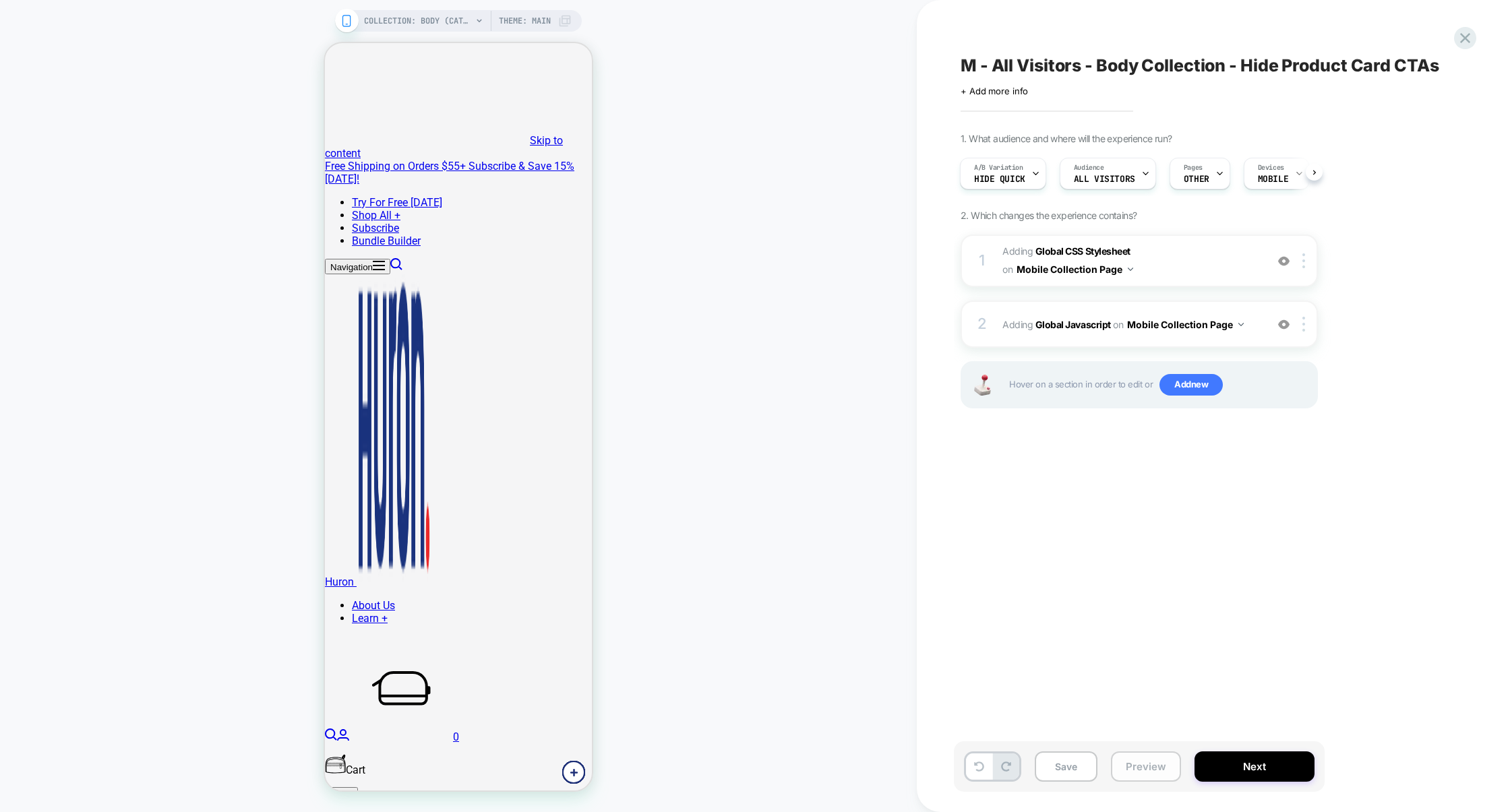
click at [1146, 771] on button "Preview" at bounding box center [1146, 766] width 70 height 31
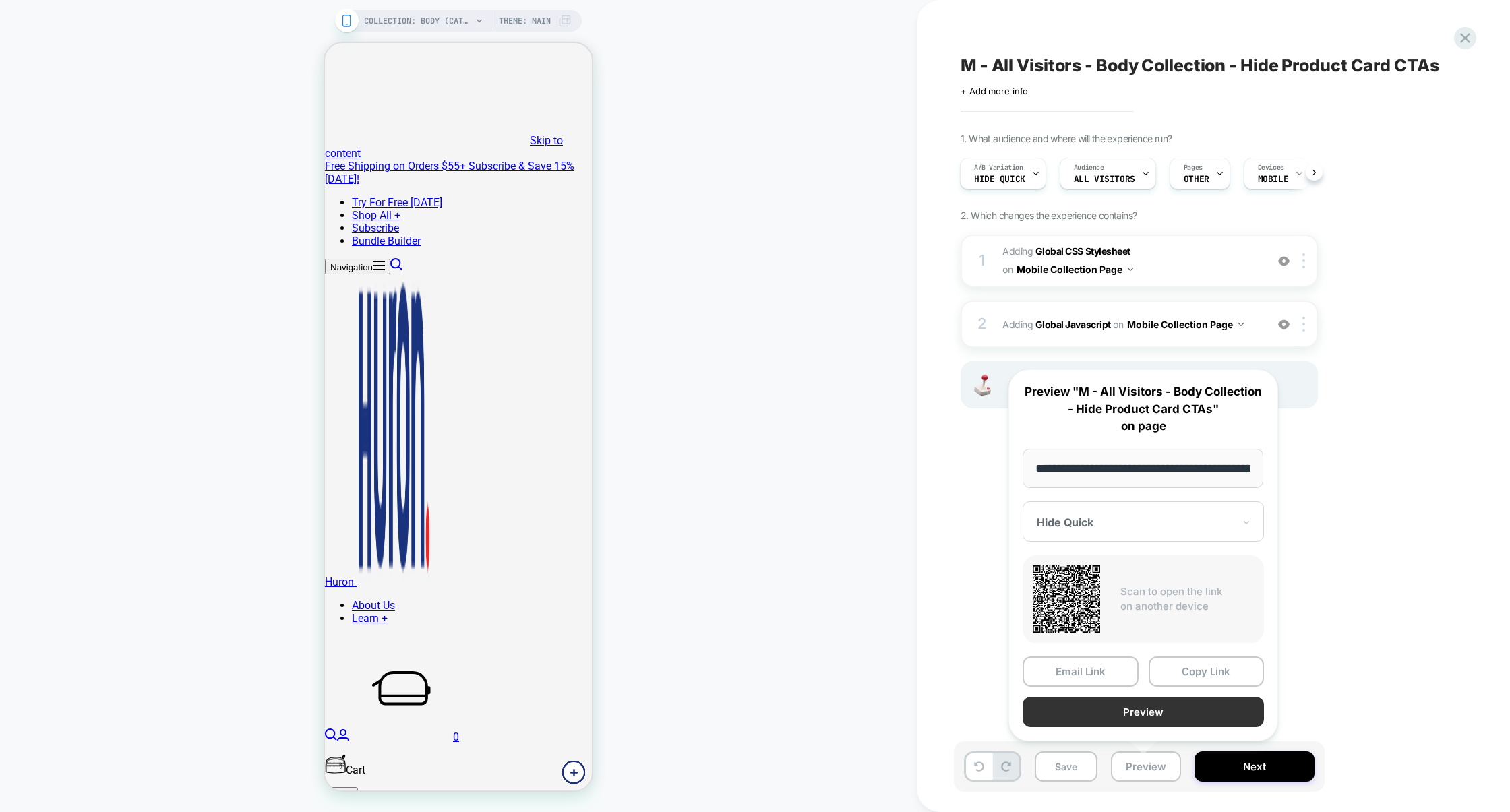
click at [1149, 716] on button "Preview" at bounding box center [1143, 712] width 241 height 31
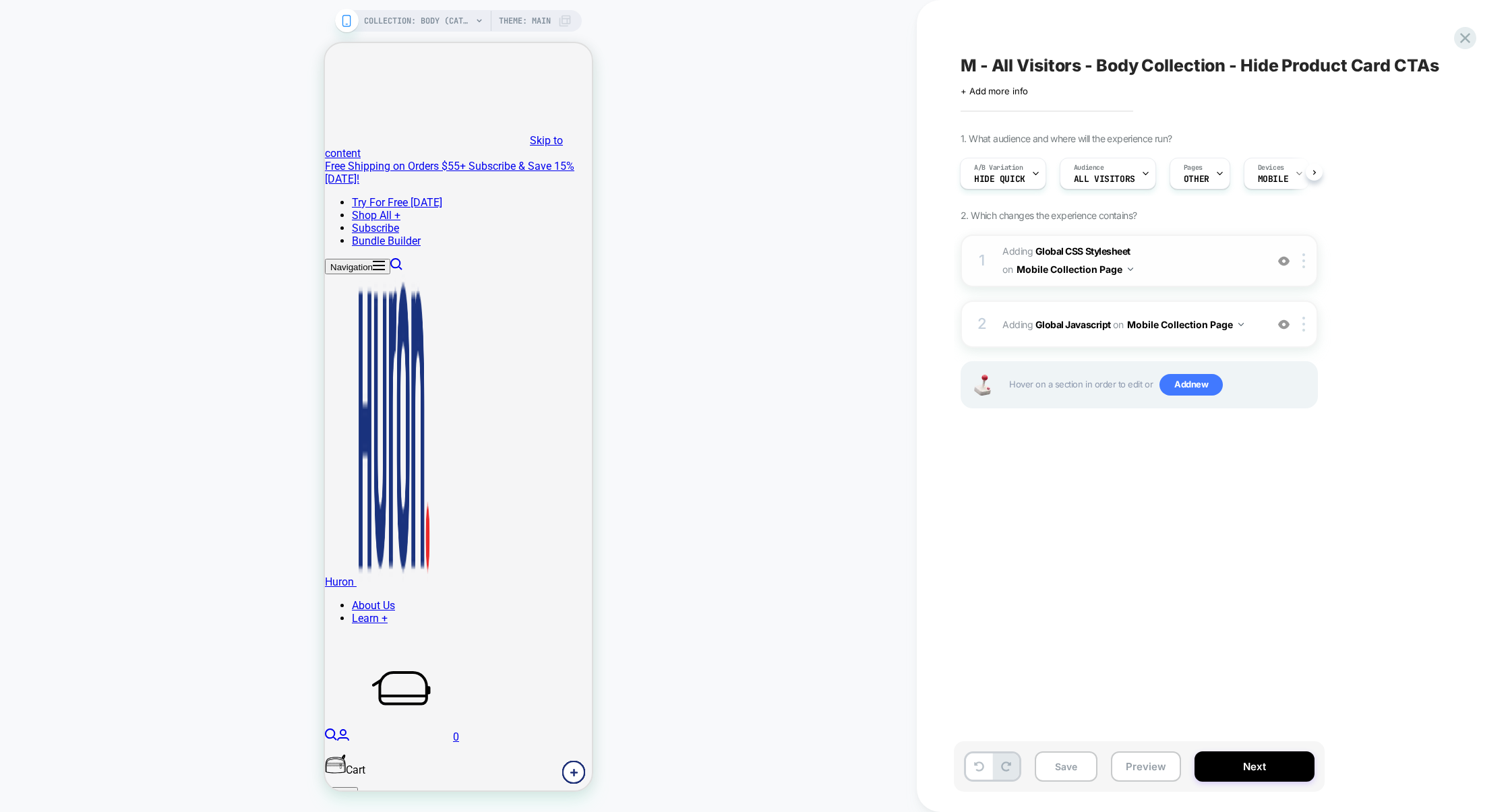
click at [1190, 281] on div "1 Adding Global CSS Stylesheet on Mobile Collection Page Add Before Add After C…" at bounding box center [1139, 261] width 357 height 52
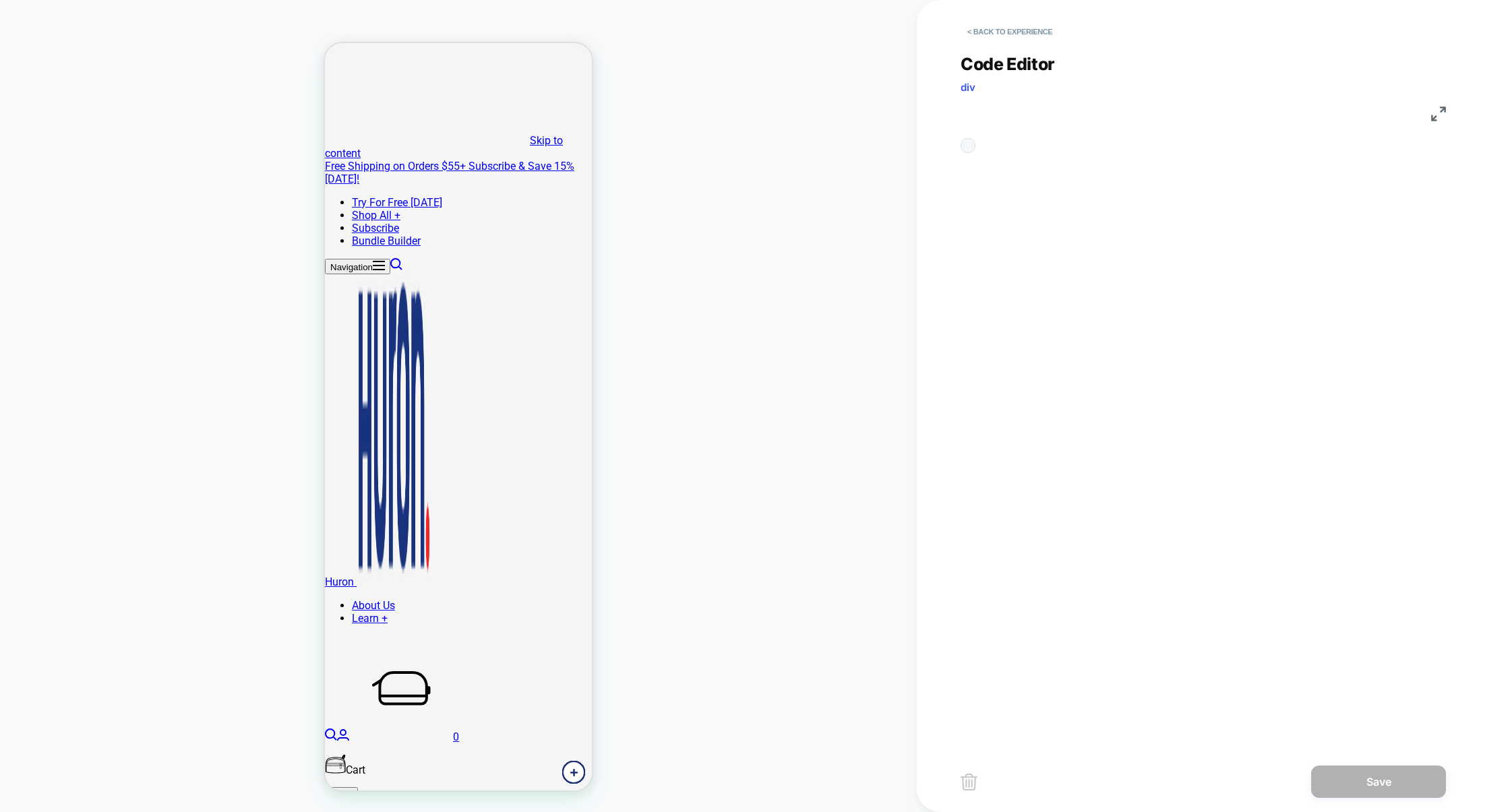
scroll to position [182, 0]
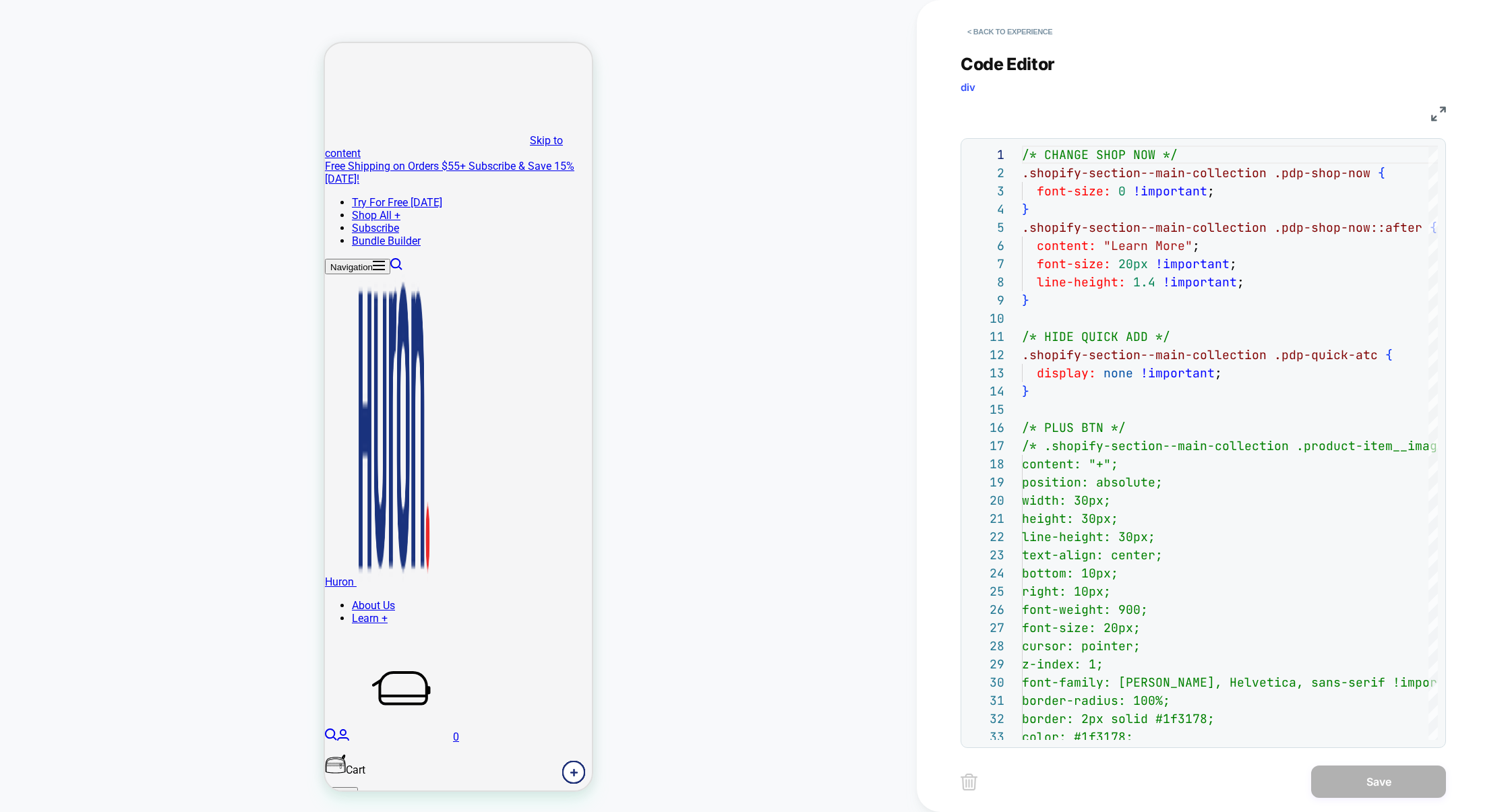
click at [1437, 115] on img at bounding box center [1439, 113] width 15 height 15
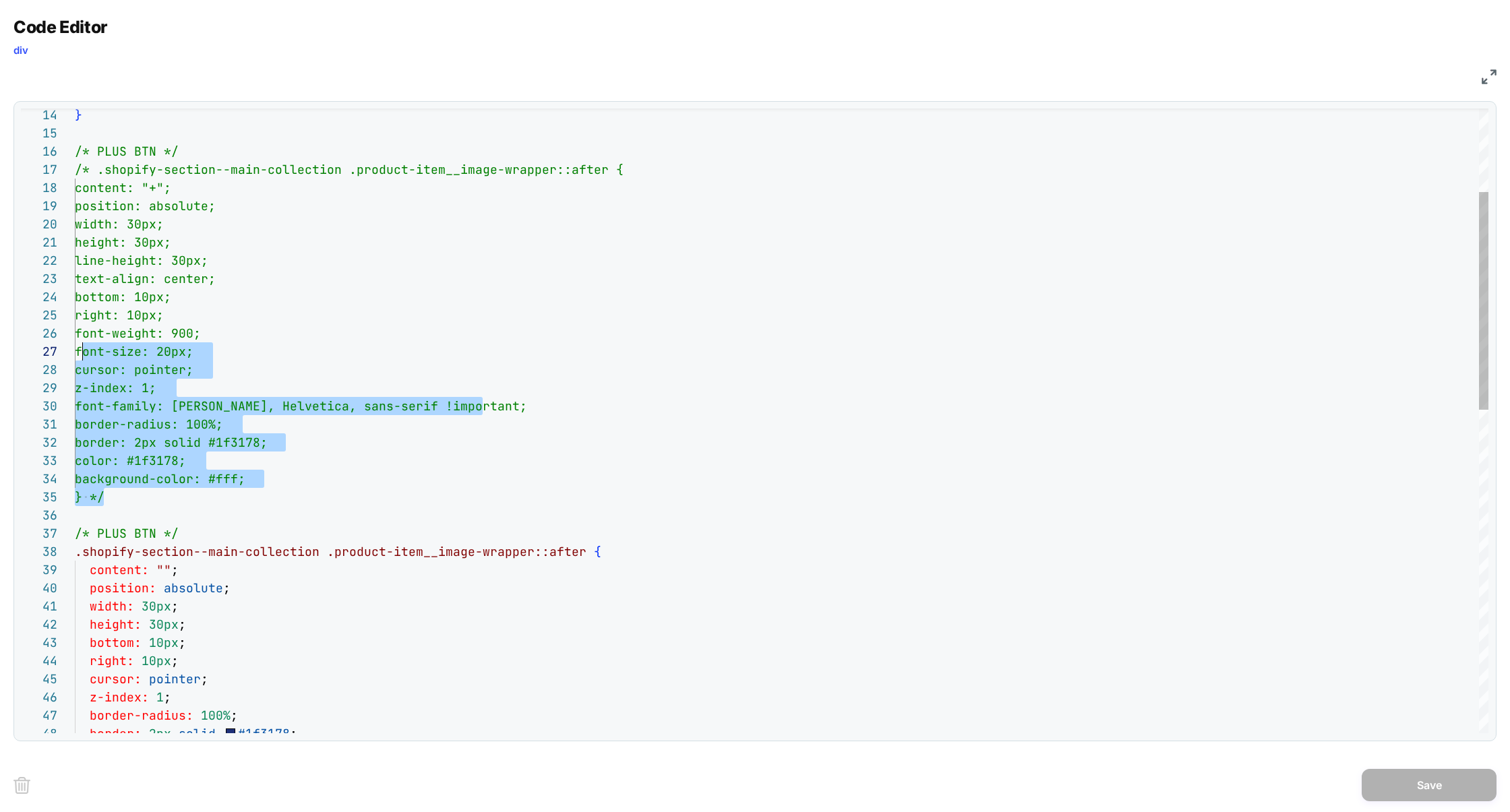
scroll to position [90, 7]
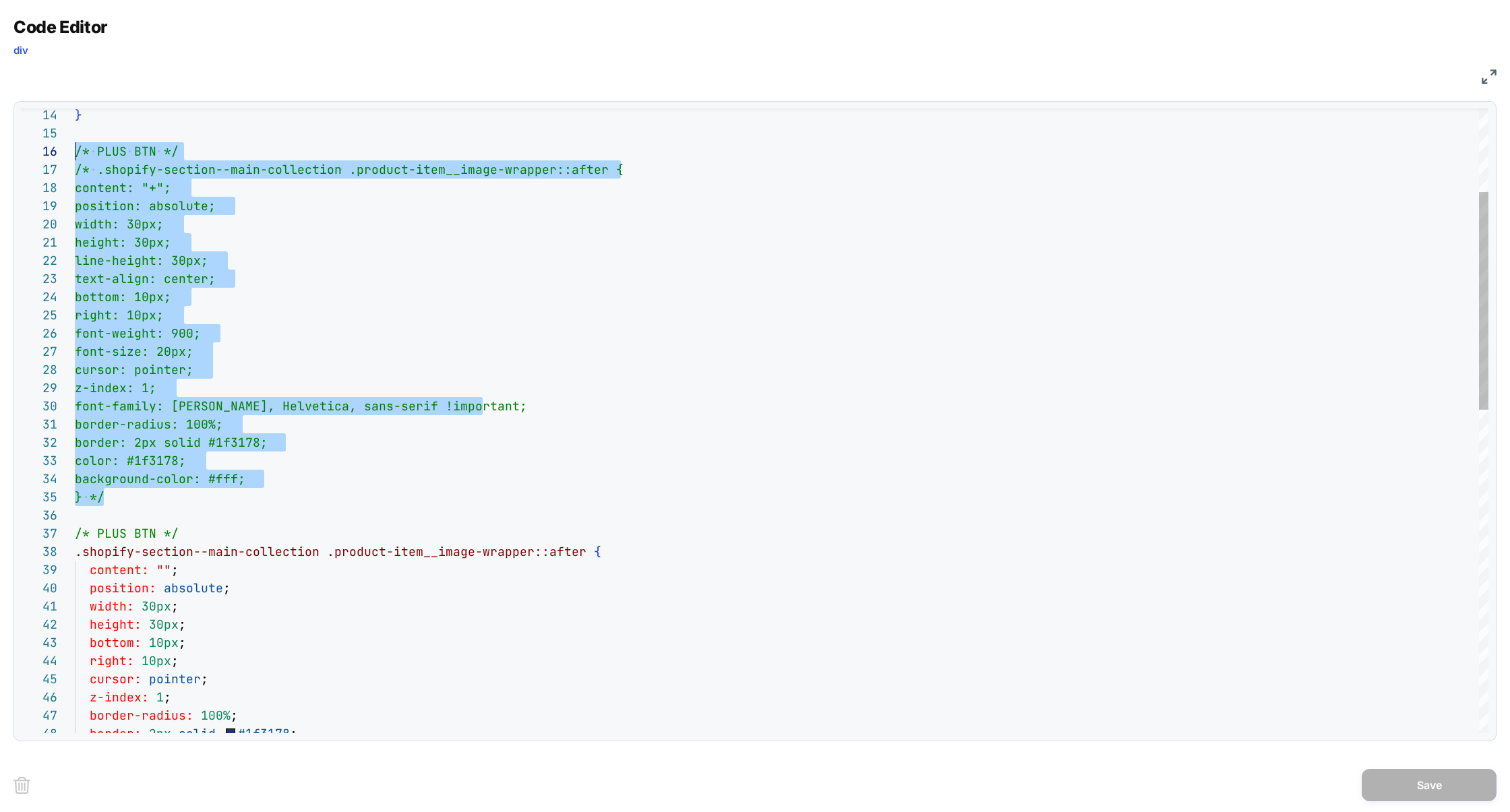
drag, startPoint x: 116, startPoint y: 501, endPoint x: 69, endPoint y: 150, distance: 354.1
click at [69, 150] on div "14 15 16 17 18 19 20 21 22 23 24 25 26 27 28 29 30 31 32 33 34 35 36 37 38 39 4…" at bounding box center [755, 420] width 1468 height 624
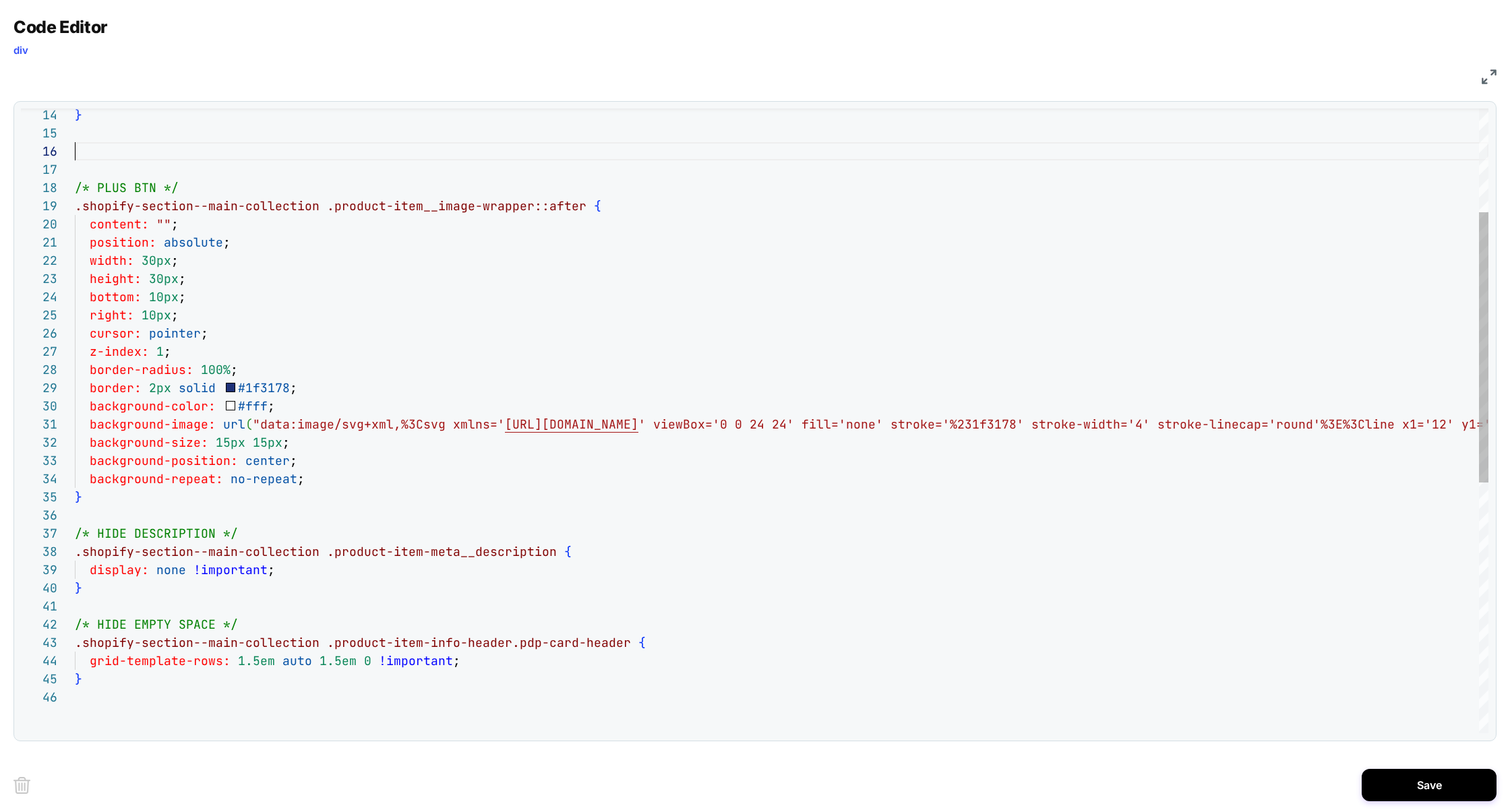
scroll to position [73, 0]
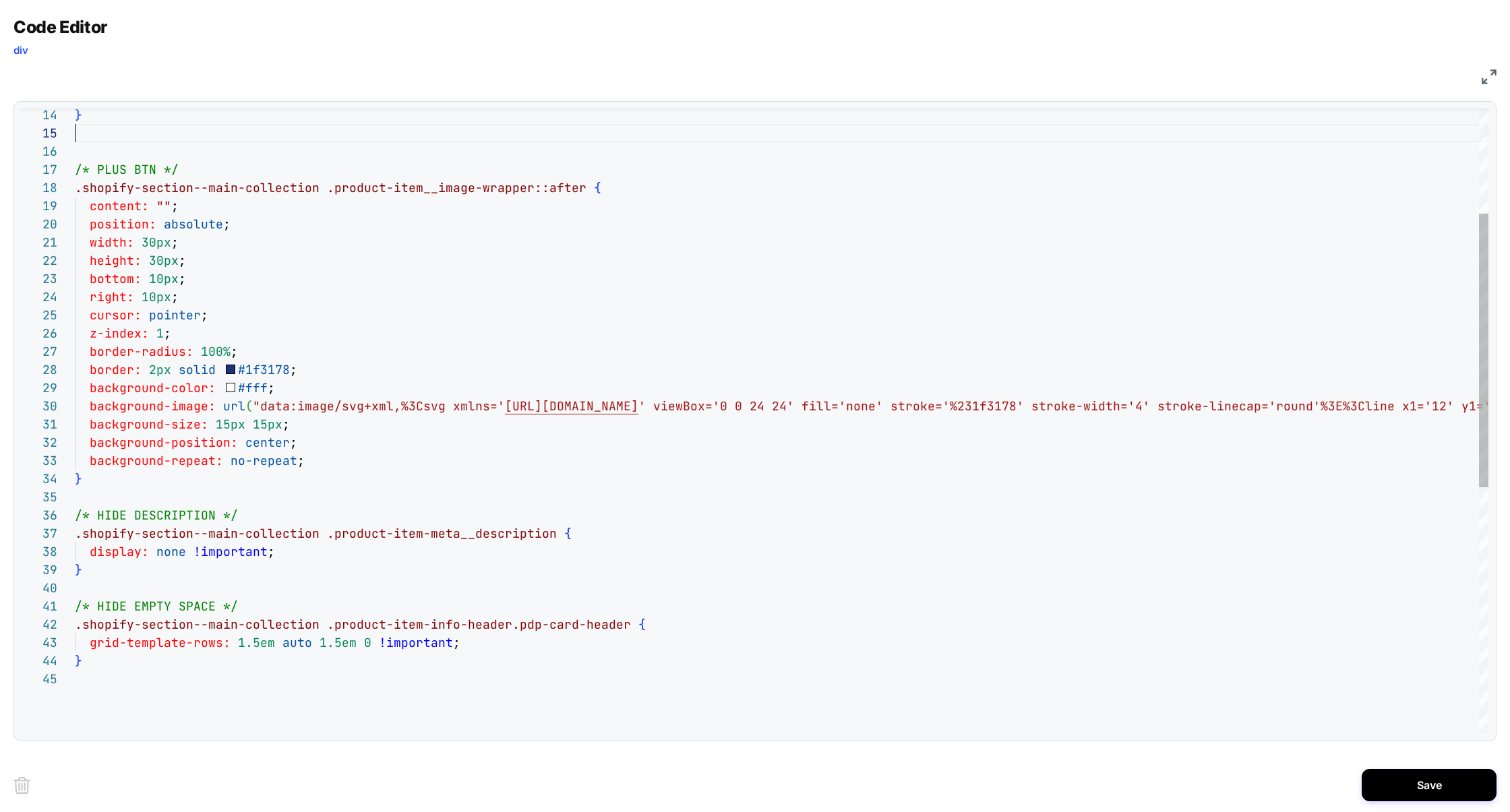
type textarea "**********"
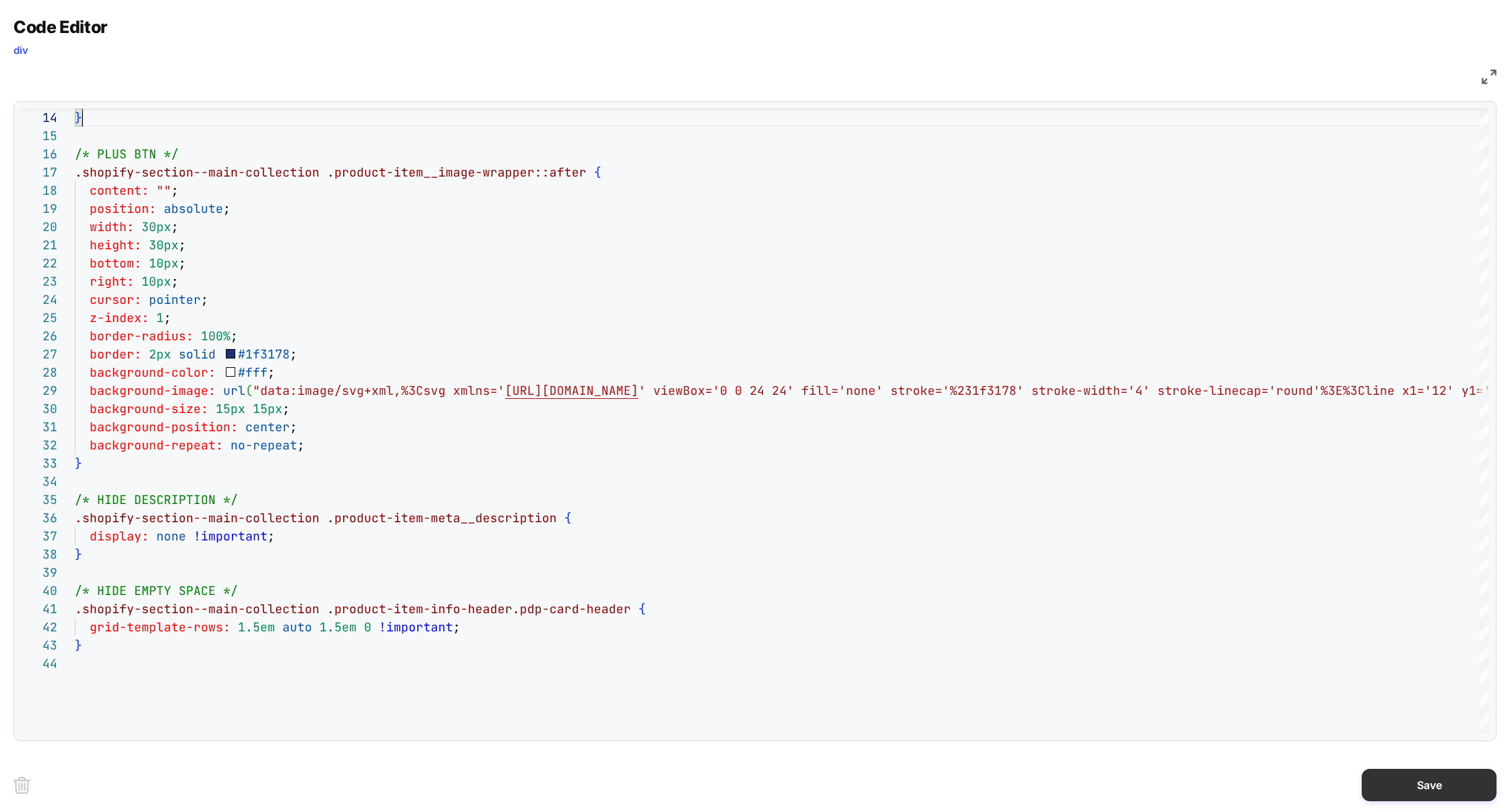
click at [1447, 790] on button "Save" at bounding box center [1429, 784] width 135 height 32
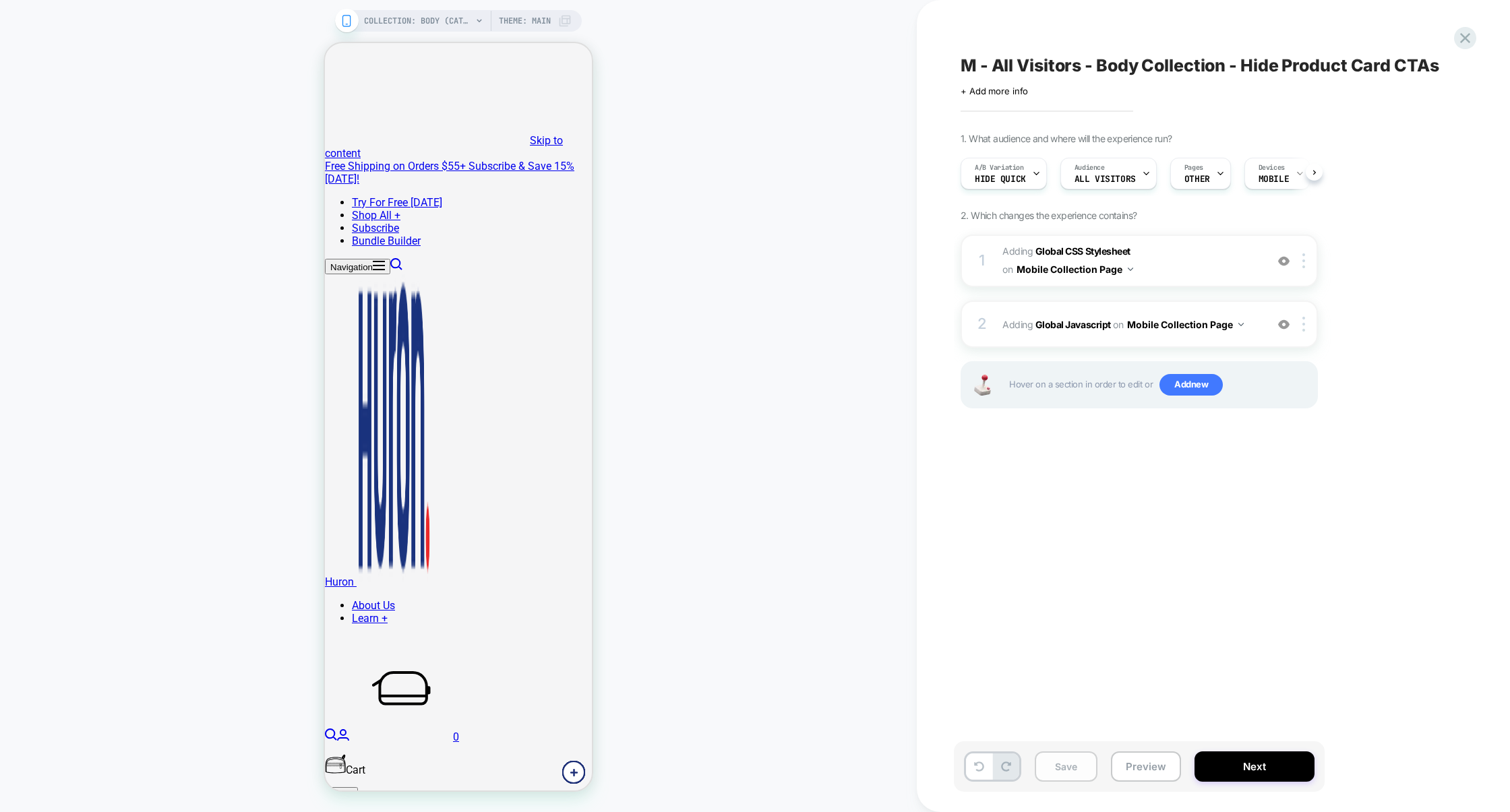
scroll to position [0, 1]
click at [1076, 766] on button "Save" at bounding box center [1066, 766] width 63 height 31
click at [1139, 766] on button "Preview" at bounding box center [1146, 766] width 70 height 31
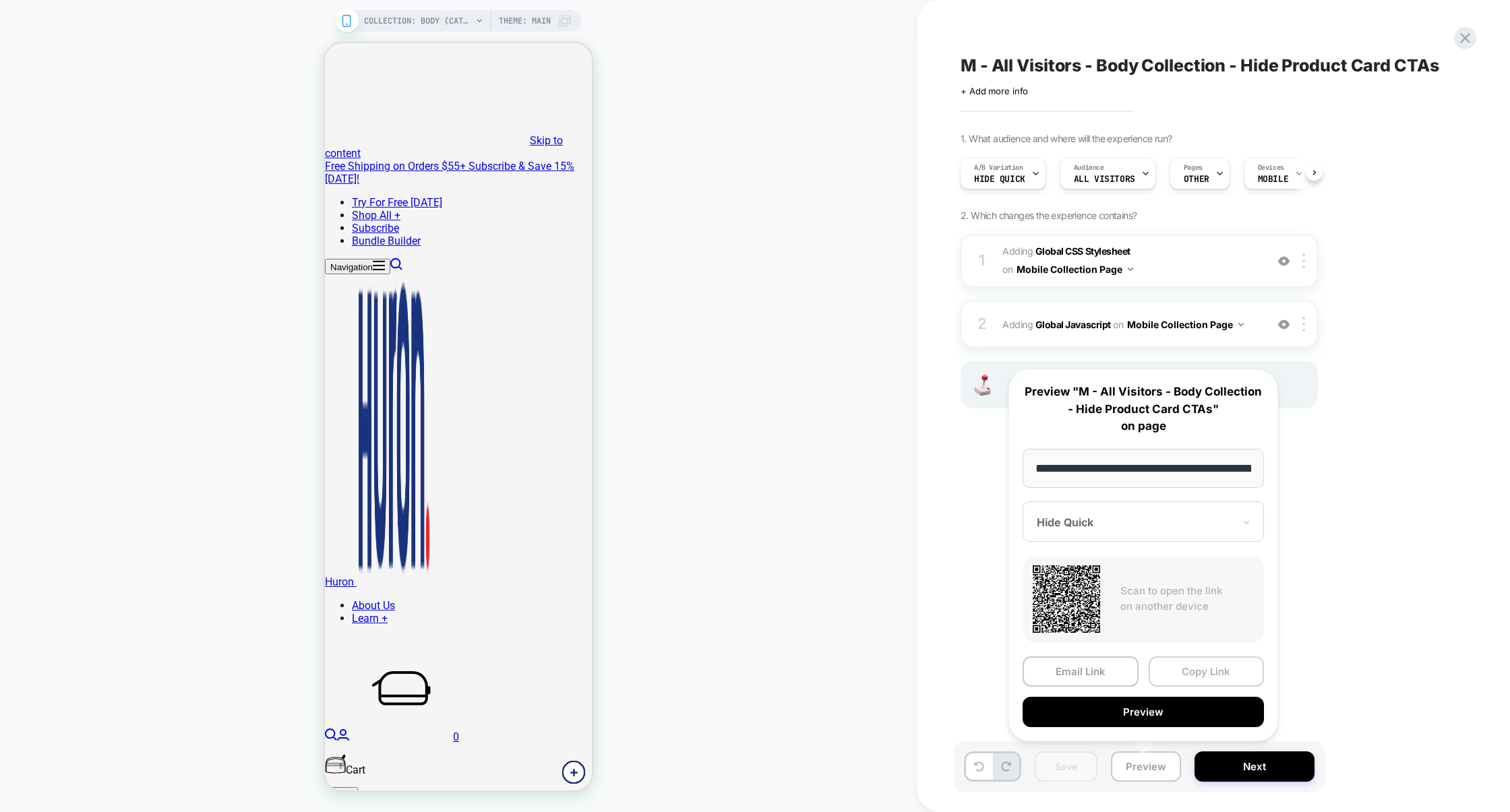
scroll to position [0, 100]
click at [1177, 676] on button "Copy Link" at bounding box center [1206, 672] width 116 height 31
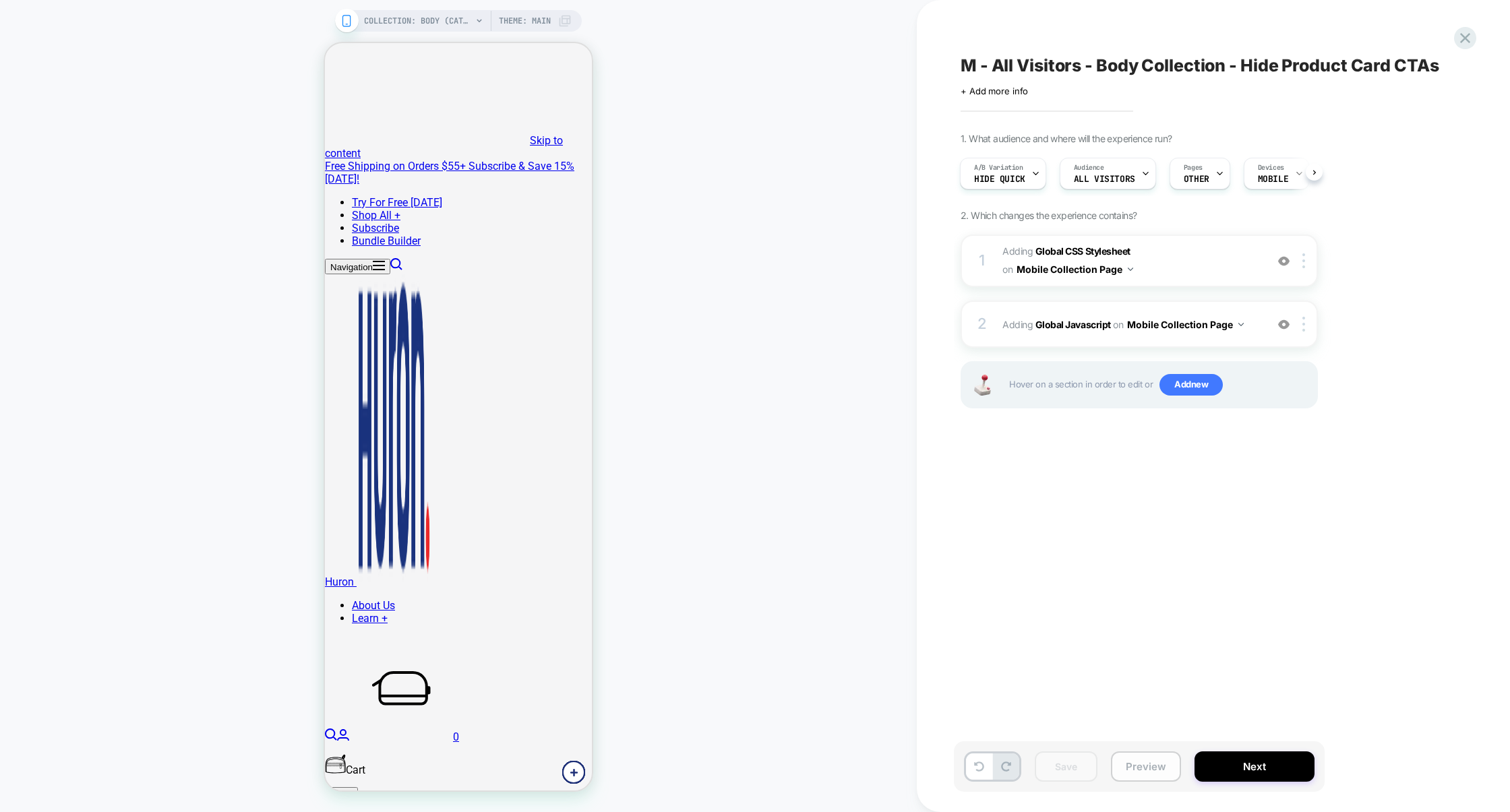
click at [1153, 773] on button "Preview" at bounding box center [1146, 766] width 70 height 31
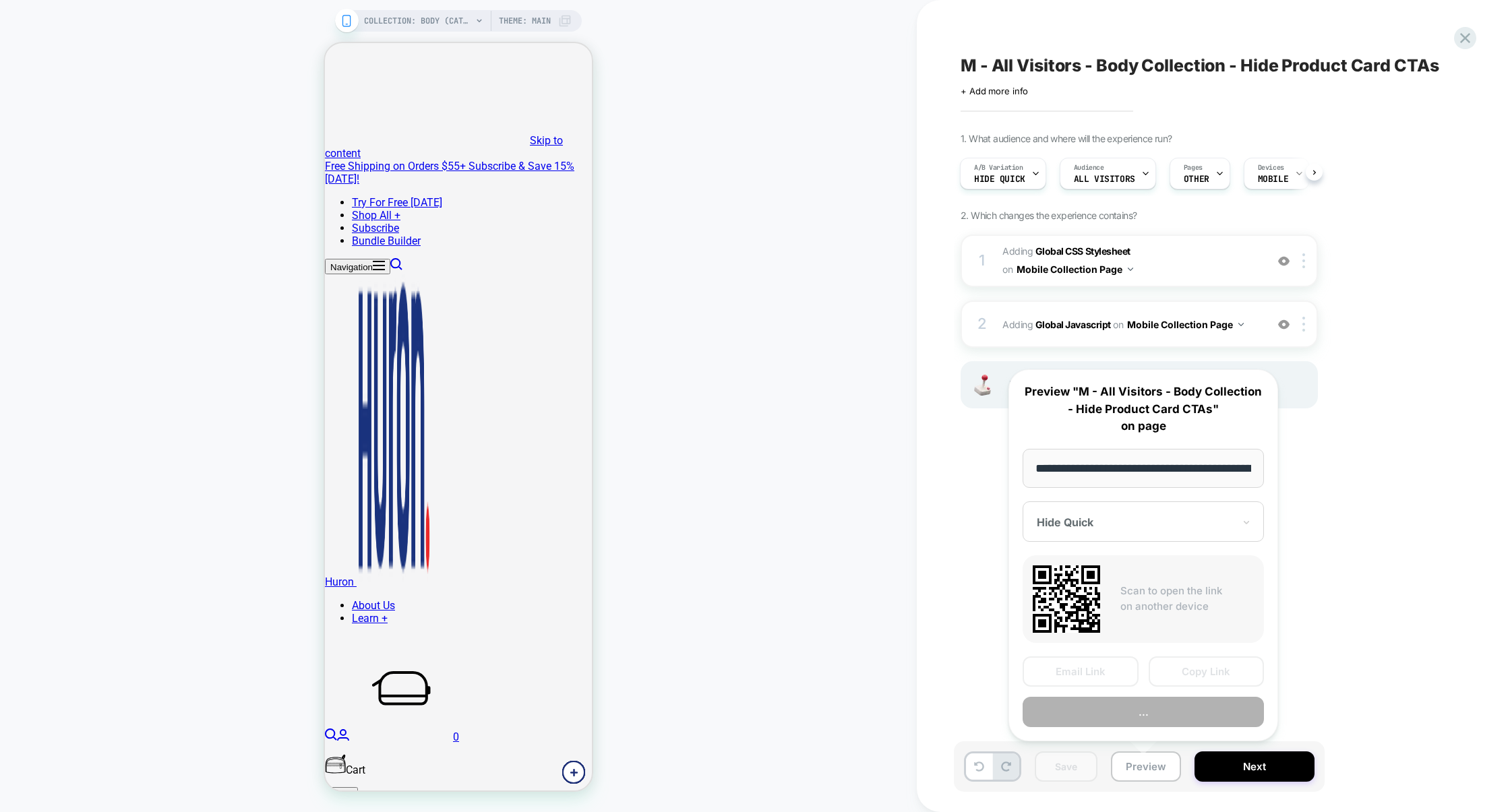
scroll to position [0, 100]
click at [1181, 671] on button "Copy Link" at bounding box center [1206, 672] width 116 height 31
